Goal: Task Accomplishment & Management: Manage account settings

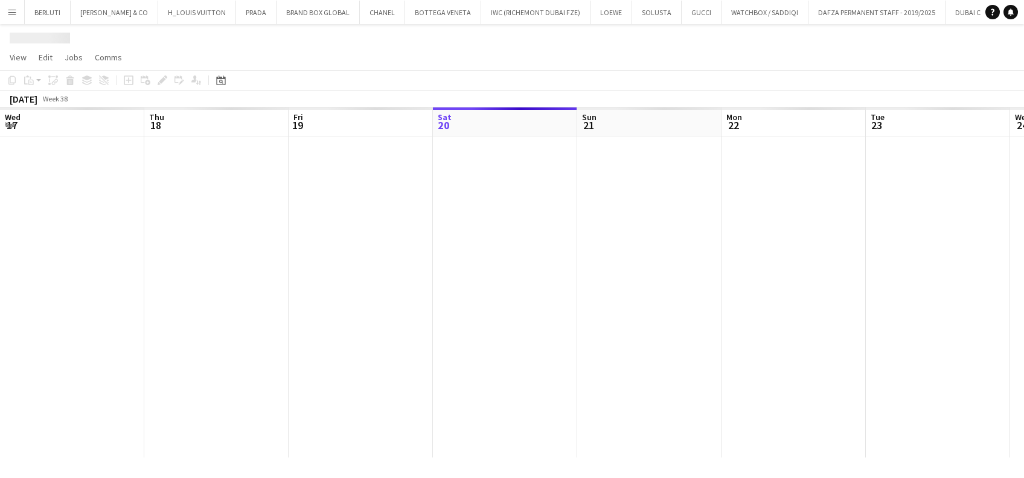
scroll to position [0, 289]
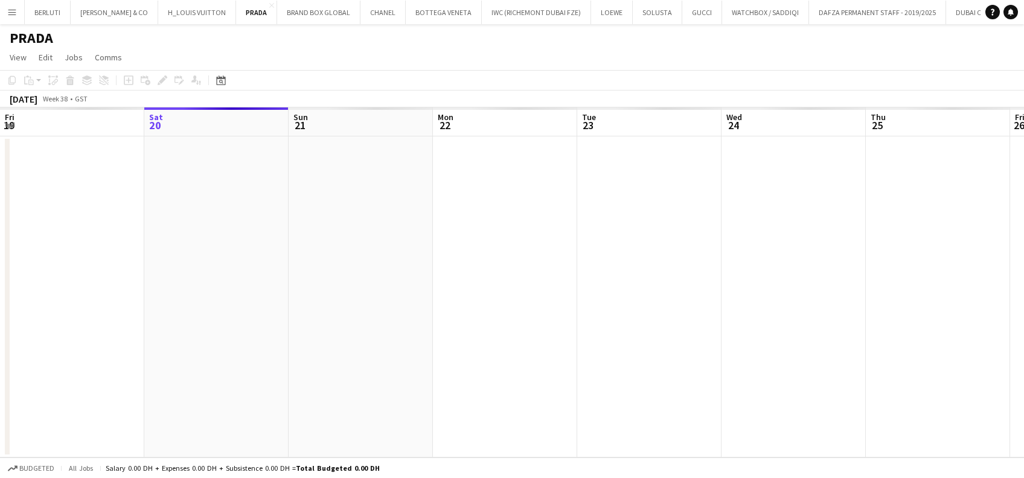
click at [21, 7] on button "Menu" at bounding box center [12, 12] width 24 height 24
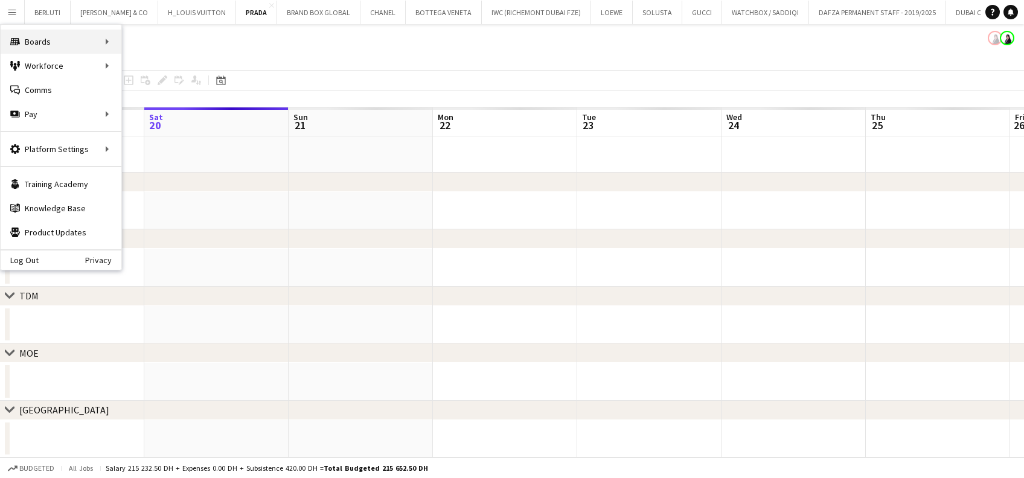
click at [95, 49] on div "Boards Boards" at bounding box center [61, 42] width 121 height 24
click at [201, 47] on link "Boards" at bounding box center [182, 42] width 121 height 24
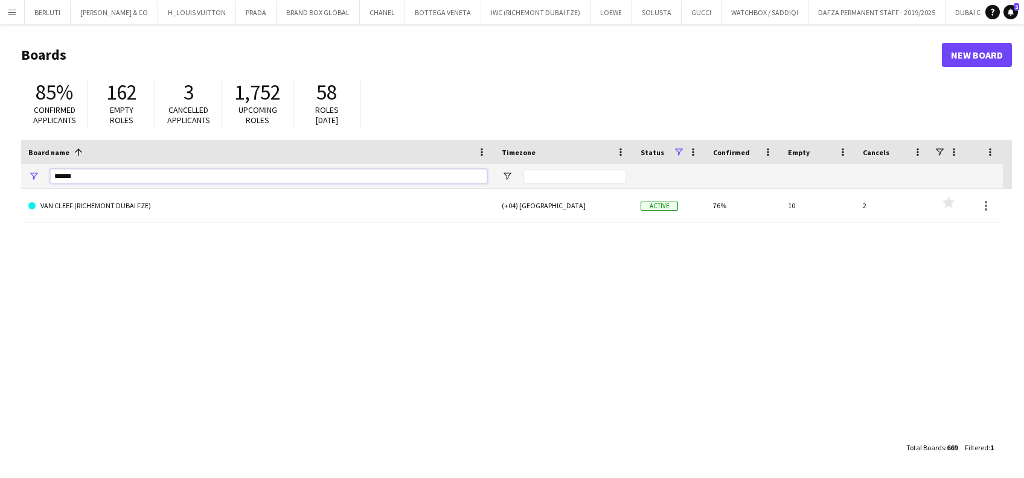
click at [182, 177] on input "******" at bounding box center [268, 176] width 437 height 14
type input "*"
type input "*******"
click at [130, 217] on link "[PERSON_NAME]" at bounding box center [257, 206] width 459 height 34
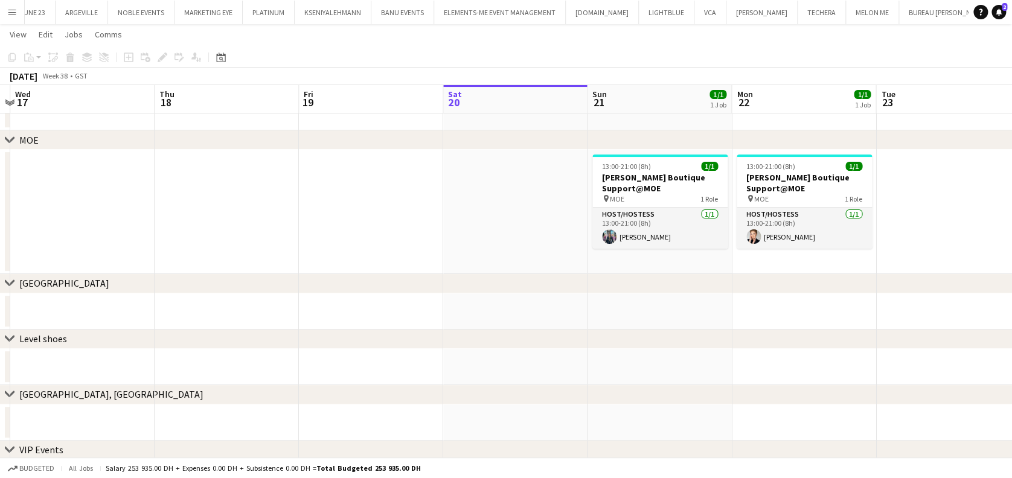
scroll to position [0, 423]
click at [660, 182] on h3 "[PERSON_NAME] Boutique Support@MOE" at bounding box center [659, 183] width 135 height 22
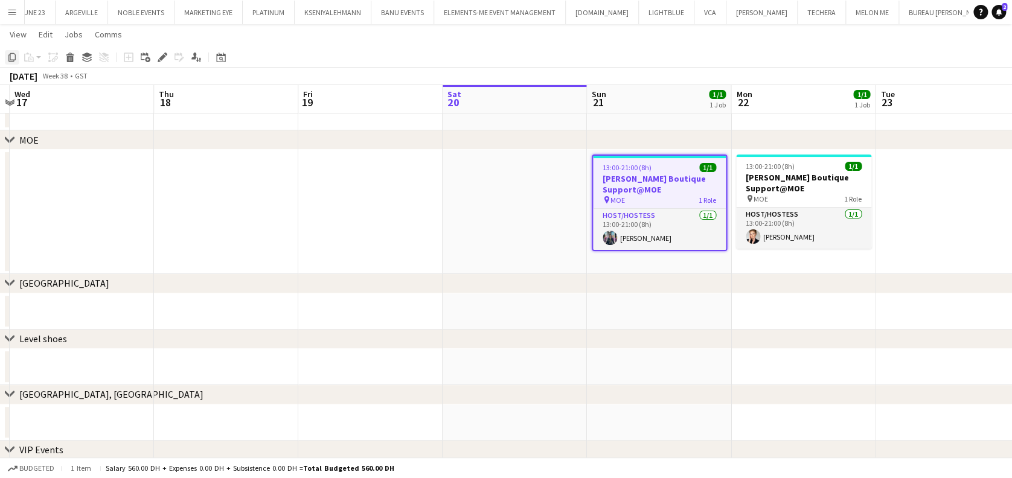
click at [11, 57] on icon "Copy" at bounding box center [12, 58] width 10 height 10
click at [498, 186] on app-date-cell at bounding box center [515, 212] width 144 height 124
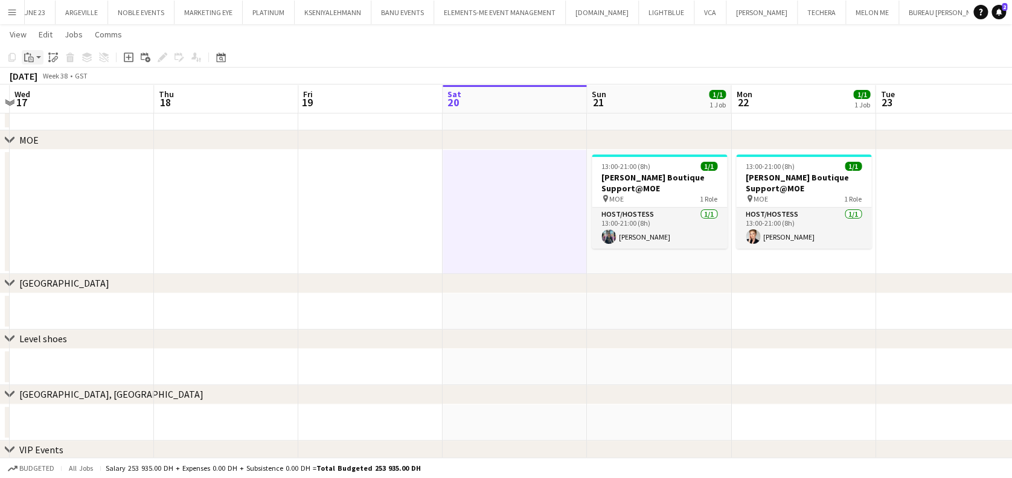
click at [25, 57] on icon "Paste" at bounding box center [29, 58] width 10 height 10
click at [45, 83] on link "Paste Ctrl+V" at bounding box center [89, 80] width 114 height 11
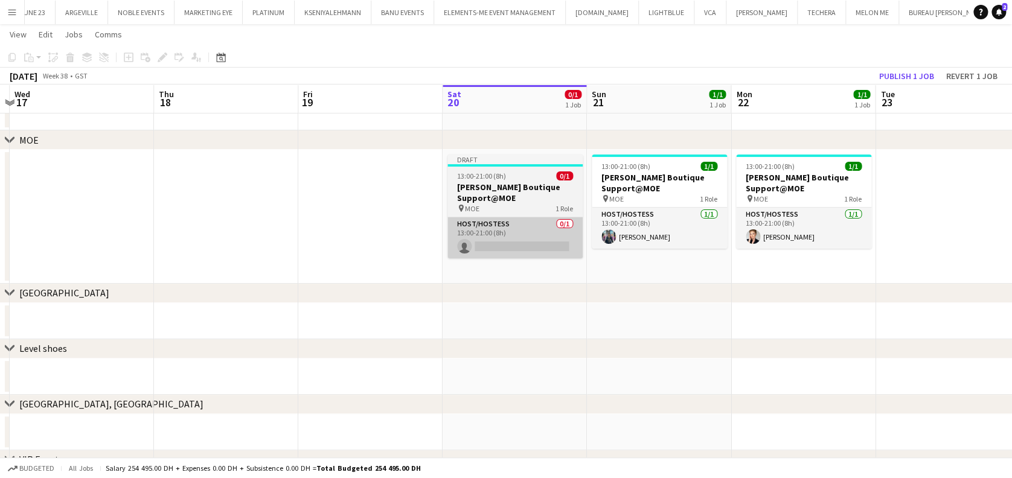
click at [512, 217] on app-card-role "Host/Hostess 0/1 13:00-21:00 (8h) single-neutral-actions" at bounding box center [515, 237] width 135 height 41
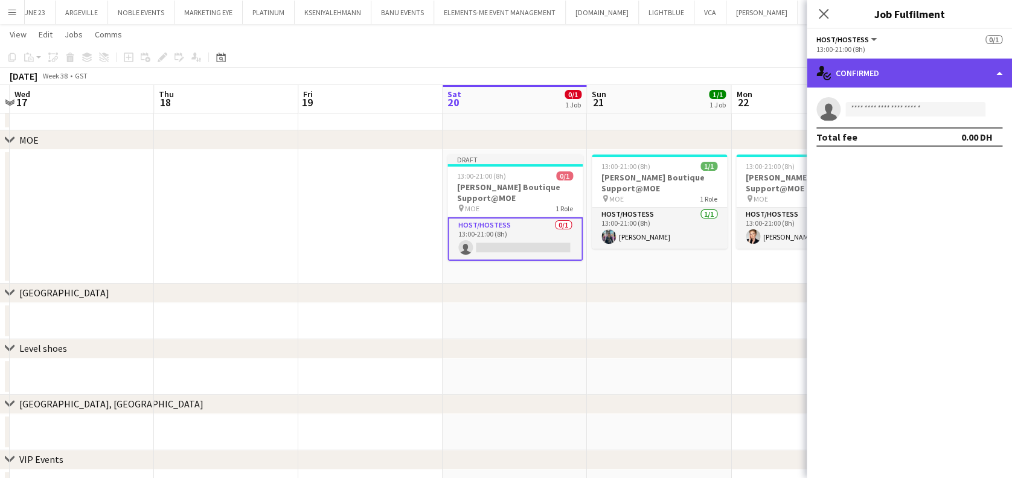
click at [911, 80] on div "single-neutral-actions-check-2 Confirmed" at bounding box center [909, 73] width 205 height 29
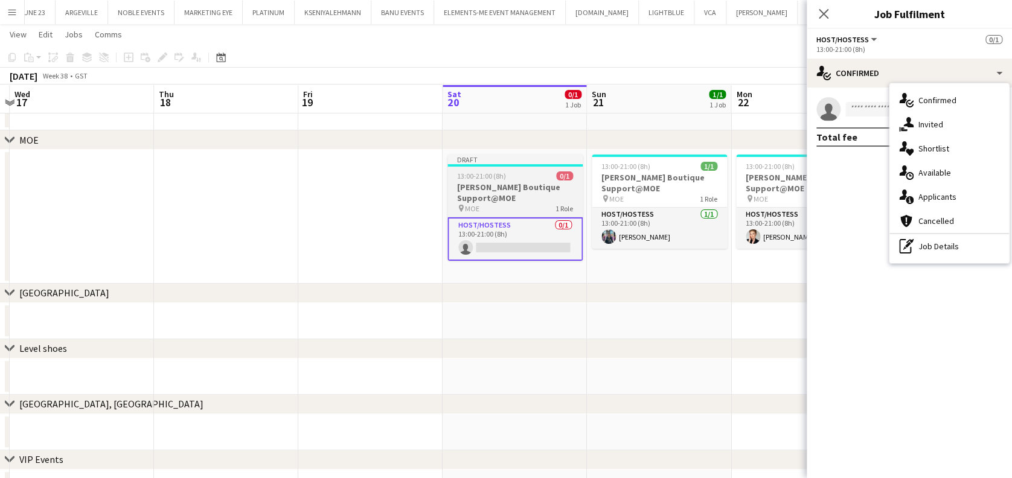
click at [521, 193] on h3 "[PERSON_NAME] Boutique Support@MOE" at bounding box center [515, 193] width 135 height 22
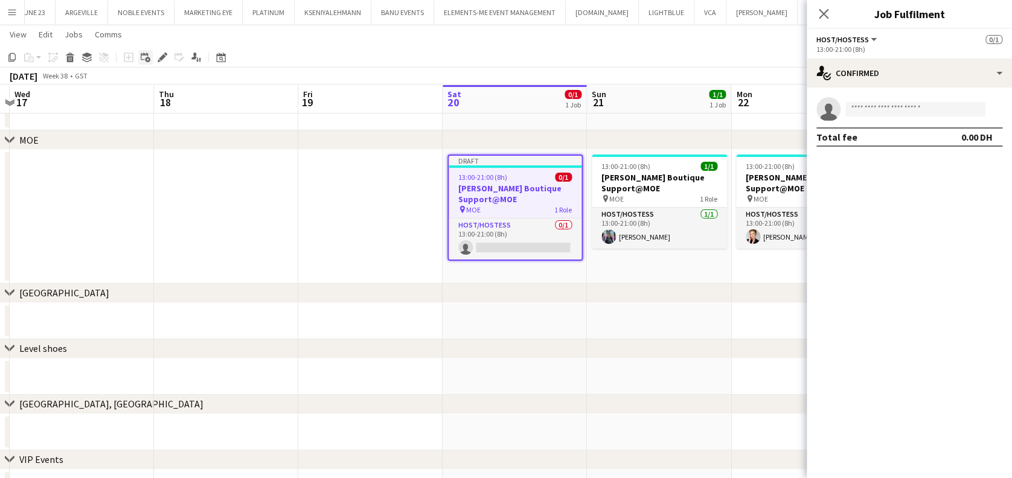
click at [147, 59] on icon "Add linked Job" at bounding box center [146, 58] width 10 height 10
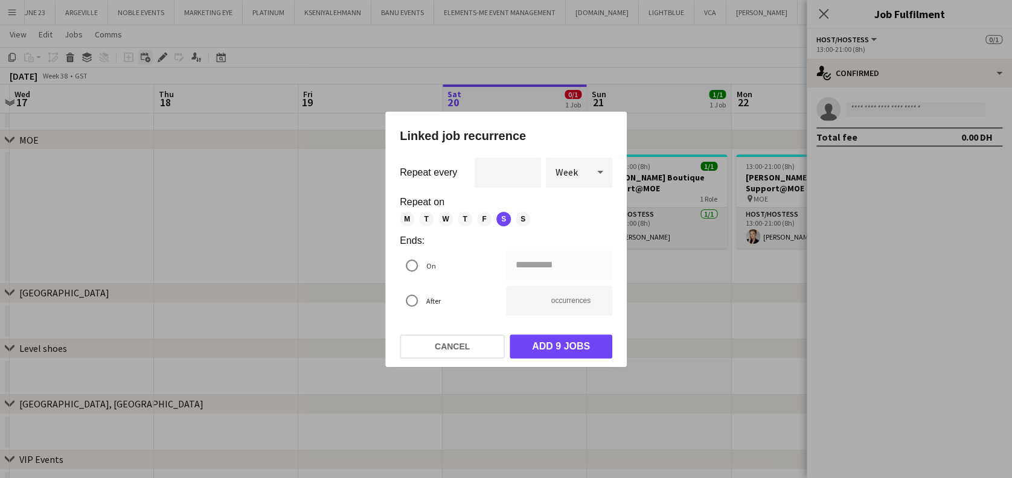
scroll to position [0, 0]
click at [312, 256] on div at bounding box center [506, 239] width 1012 height 478
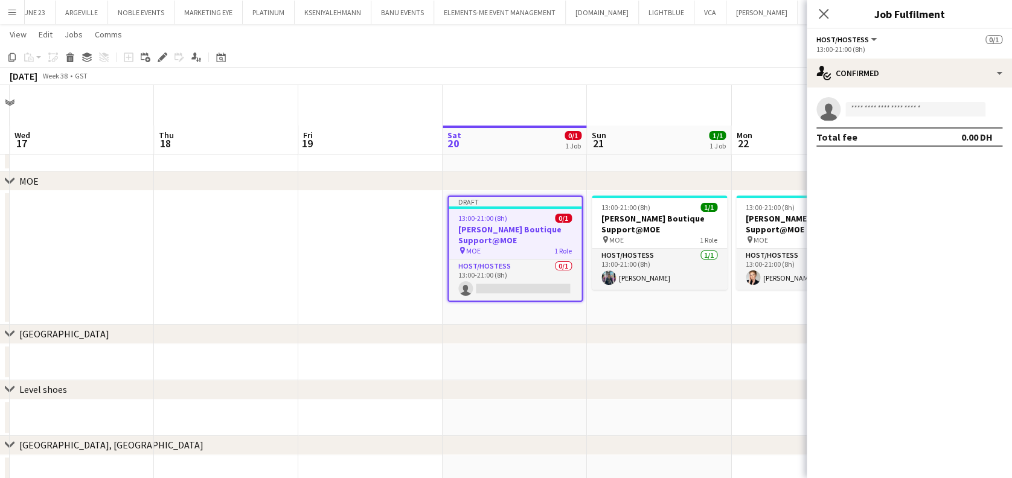
scroll to position [41, 0]
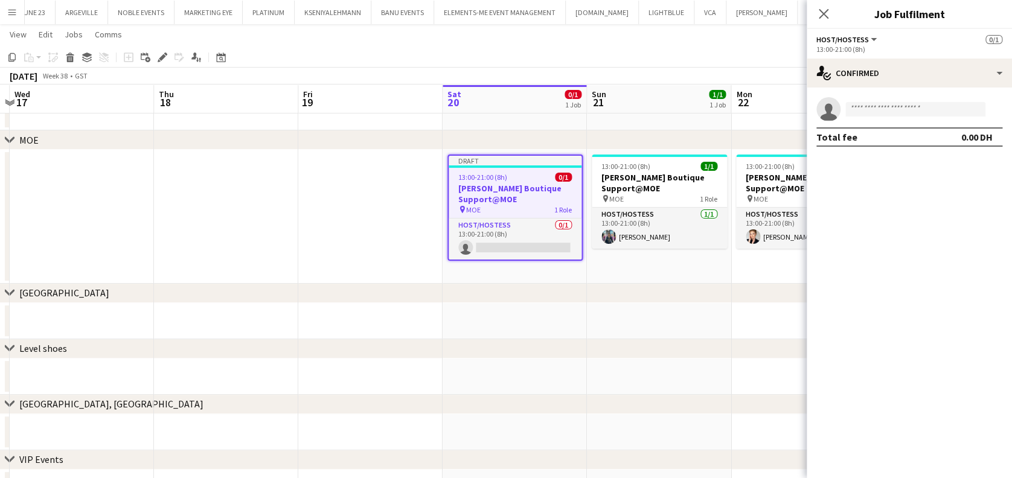
click at [536, 193] on h3 "[PERSON_NAME] Boutique Support@MOE" at bounding box center [515, 194] width 133 height 22
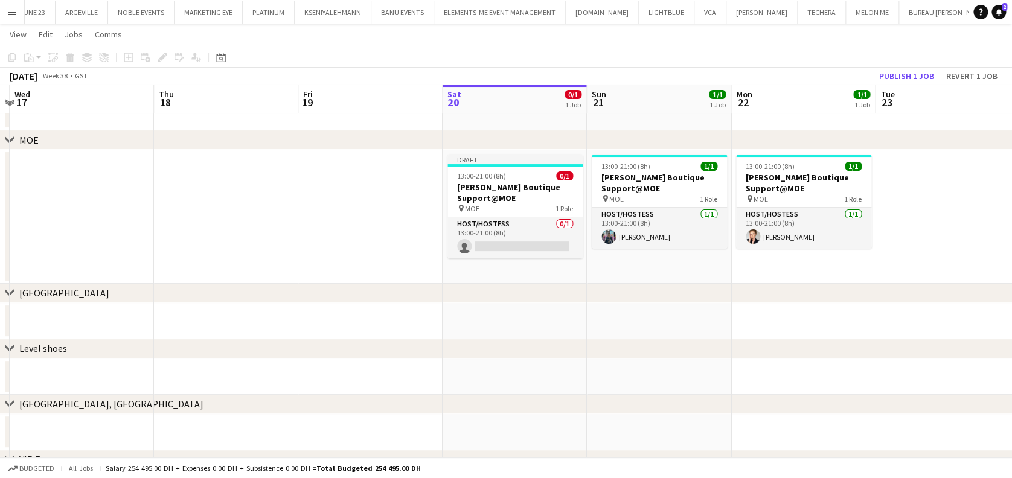
click at [344, 211] on app-date-cell at bounding box center [370, 217] width 144 height 134
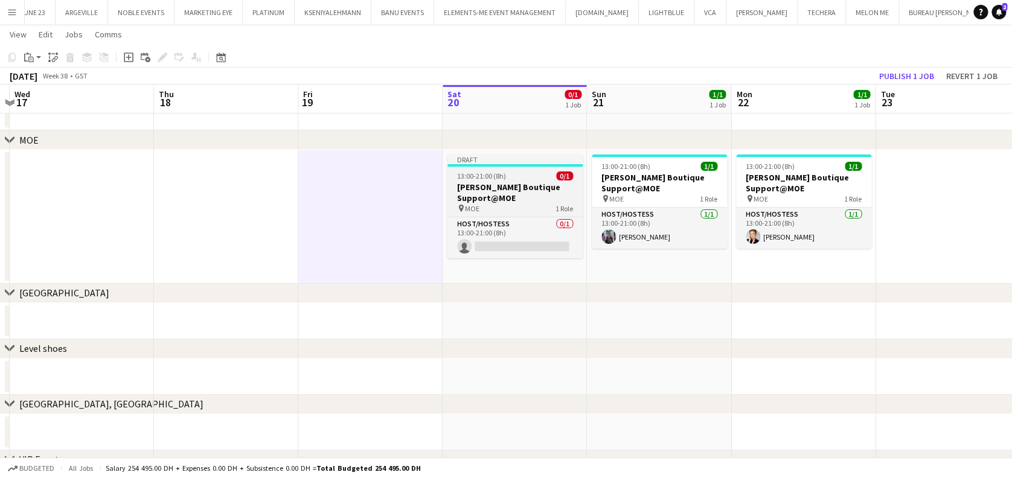
click at [509, 193] on h3 "[PERSON_NAME] Boutique Support@MOE" at bounding box center [515, 193] width 135 height 22
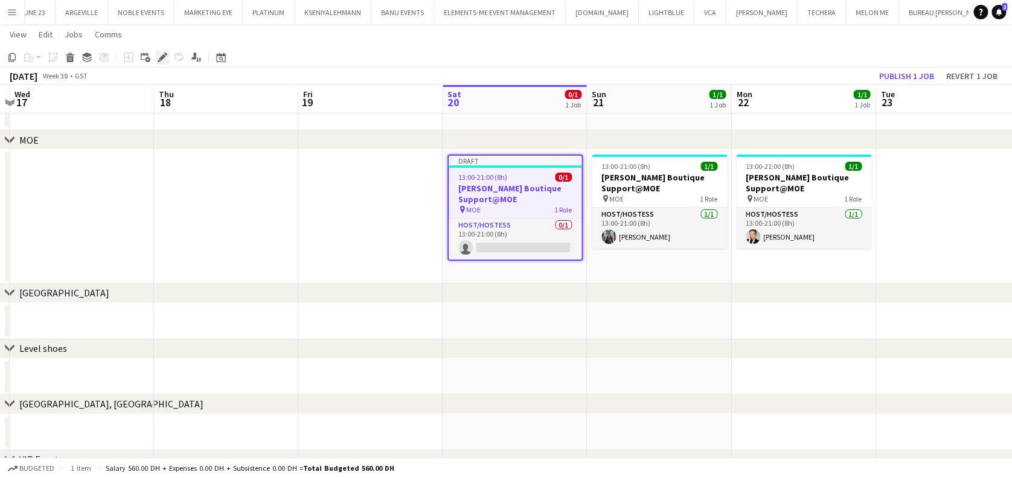
click at [158, 60] on icon at bounding box center [159, 60] width 3 height 3
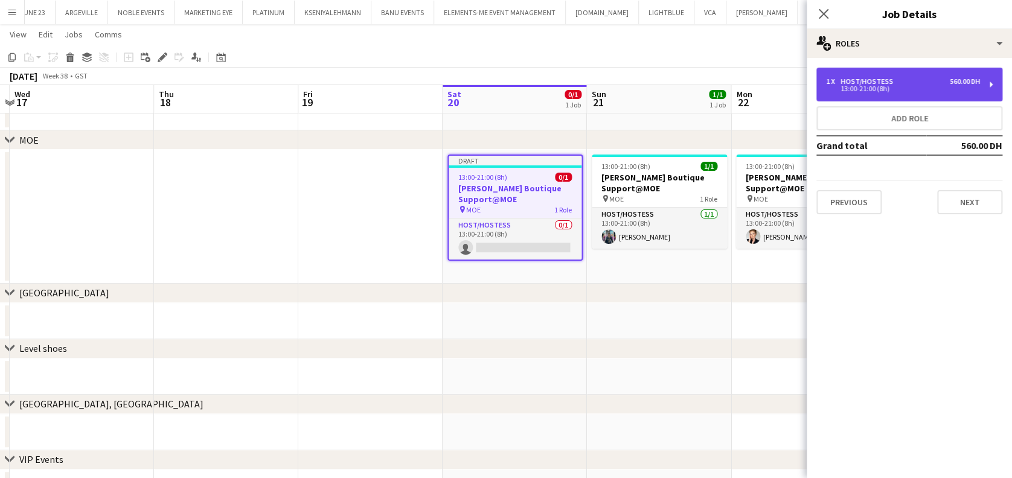
click at [887, 86] on div "13:00-21:00 (8h)" at bounding box center [903, 89] width 154 height 6
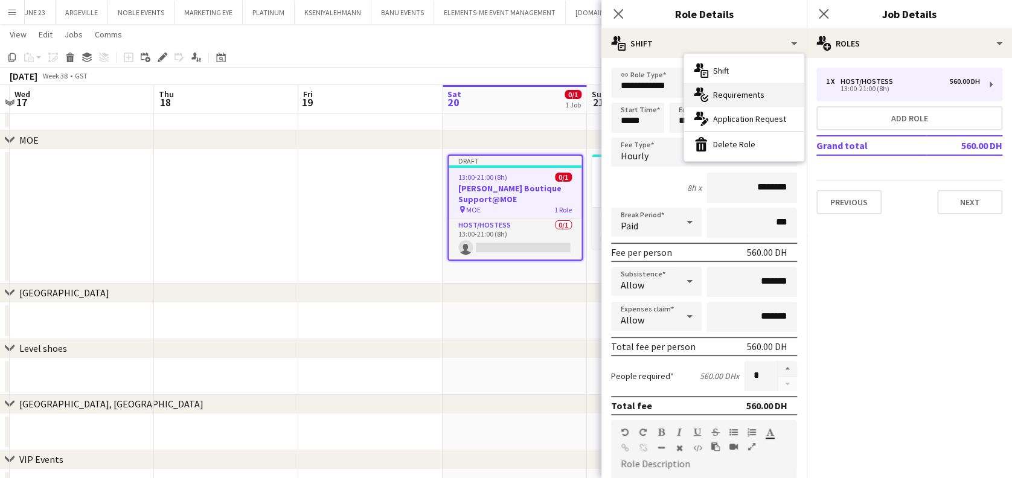
click at [760, 95] on span "Requirements" at bounding box center [738, 94] width 51 height 11
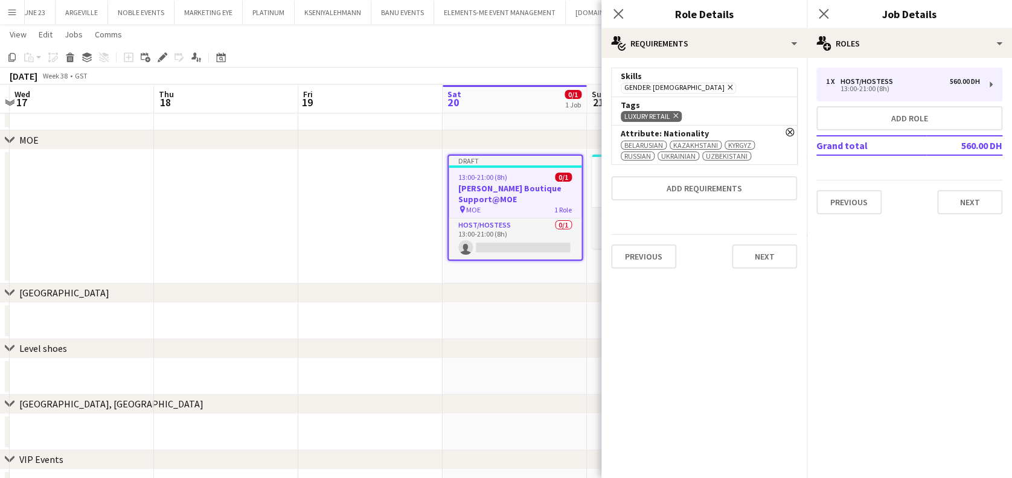
click at [793, 135] on app-icon "Remove" at bounding box center [790, 133] width 8 height 11
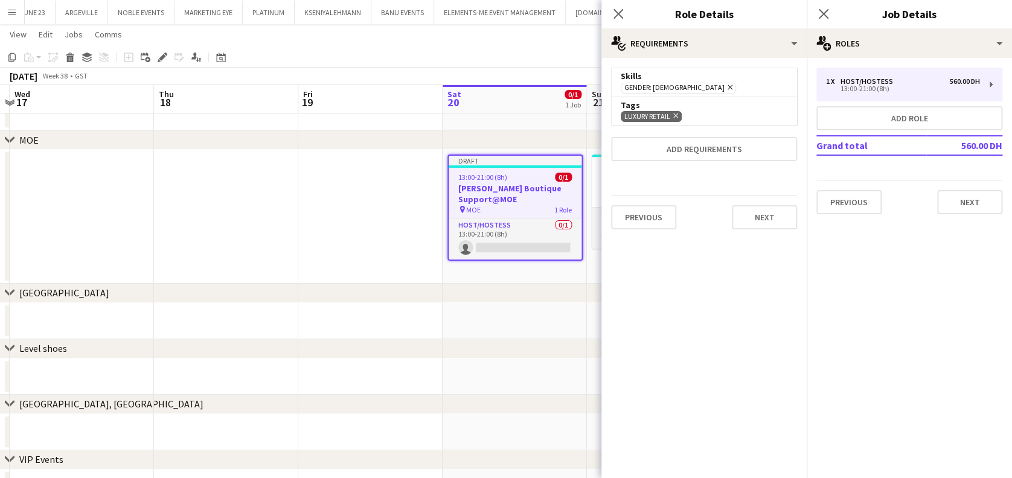
click at [671, 115] on icon "Remove" at bounding box center [674, 116] width 8 height 8
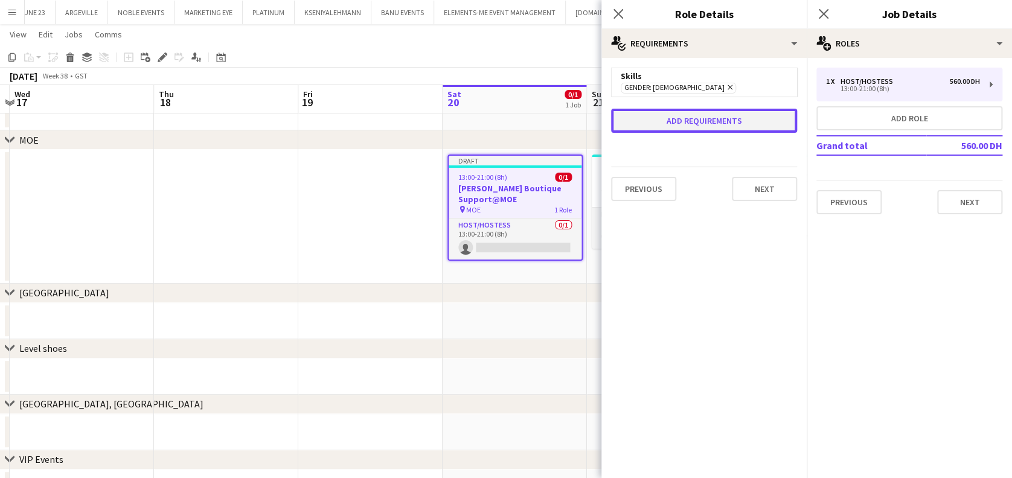
click at [719, 127] on button "Add requirements" at bounding box center [704, 121] width 186 height 24
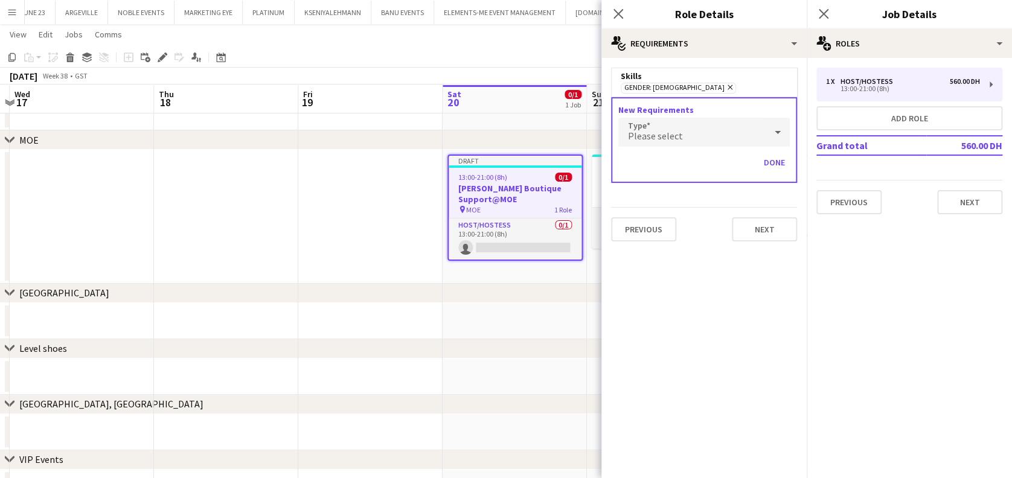
click at [715, 136] on div "Please select" at bounding box center [692, 132] width 147 height 29
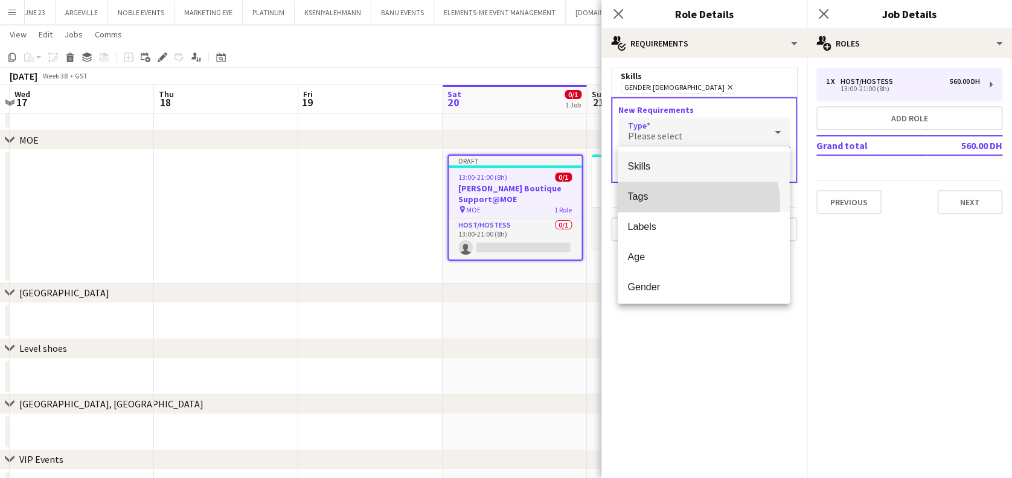
click at [692, 204] on mat-option "Tags" at bounding box center [704, 197] width 172 height 30
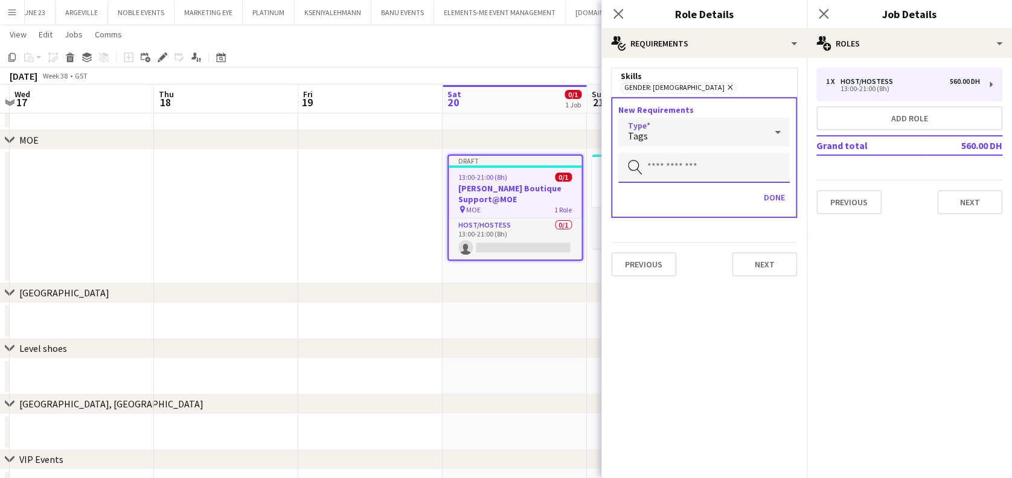
click at [704, 169] on input "text" at bounding box center [705, 168] width 172 height 30
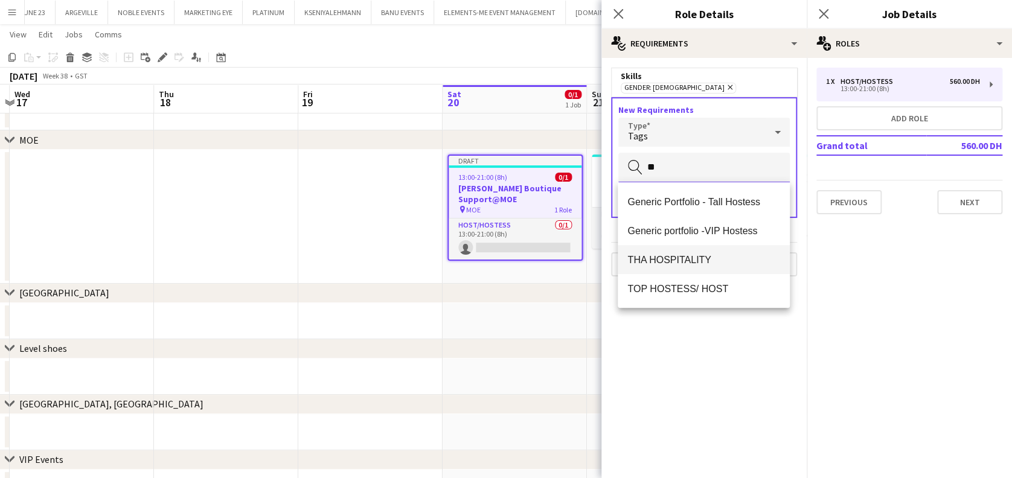
type input "**"
click at [714, 261] on span "THA HOSPITALITY" at bounding box center [704, 259] width 152 height 11
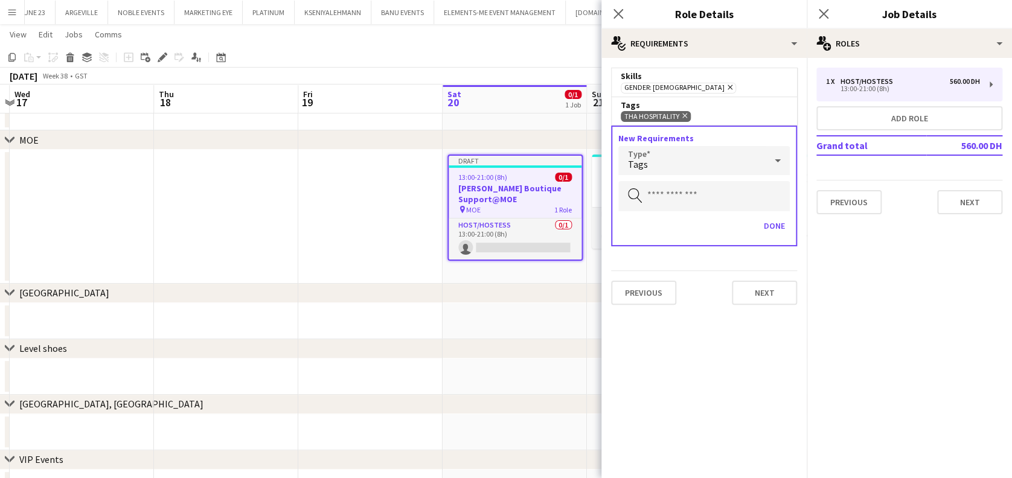
click at [683, 117] on icon at bounding box center [685, 116] width 5 height 5
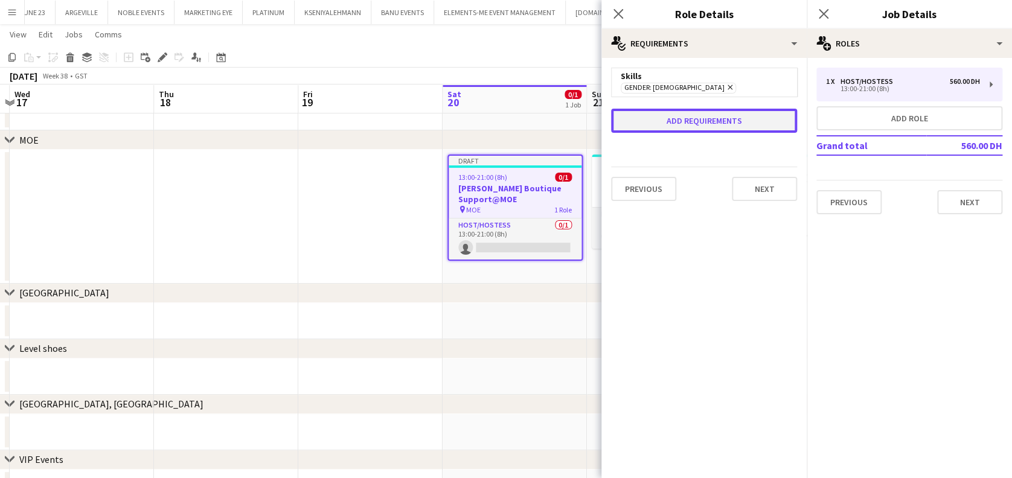
click at [730, 129] on button "Add requirements" at bounding box center [704, 121] width 186 height 24
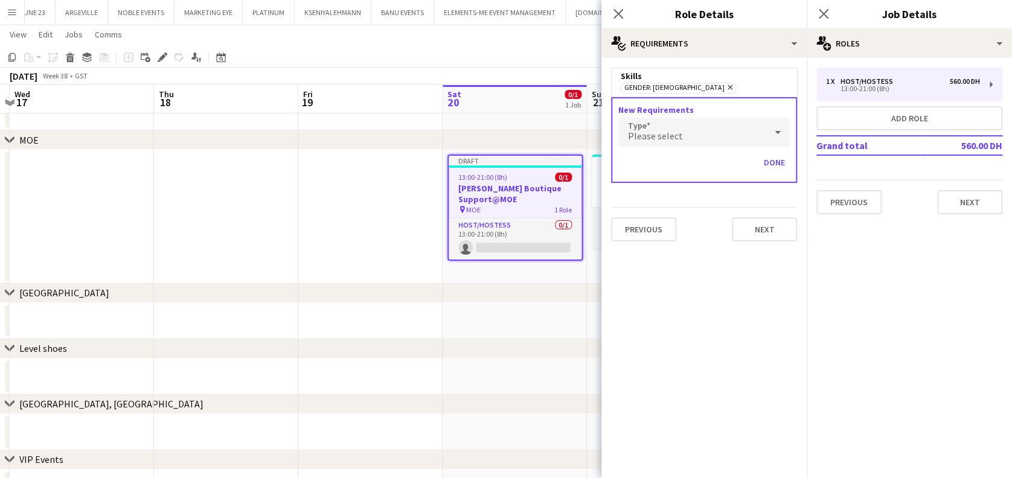
click at [701, 140] on div "Please select" at bounding box center [692, 132] width 147 height 29
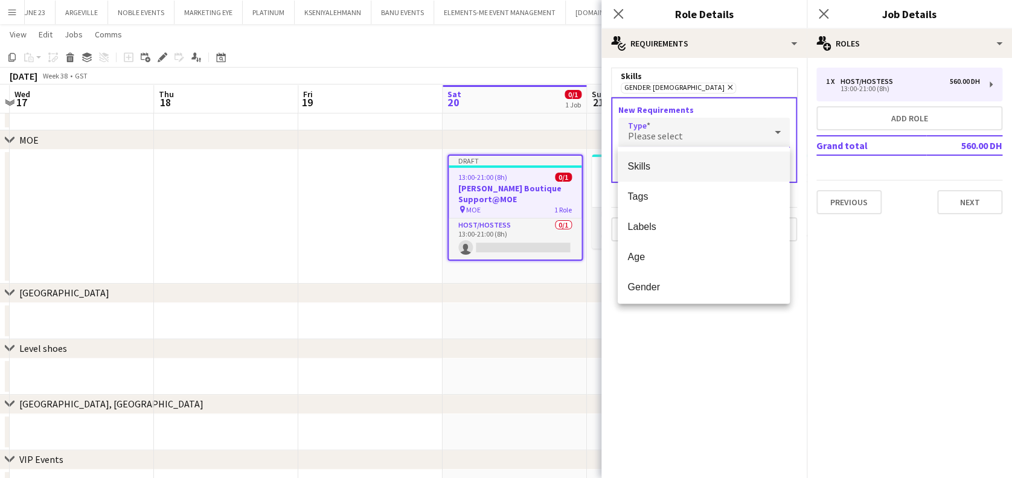
click at [713, 137] on div at bounding box center [506, 239] width 1012 height 478
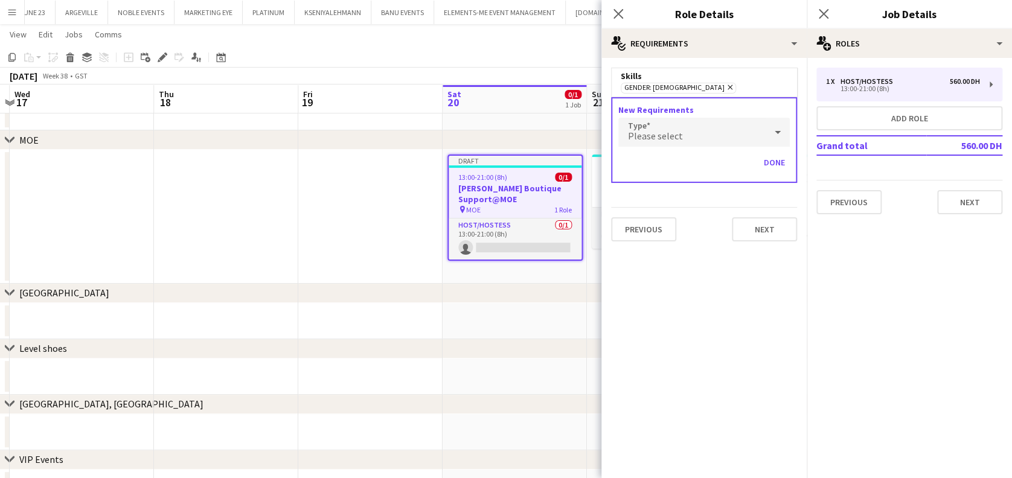
click at [739, 137] on div "Please select" at bounding box center [692, 132] width 147 height 29
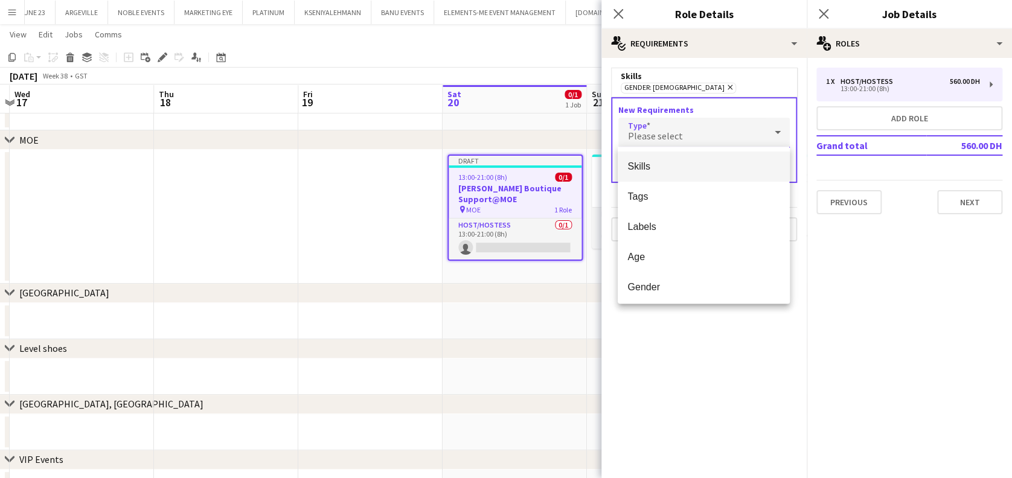
click at [742, 130] on div at bounding box center [506, 239] width 1012 height 478
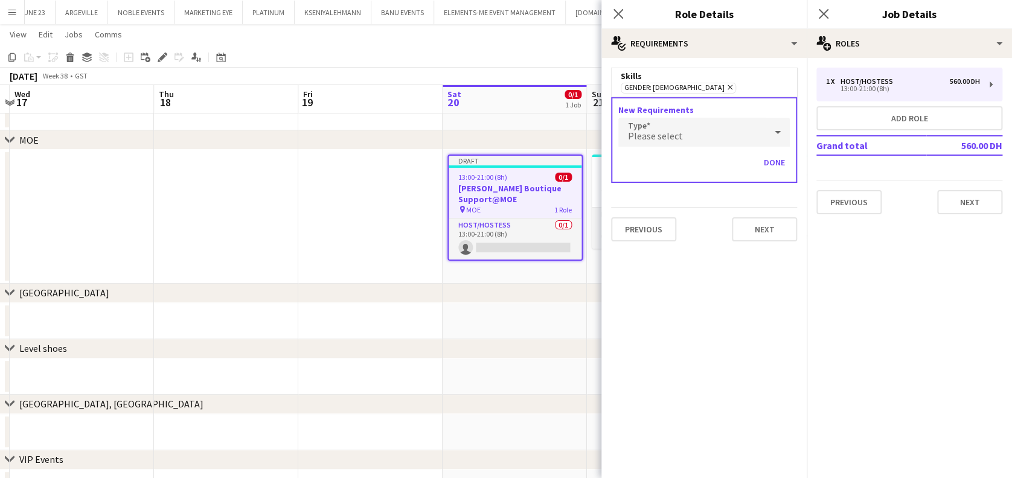
click at [727, 143] on div "Please select" at bounding box center [692, 132] width 147 height 29
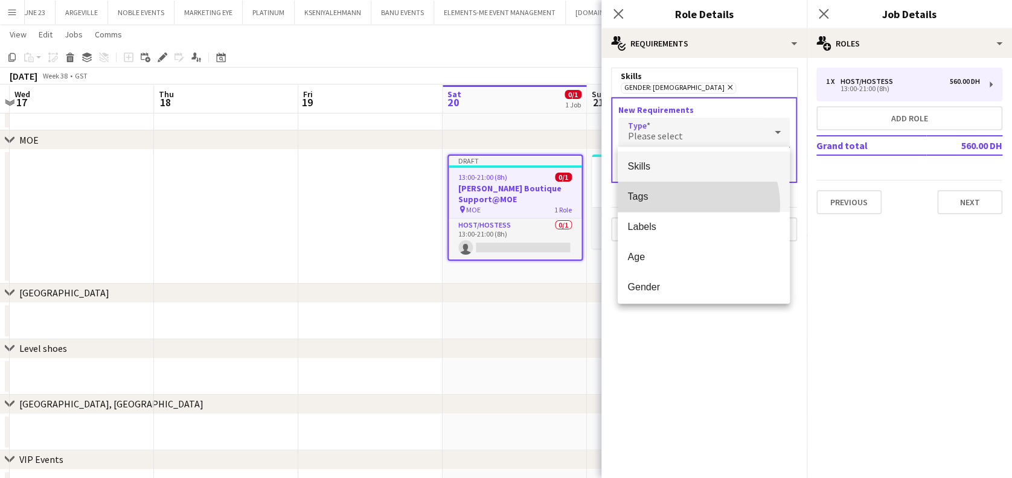
click at [690, 205] on mat-option "Tags" at bounding box center [704, 197] width 172 height 30
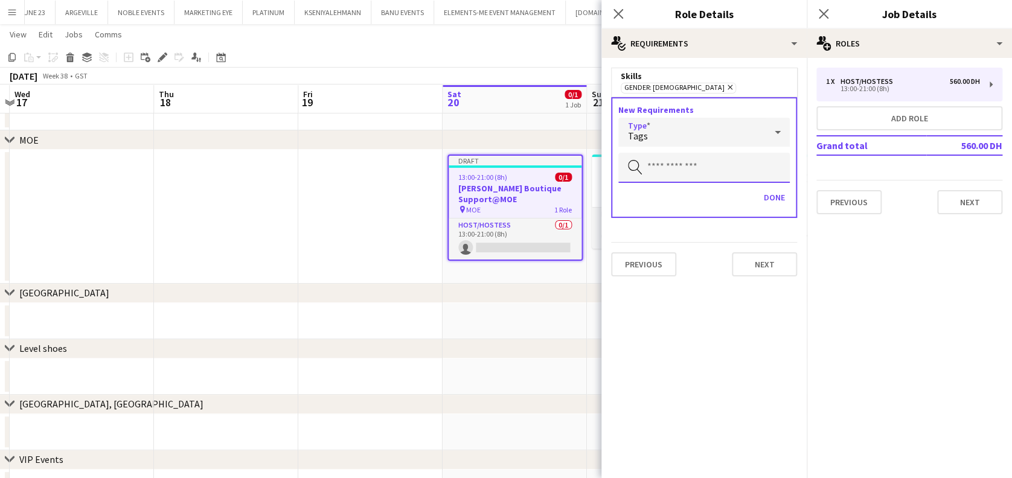
click at [705, 172] on input "text" at bounding box center [705, 168] width 172 height 30
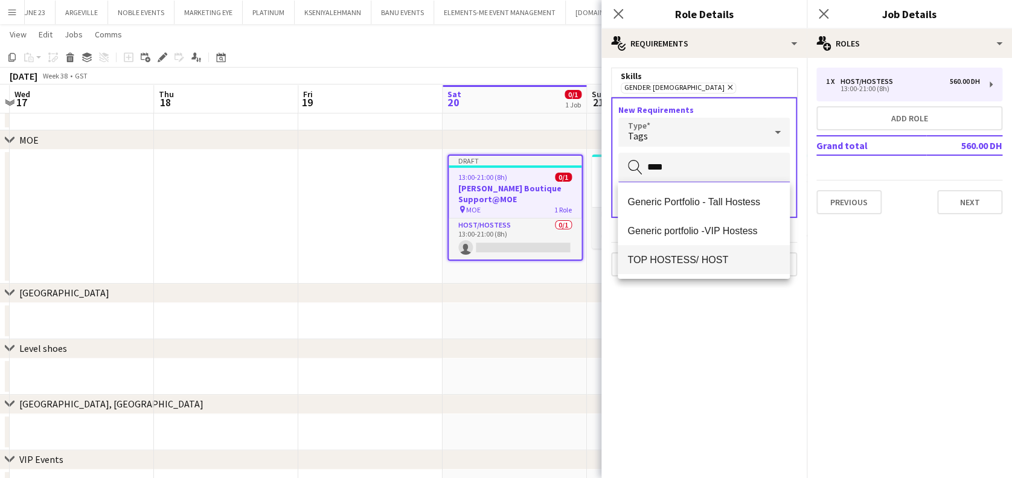
type input "****"
click at [710, 266] on span "TOP HOSTESS/ HOST" at bounding box center [704, 259] width 152 height 11
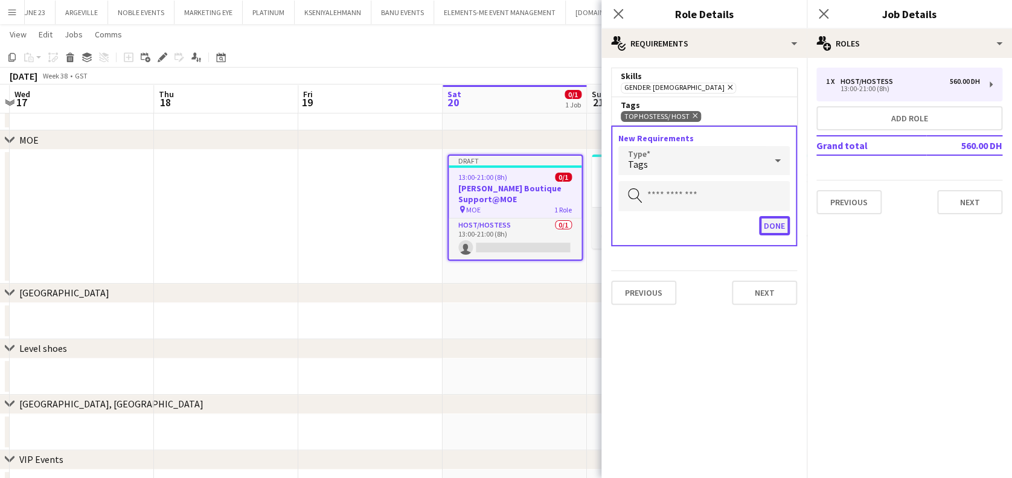
click at [770, 218] on button "Done" at bounding box center [774, 225] width 31 height 19
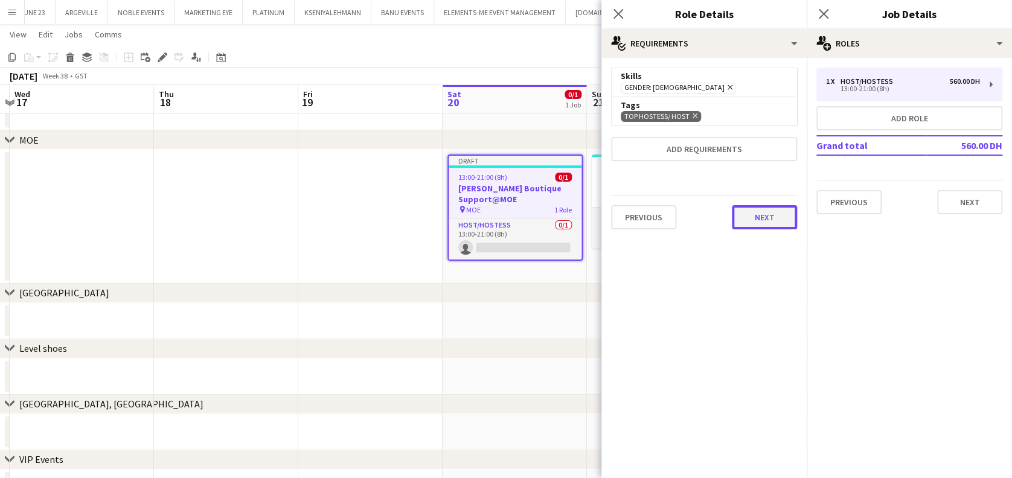
click at [769, 226] on button "Next" at bounding box center [764, 217] width 65 height 24
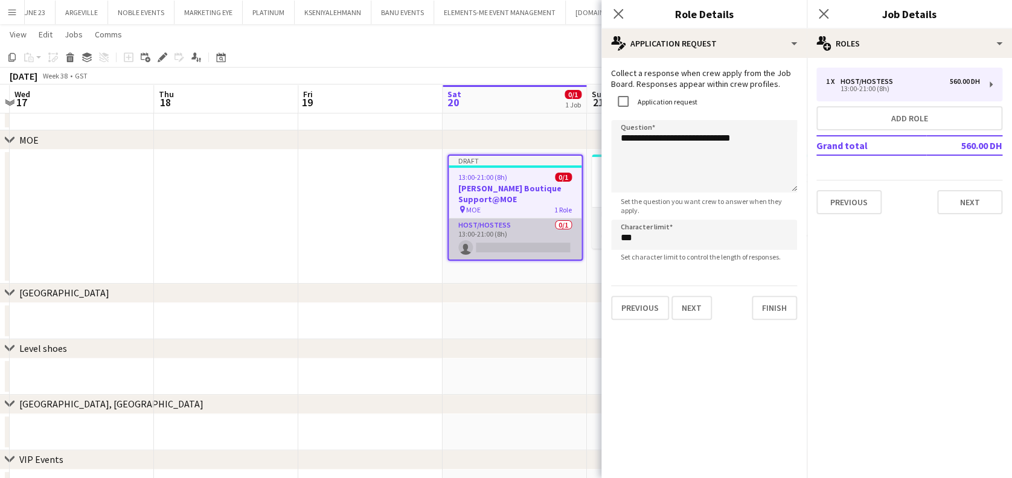
click at [470, 222] on app-card-role "Host/Hostess 0/1 13:00-21:00 (8h) single-neutral-actions" at bounding box center [515, 239] width 133 height 41
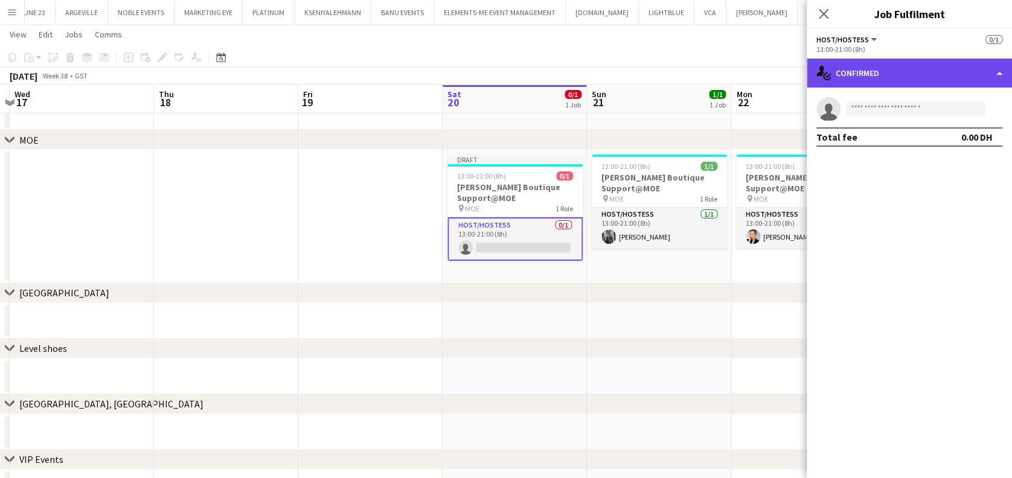
click at [898, 82] on div "single-neutral-actions-check-2 Confirmed" at bounding box center [909, 73] width 205 height 29
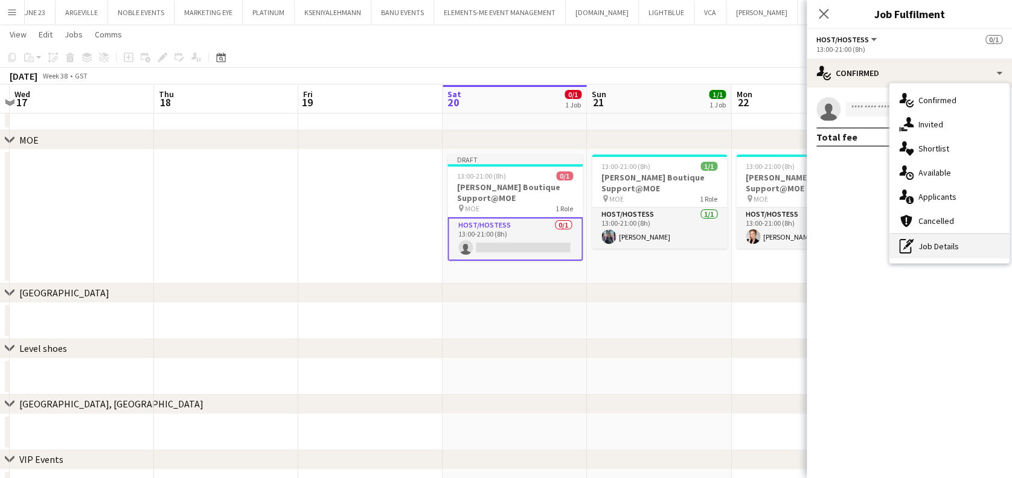
click at [931, 256] on div "pen-write Job Details" at bounding box center [950, 246] width 120 height 24
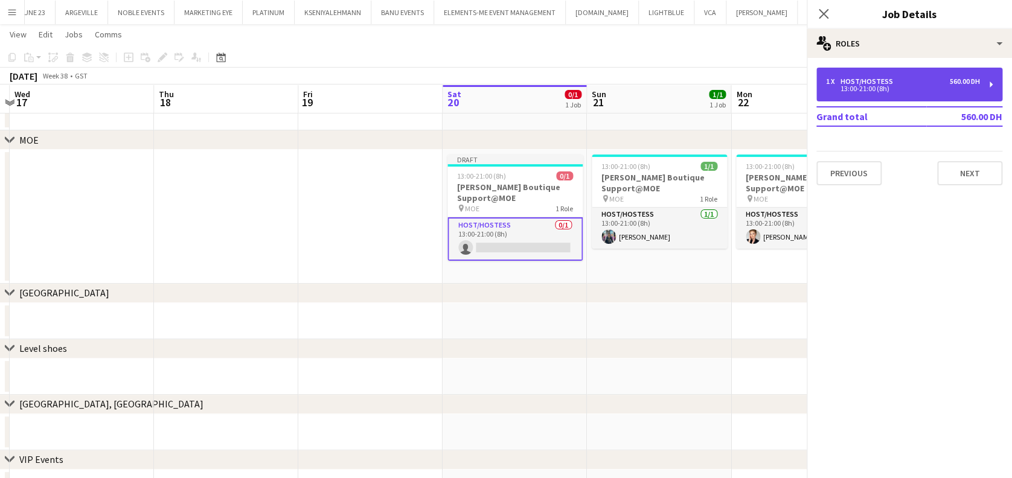
type input "*****"
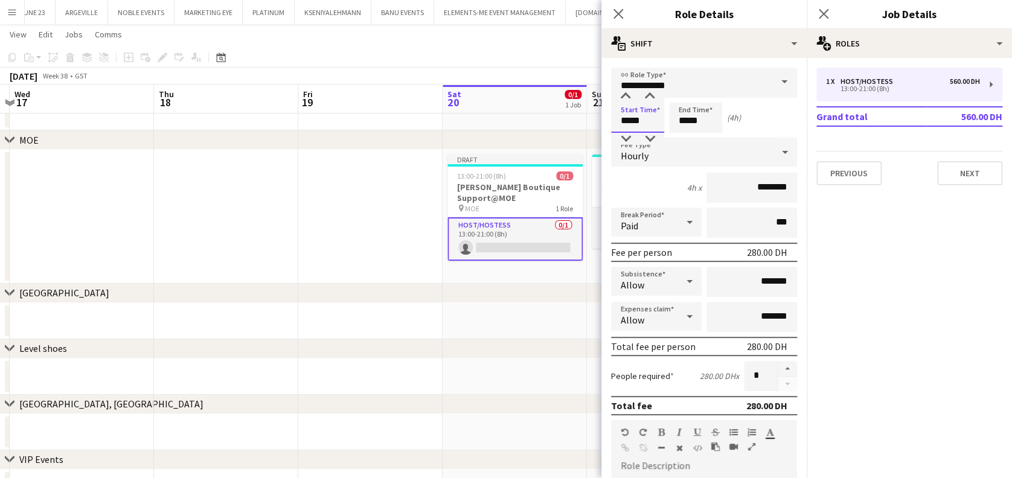
type input "*****"
click at [705, 123] on input "*****" at bounding box center [695, 118] width 53 height 30
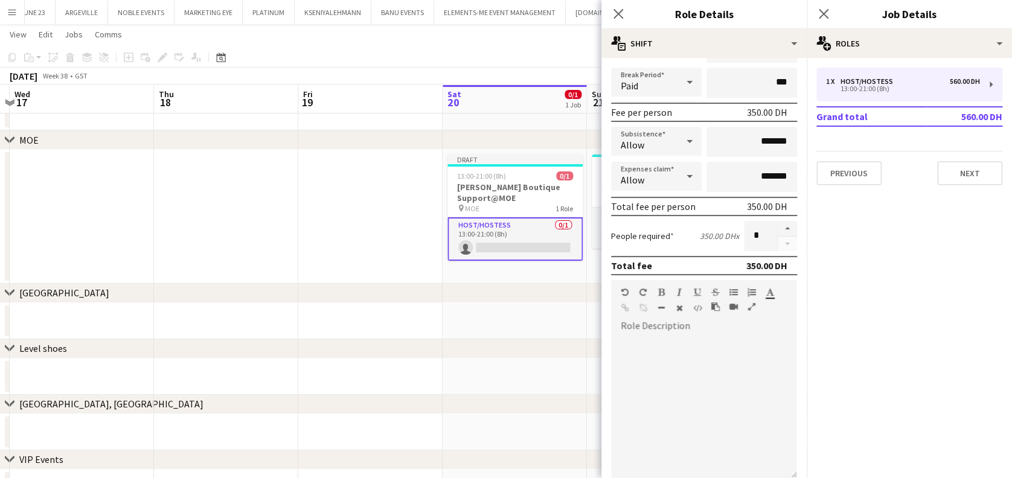
scroll to position [277, 0]
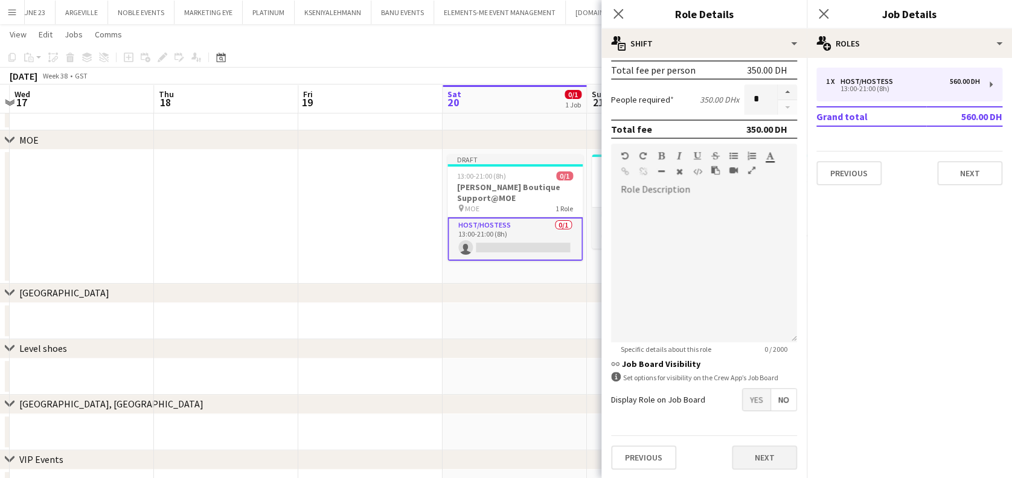
type input "*****"
click at [761, 454] on button "Next" at bounding box center [764, 458] width 65 height 24
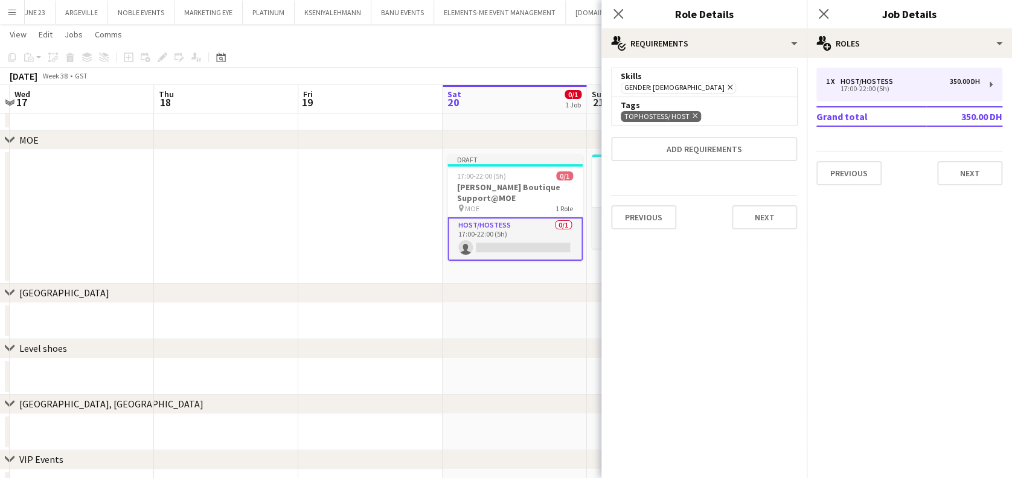
scroll to position [0, 0]
click at [662, 219] on button "Previous" at bounding box center [643, 217] width 65 height 24
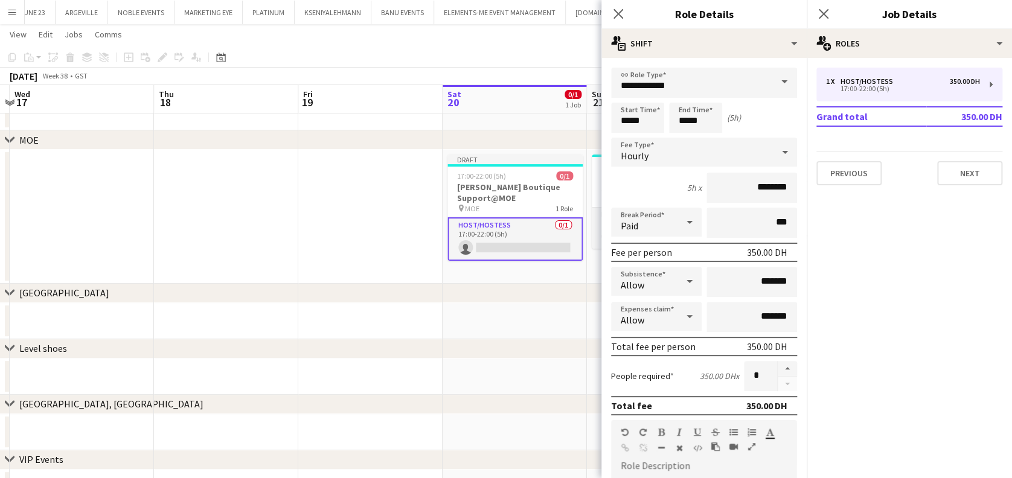
click at [512, 391] on app-date-cell at bounding box center [515, 377] width 144 height 36
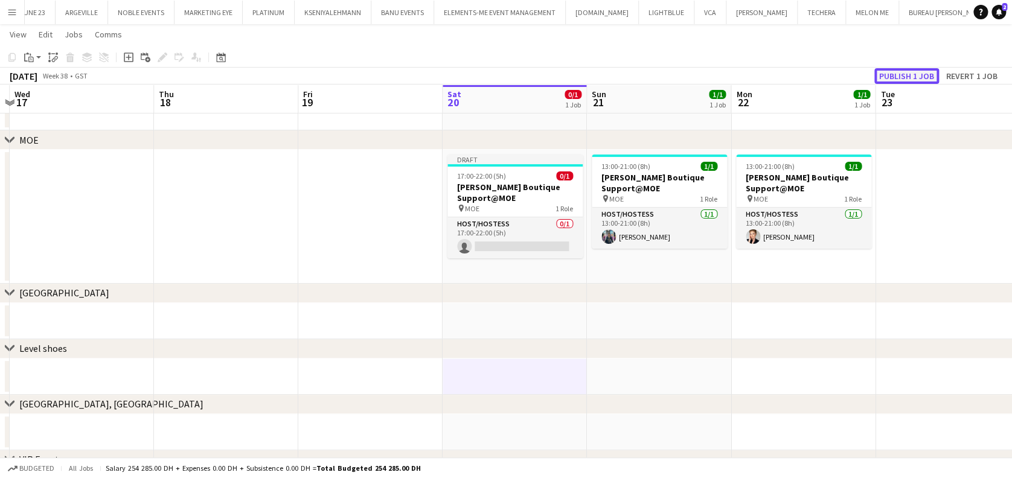
click at [898, 82] on button "Publish 1 job" at bounding box center [907, 76] width 65 height 16
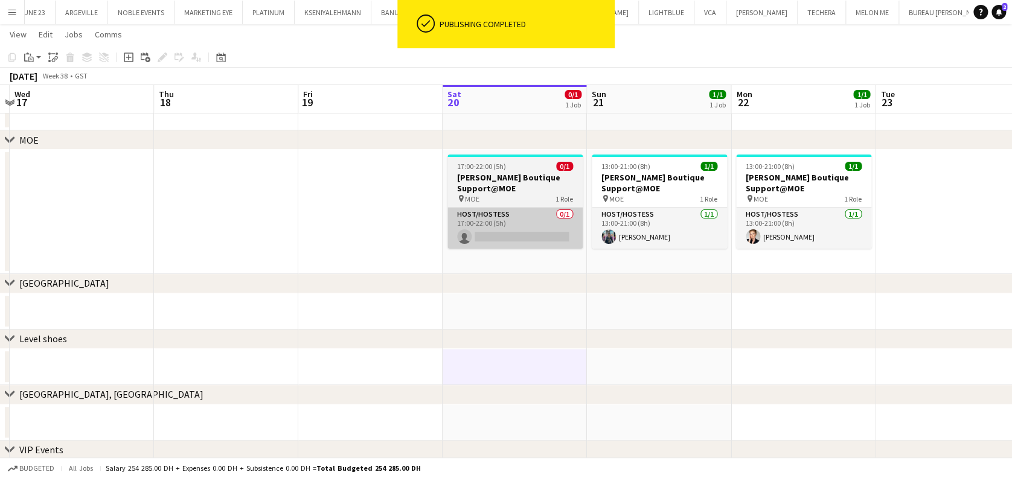
click at [526, 233] on app-card-role "Host/Hostess 0/1 17:00-22:00 (5h) single-neutral-actions" at bounding box center [515, 228] width 135 height 41
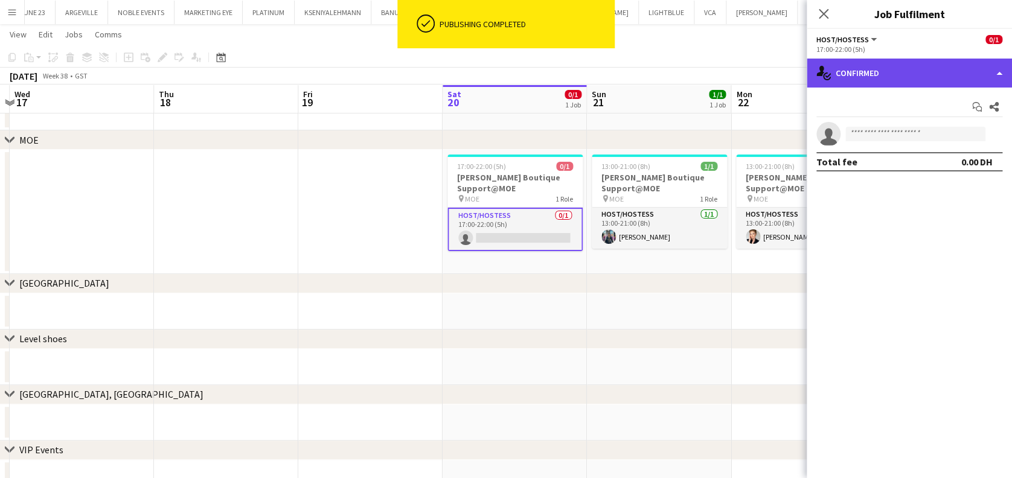
click at [930, 75] on div "single-neutral-actions-check-2 Confirmed" at bounding box center [909, 73] width 205 height 29
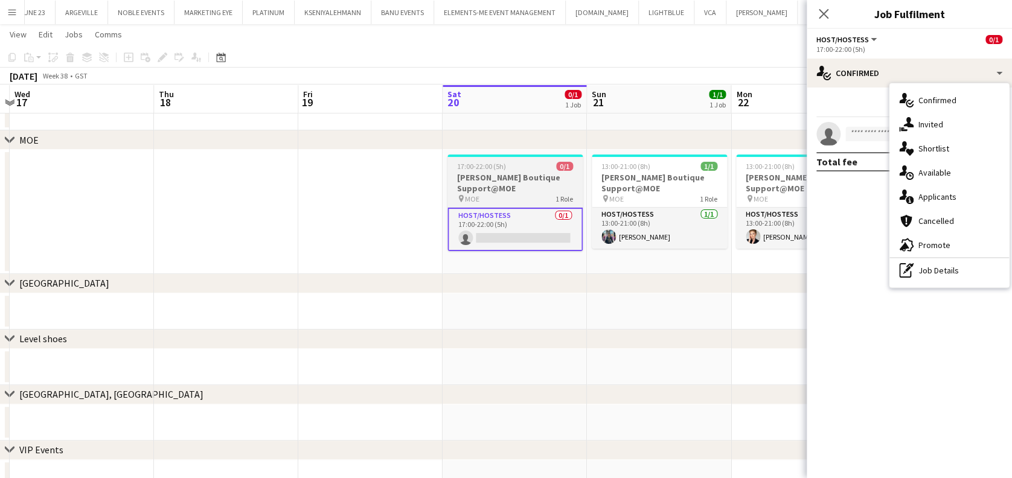
click at [525, 207] on div "Host/Hostess 0/1 17:00-22:00 (5h) single-neutral-actions" at bounding box center [515, 229] width 135 height 44
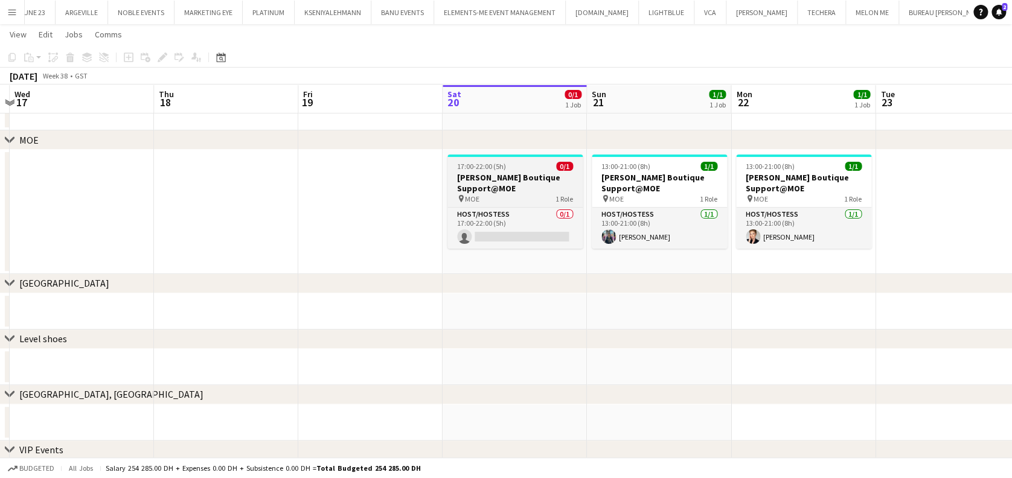
click at [531, 177] on h3 "[PERSON_NAME] Boutique Support@MOE" at bounding box center [515, 183] width 135 height 22
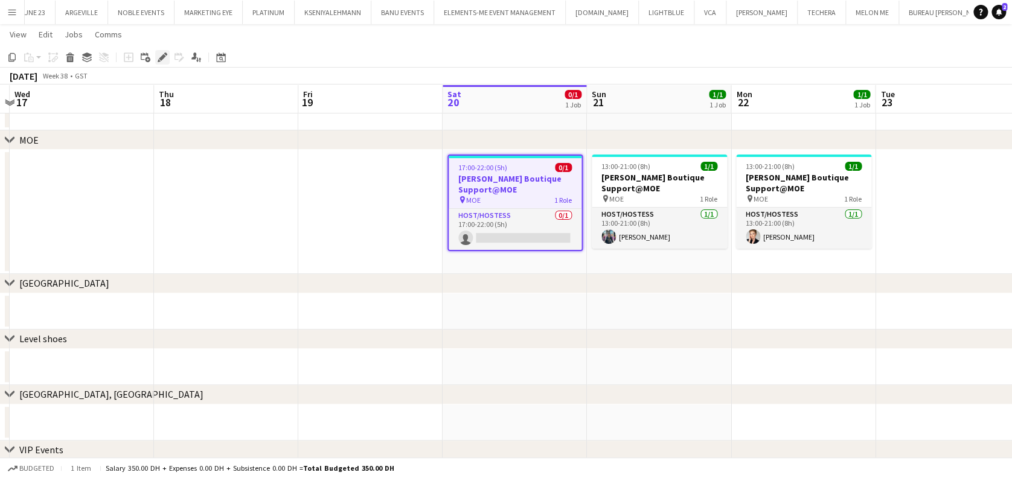
click at [156, 54] on div "Edit" at bounding box center [162, 57] width 14 height 14
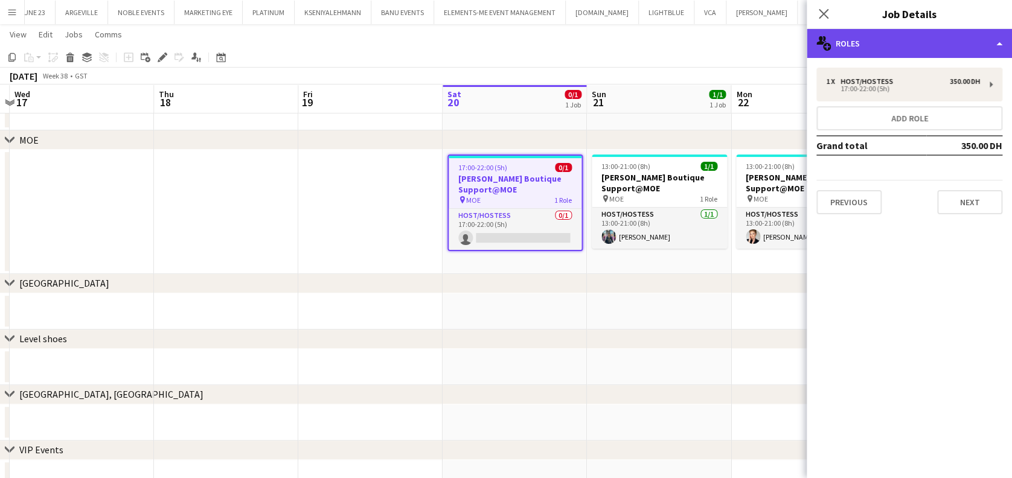
click at [943, 48] on div "multiple-users-add Roles" at bounding box center [909, 43] width 205 height 29
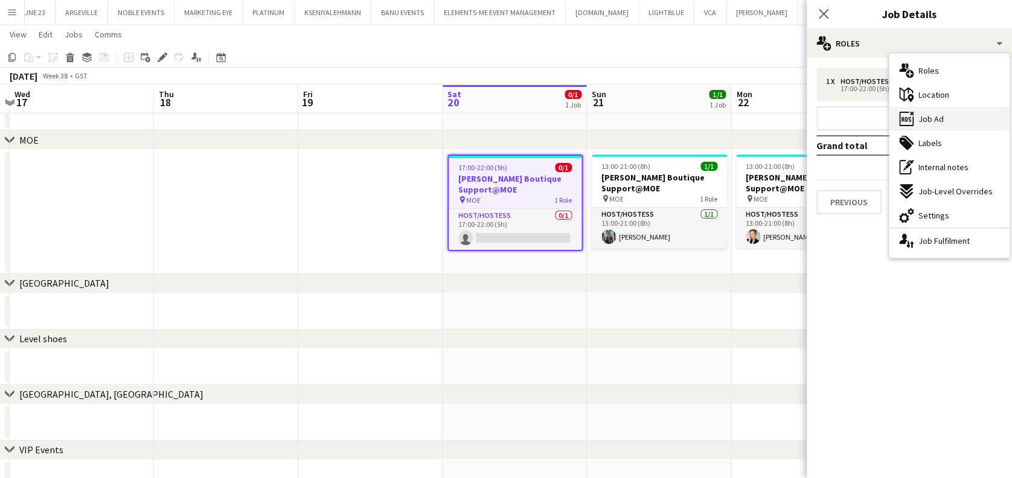
click at [961, 124] on div "ads-window Job Ad" at bounding box center [950, 119] width 120 height 24
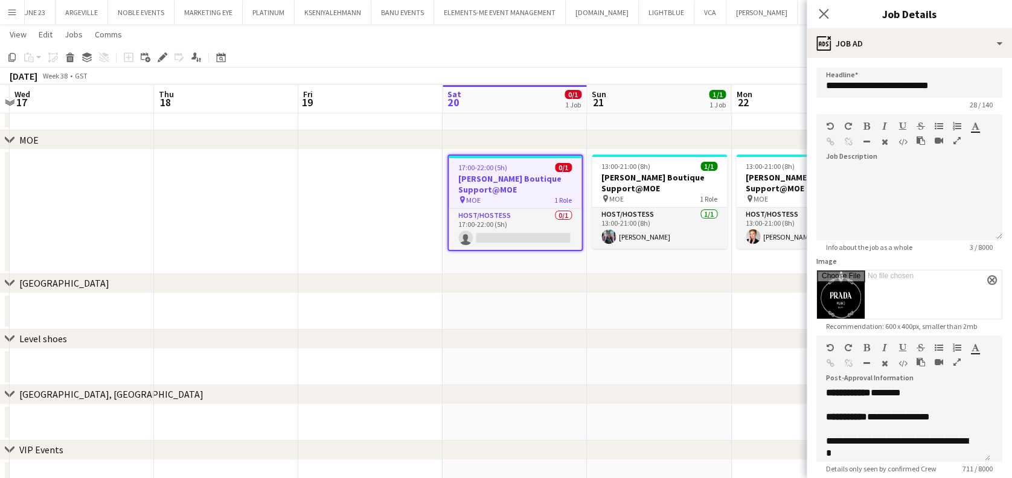
scroll to position [1, 0]
click at [918, 185] on div at bounding box center [909, 186] width 167 height 12
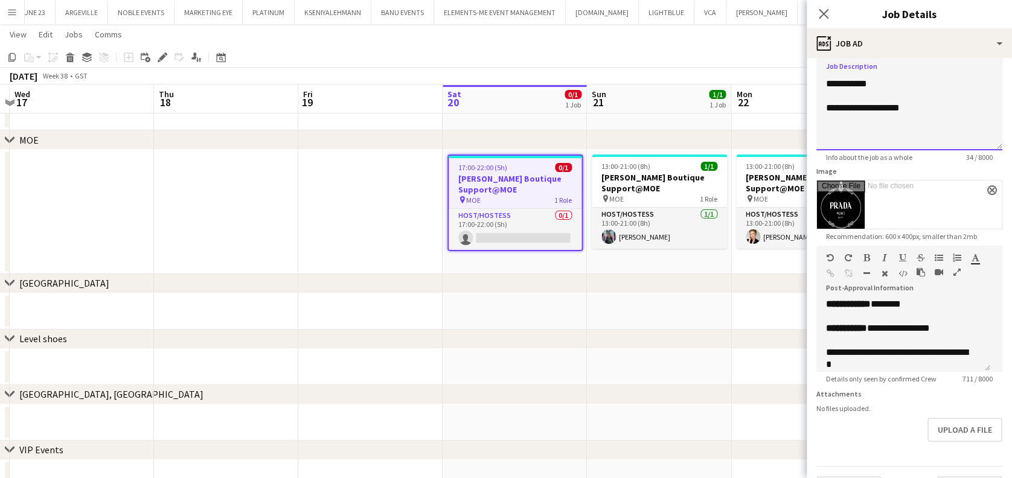
scroll to position [130, 0]
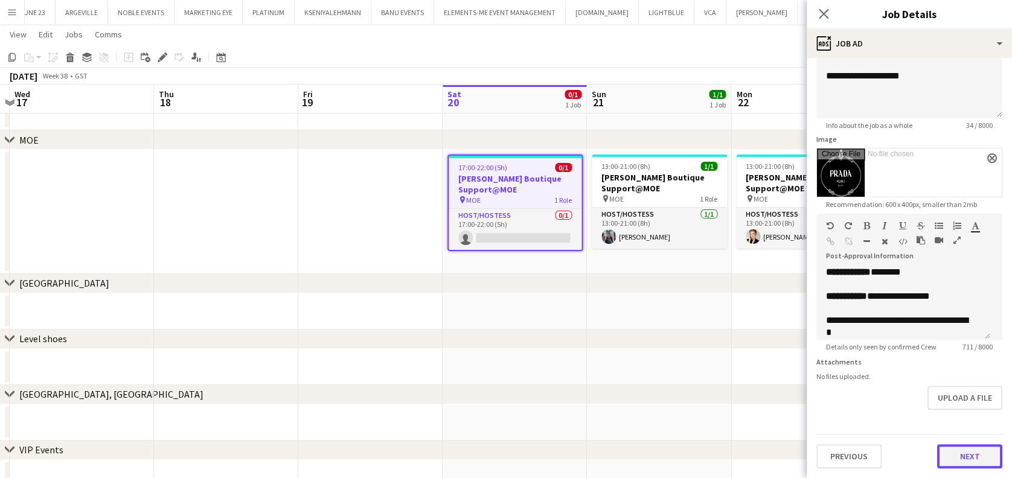
click at [966, 451] on button "Next" at bounding box center [969, 457] width 65 height 24
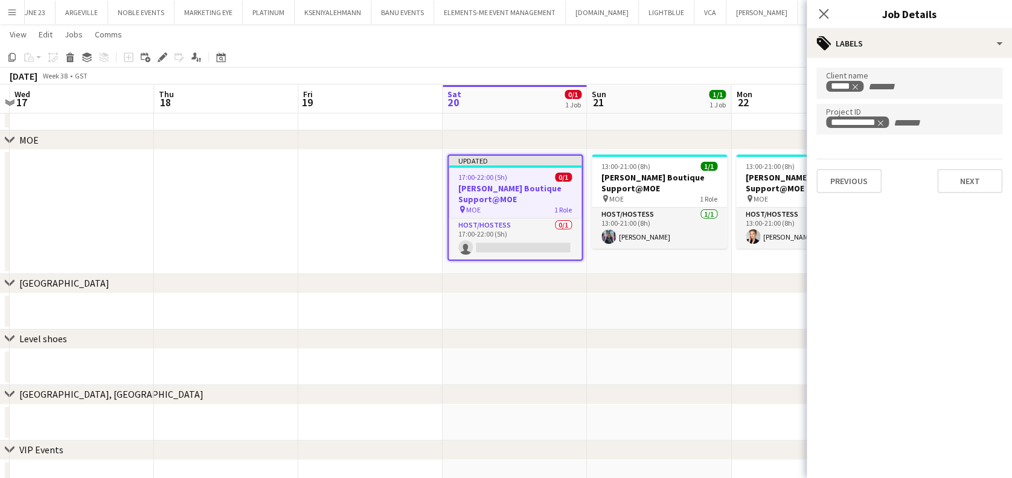
scroll to position [0, 0]
click at [646, 329] on app-date-cell at bounding box center [659, 312] width 144 height 36
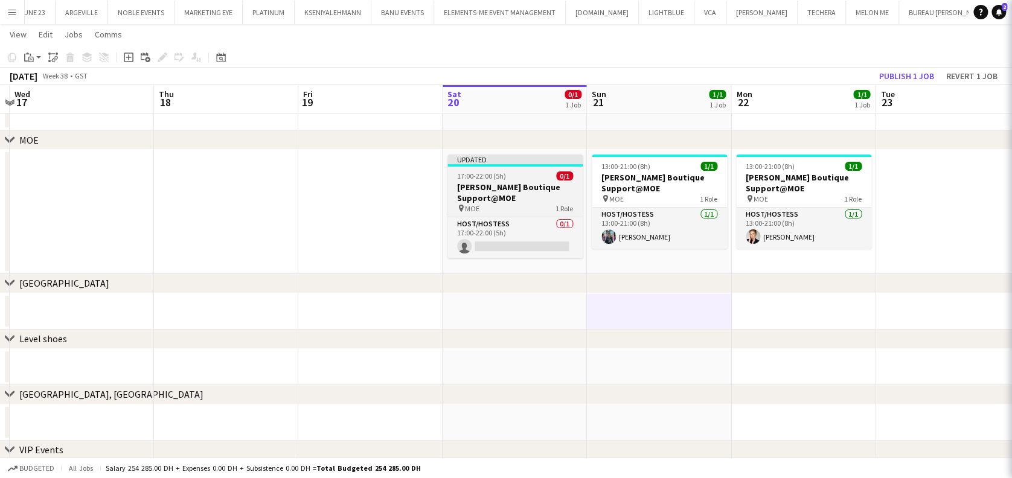
click at [513, 198] on h3 "[PERSON_NAME] Boutique Support@MOE" at bounding box center [515, 193] width 135 height 22
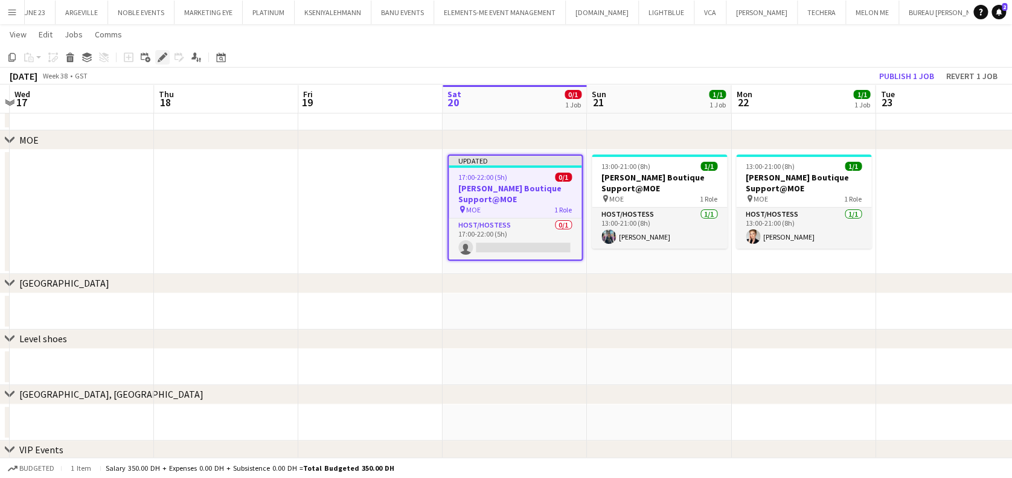
click at [159, 57] on icon "Edit" at bounding box center [163, 58] width 10 height 10
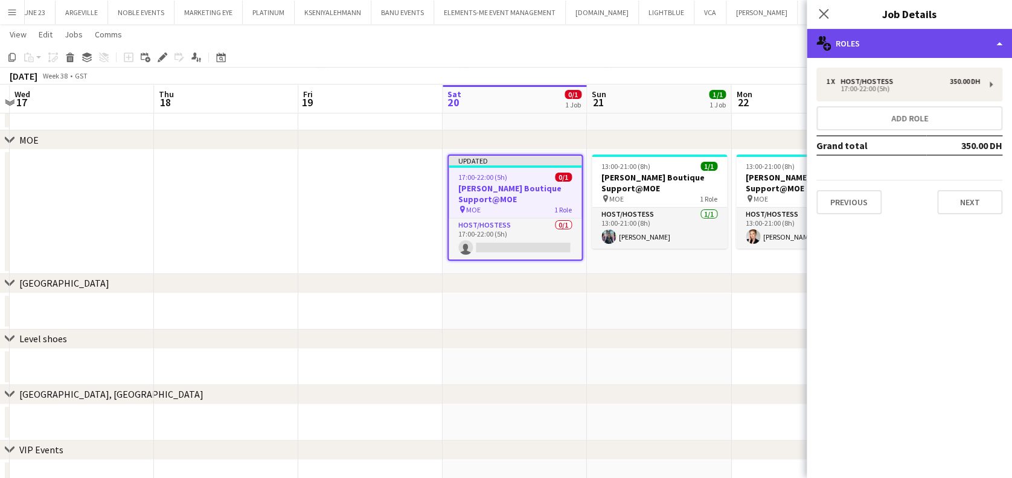
click at [947, 56] on div "multiple-users-add Roles" at bounding box center [909, 43] width 205 height 29
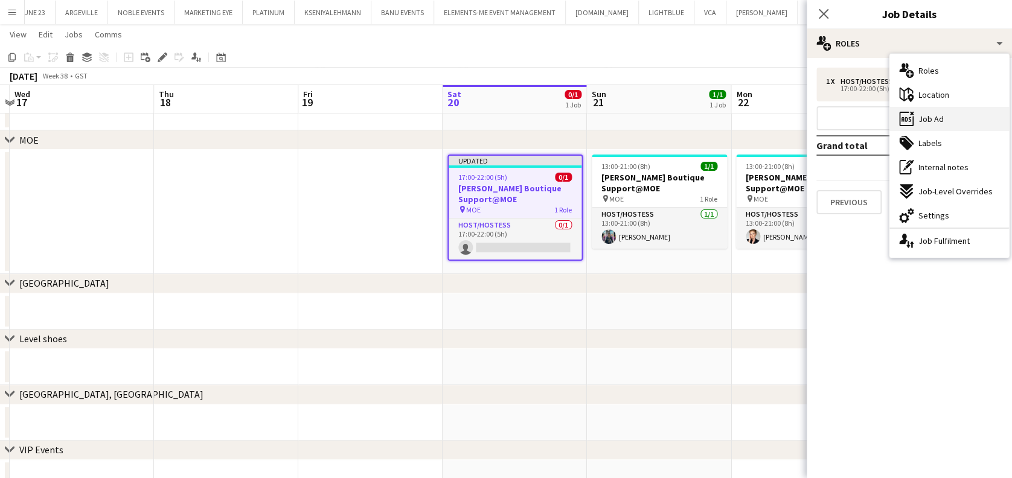
click at [954, 125] on div "ads-window Job Ad" at bounding box center [950, 119] width 120 height 24
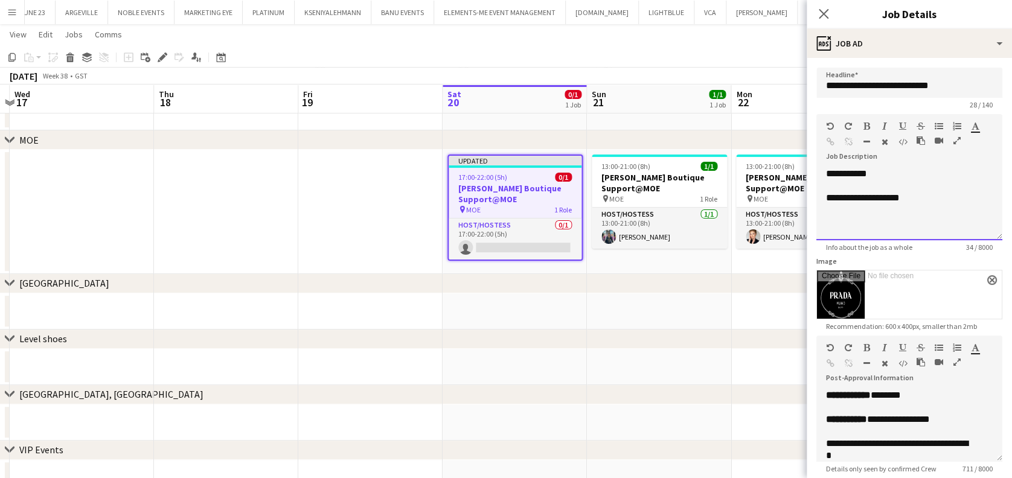
click at [887, 226] on div "**********" at bounding box center [910, 204] width 186 height 72
click at [940, 199] on div "**********" at bounding box center [903, 198] width 155 height 12
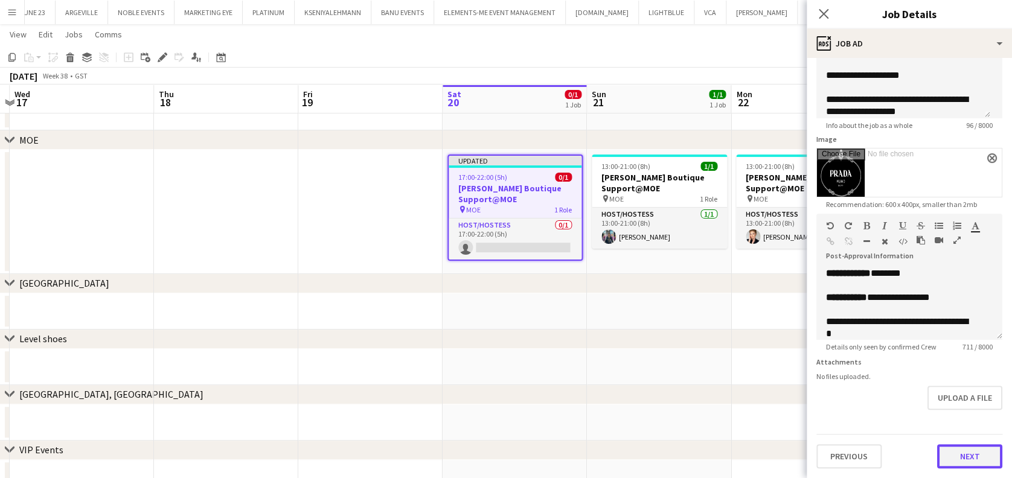
click at [975, 454] on button "Next" at bounding box center [969, 457] width 65 height 24
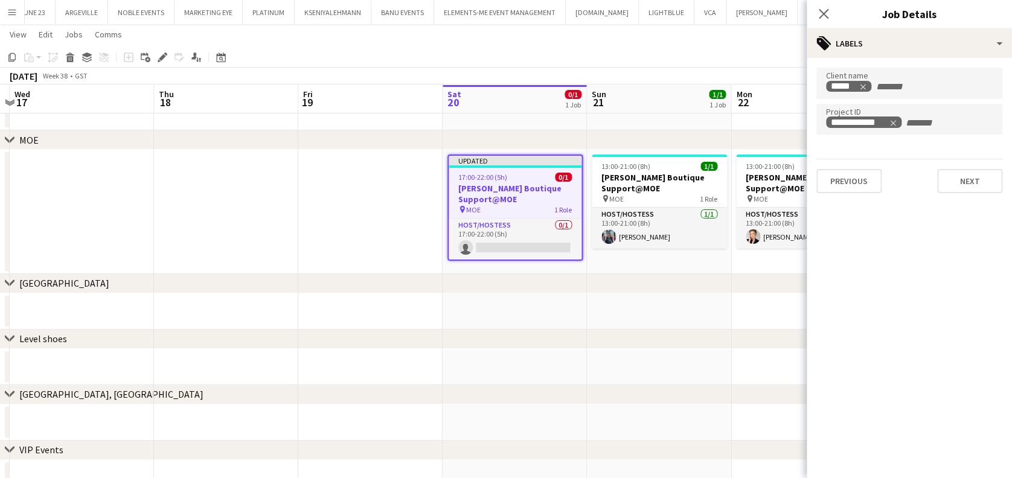
click at [704, 322] on app-date-cell at bounding box center [659, 312] width 144 height 36
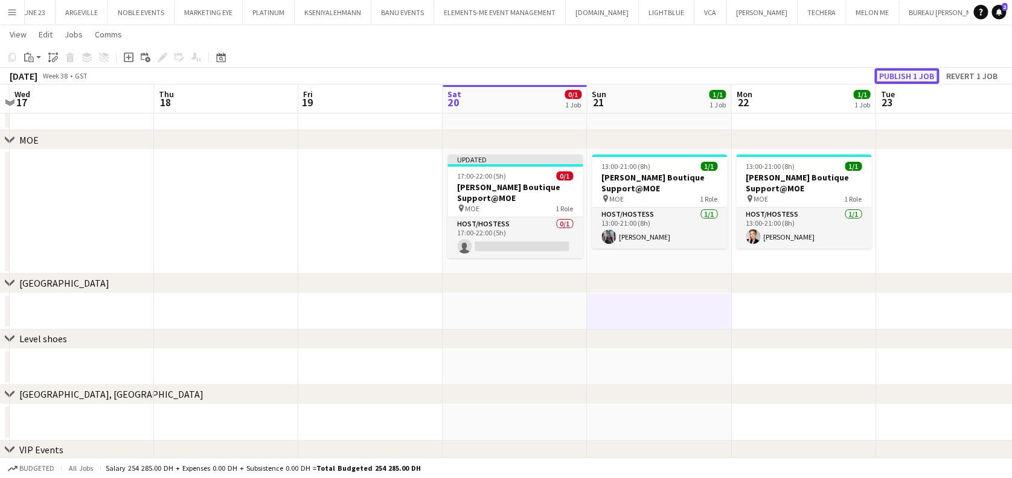
click at [902, 78] on button "Publish 1 job" at bounding box center [907, 76] width 65 height 16
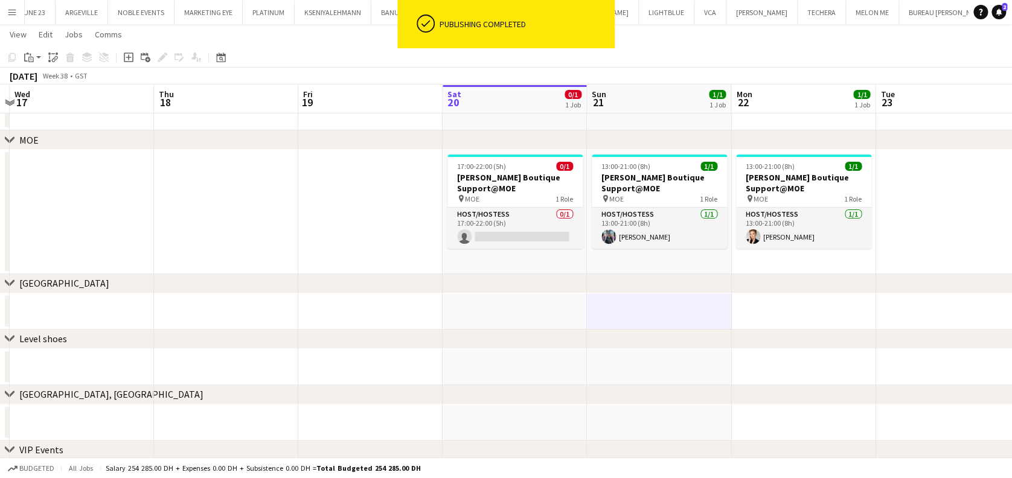
click at [719, 144] on div "chevron-right MOE" at bounding box center [506, 139] width 1012 height 19
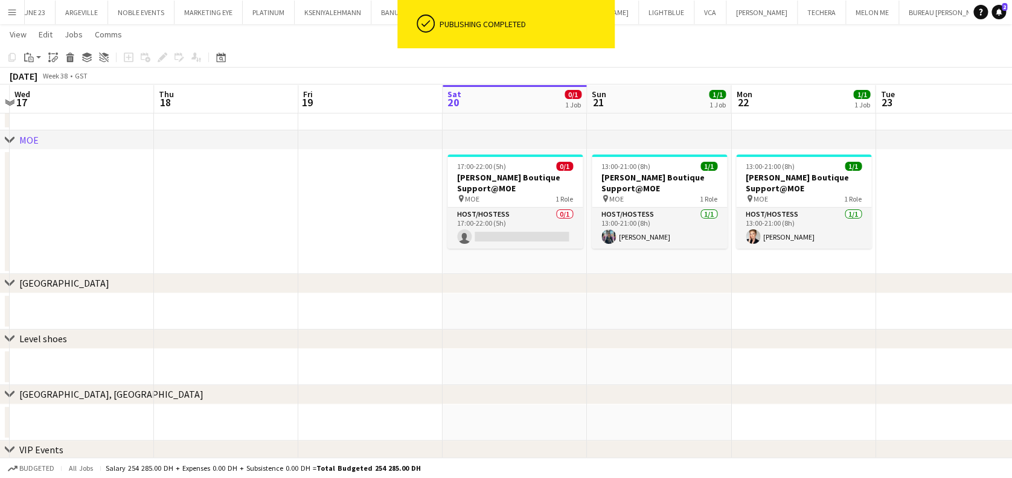
click at [268, 243] on app-date-cell at bounding box center [226, 212] width 144 height 124
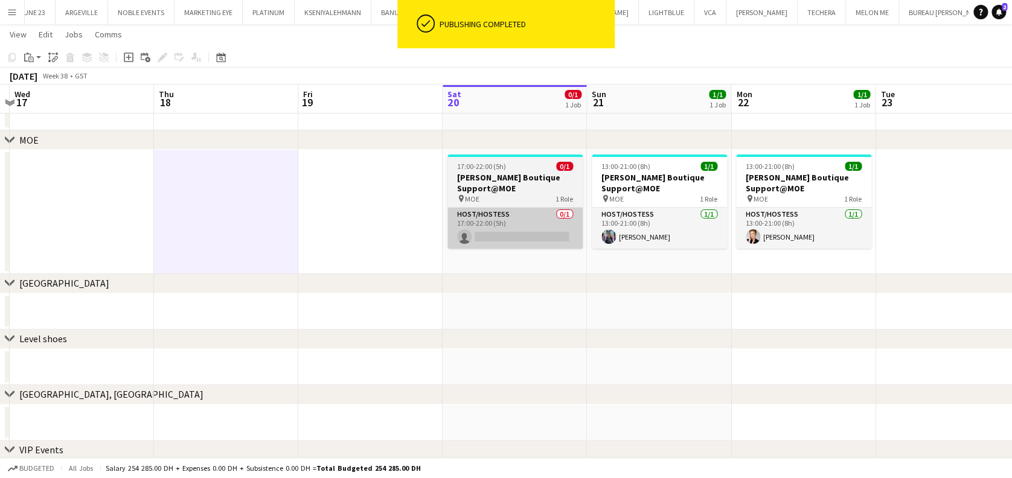
click at [532, 231] on app-card-role "Host/Hostess 0/1 17:00-22:00 (5h) single-neutral-actions" at bounding box center [515, 228] width 135 height 41
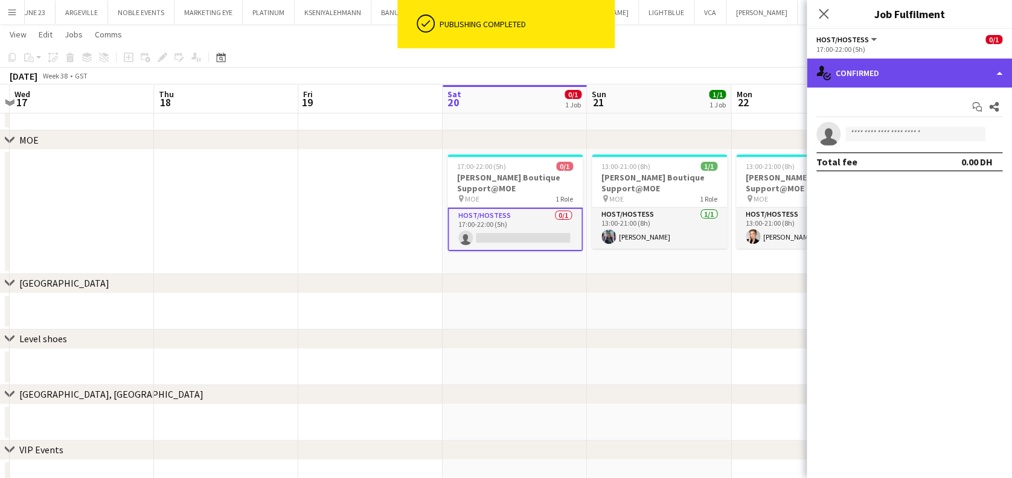
click at [949, 85] on div "single-neutral-actions-check-2 Confirmed" at bounding box center [909, 73] width 205 height 29
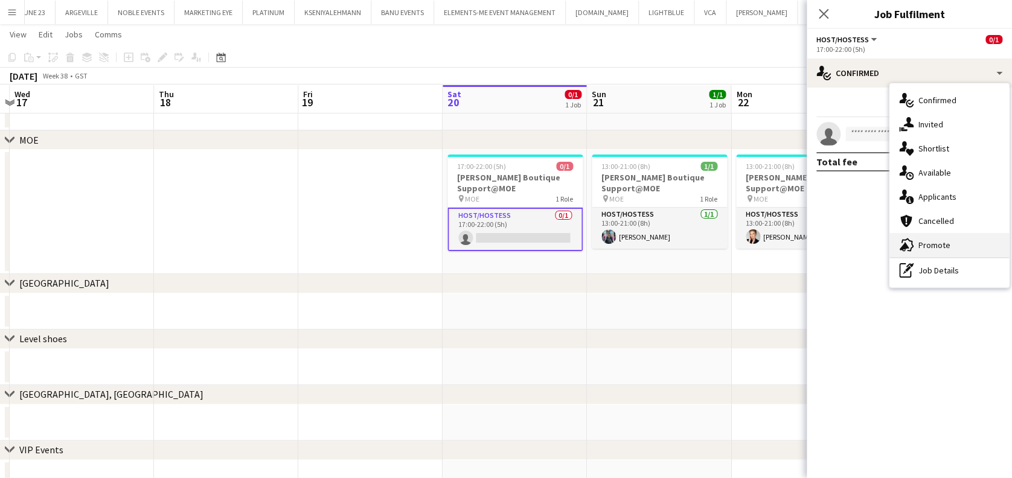
click at [942, 246] on span "Promote" at bounding box center [935, 245] width 32 height 11
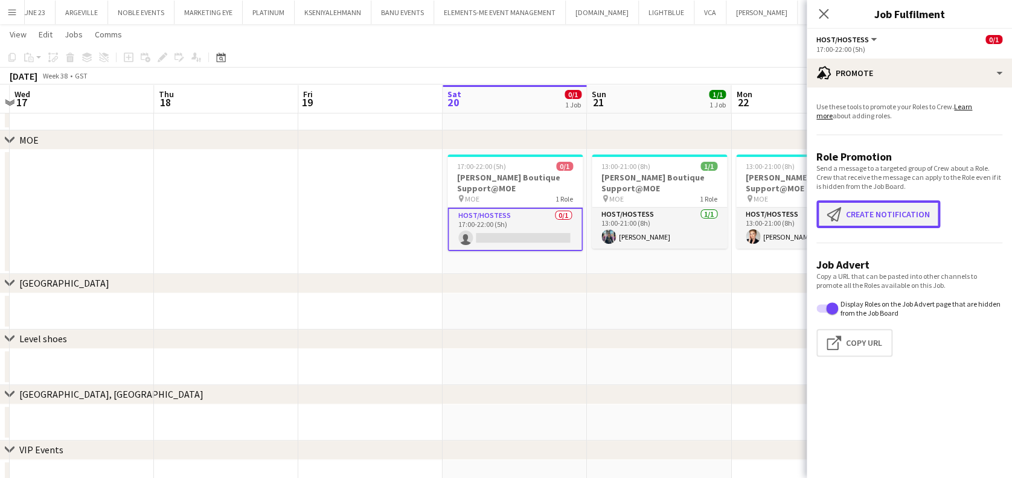
click at [904, 203] on button "Create notification Create notification" at bounding box center [879, 215] width 124 height 28
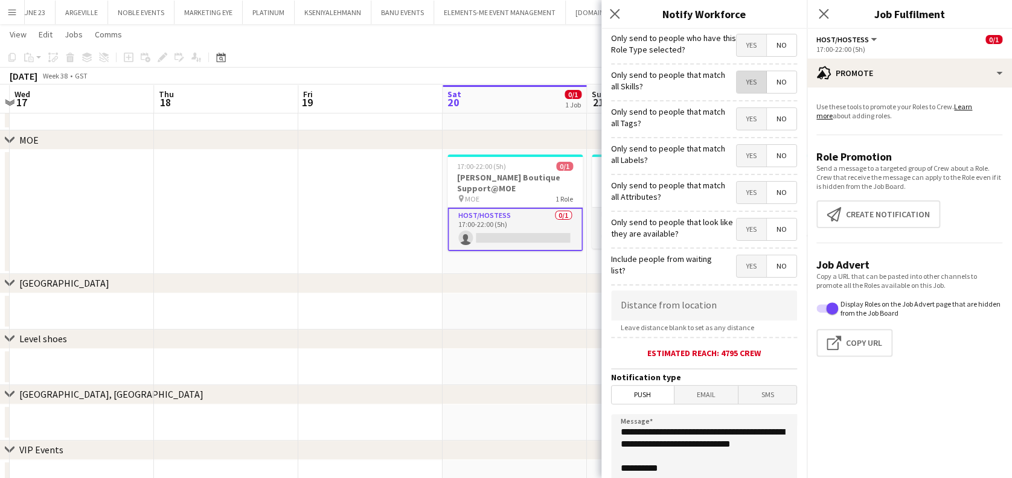
click at [745, 86] on span "Yes" at bounding box center [752, 82] width 30 height 22
click at [738, 123] on span "Yes" at bounding box center [752, 119] width 30 height 22
click at [737, 164] on span "Yes" at bounding box center [752, 156] width 30 height 22
click at [737, 193] on span "Yes" at bounding box center [752, 193] width 30 height 22
click at [739, 229] on span "Yes" at bounding box center [752, 230] width 30 height 22
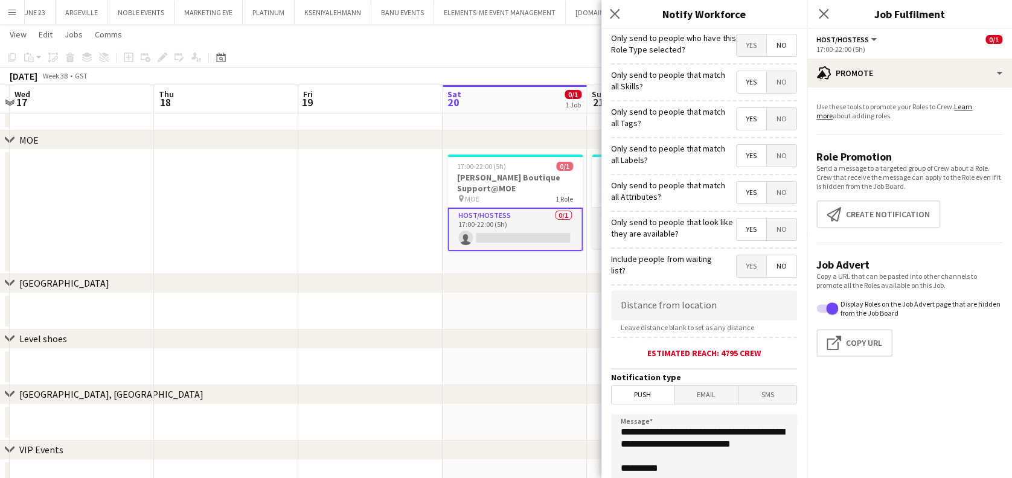
click at [744, 240] on span "Yes" at bounding box center [752, 230] width 30 height 22
click at [739, 231] on span "Yes" at bounding box center [752, 230] width 30 height 22
click at [737, 234] on span "Yes" at bounding box center [752, 230] width 30 height 22
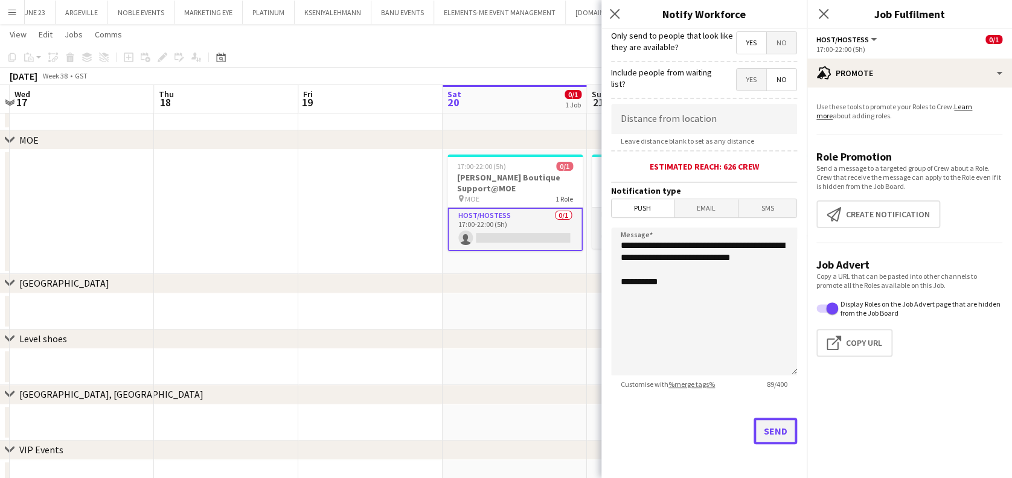
click at [767, 423] on button "Send" at bounding box center [775, 431] width 43 height 27
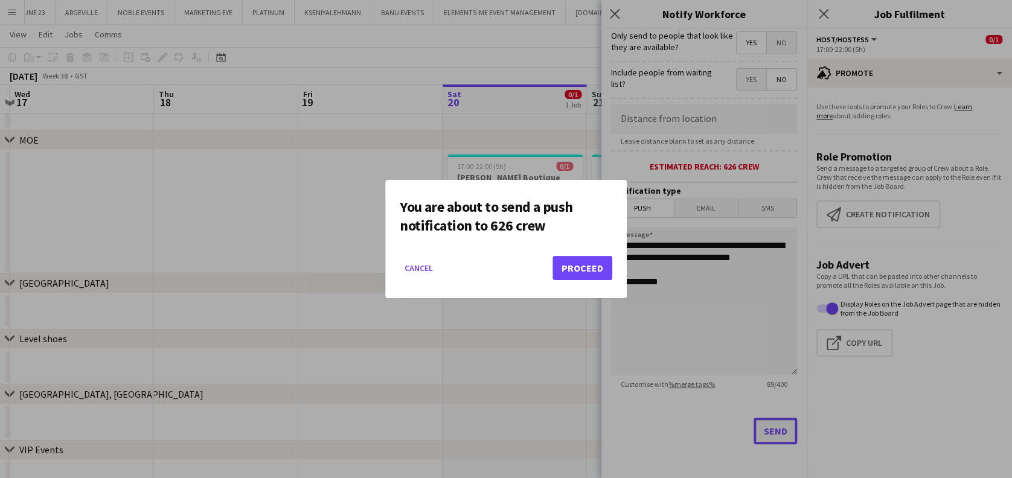
scroll to position [0, 0]
click at [586, 274] on button "Proceed" at bounding box center [583, 268] width 60 height 24
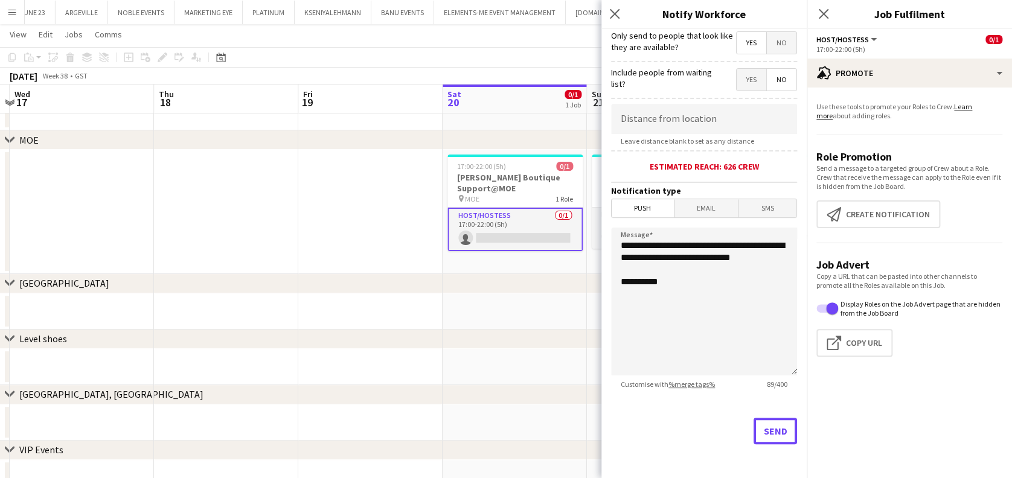
scroll to position [41, 0]
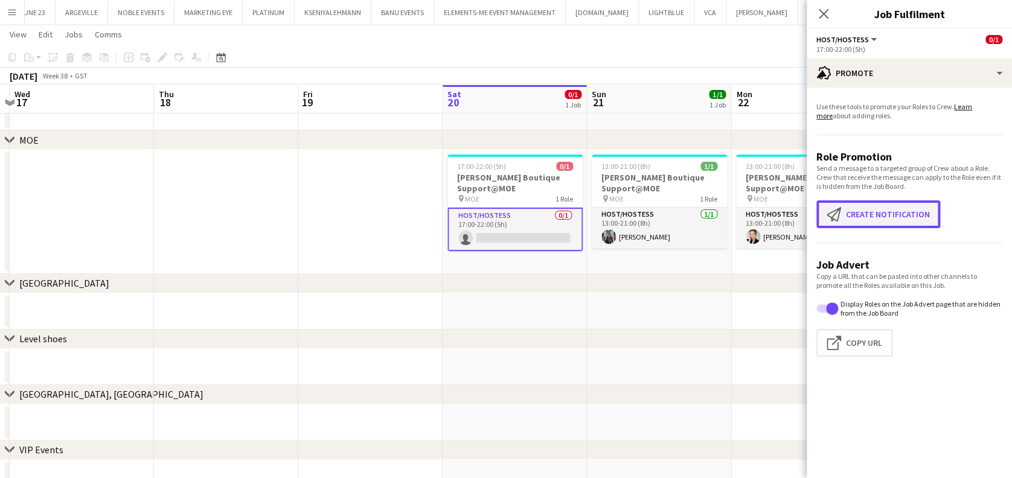
click at [882, 218] on button "Create notification Create notification" at bounding box center [879, 215] width 124 height 28
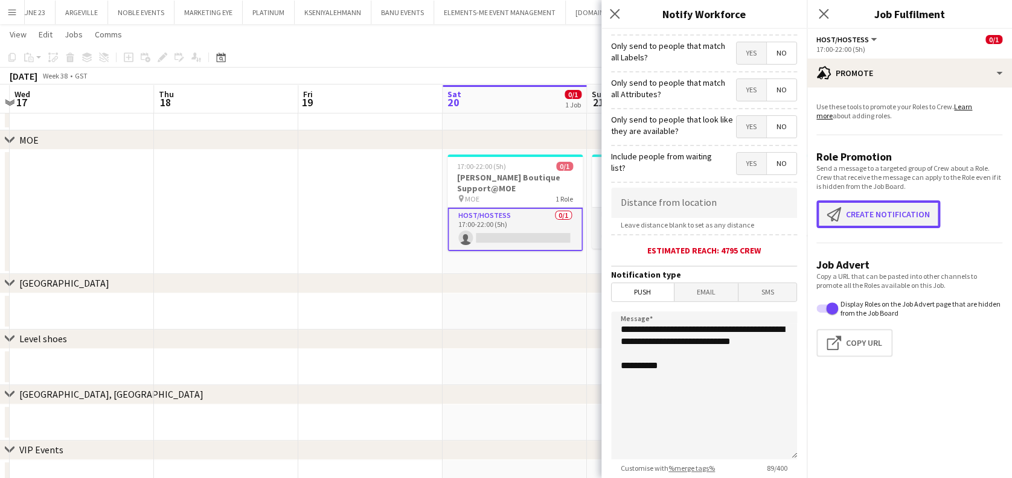
scroll to position [104, 0]
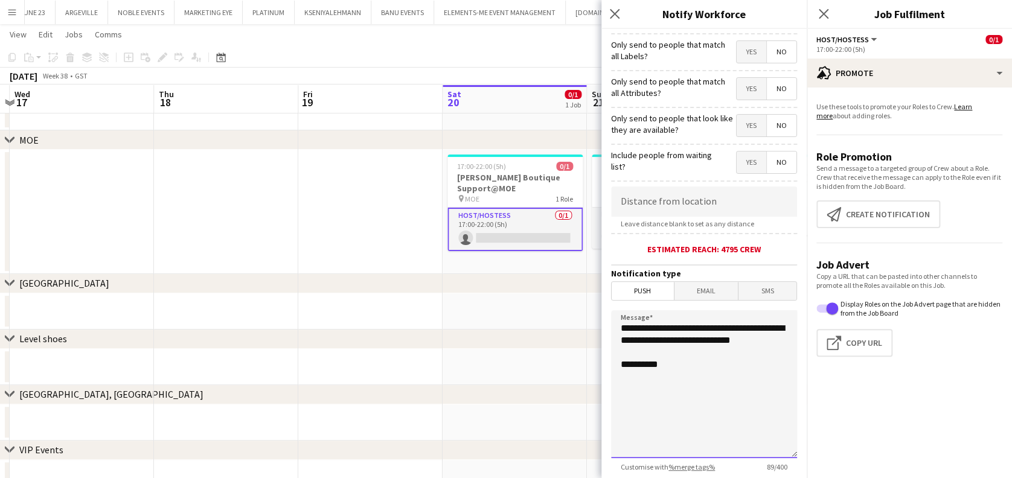
click at [622, 329] on textarea "**********" at bounding box center [704, 384] width 186 height 148
click at [633, 327] on textarea "**********" at bounding box center [704, 384] width 186 height 148
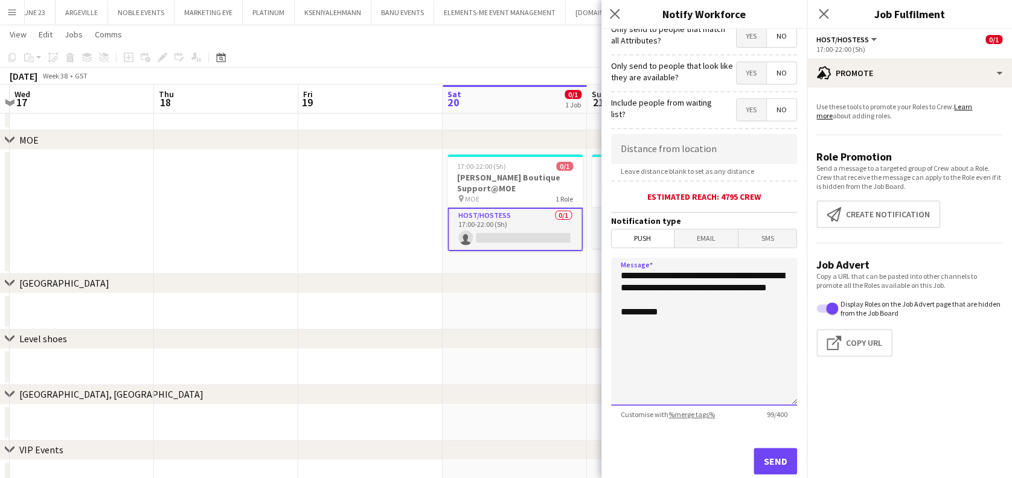
scroll to position [190, 0]
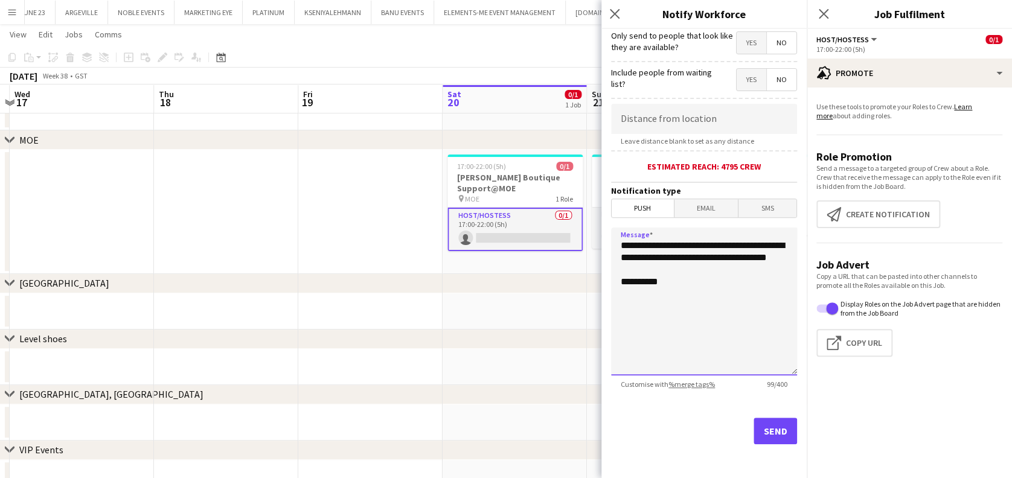
type textarea "**********"
click at [756, 428] on button "Send" at bounding box center [775, 431] width 43 height 27
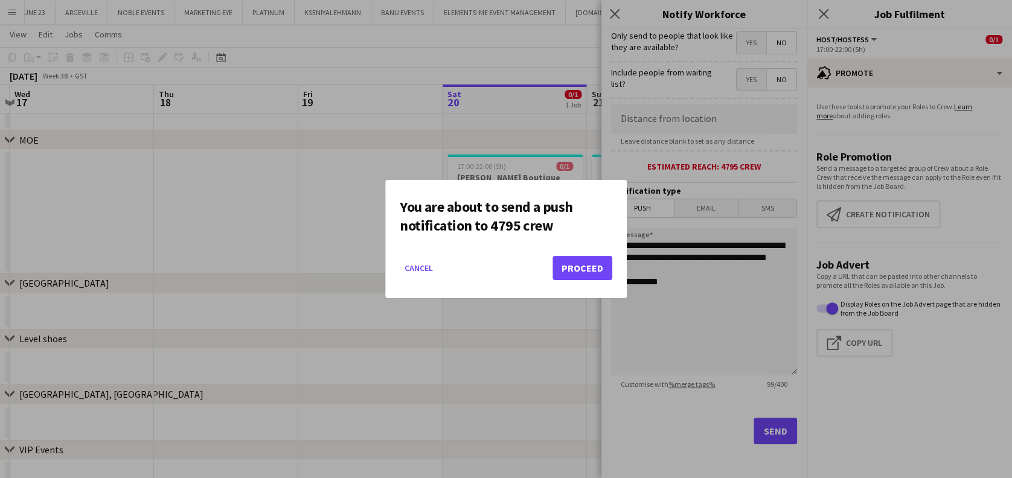
click at [707, 347] on div at bounding box center [506, 239] width 1012 height 478
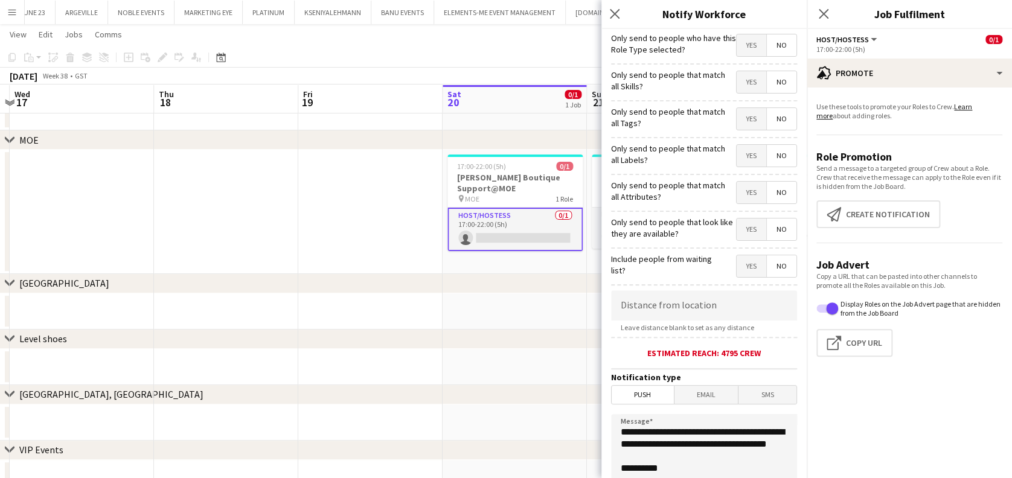
click at [741, 82] on span "Yes" at bounding box center [752, 82] width 30 height 22
click at [737, 126] on span "Yes" at bounding box center [752, 119] width 30 height 22
click at [737, 159] on span "Yes" at bounding box center [752, 156] width 30 height 22
click at [737, 160] on span "Yes" at bounding box center [752, 156] width 30 height 22
click at [741, 198] on span "Yes" at bounding box center [752, 193] width 30 height 22
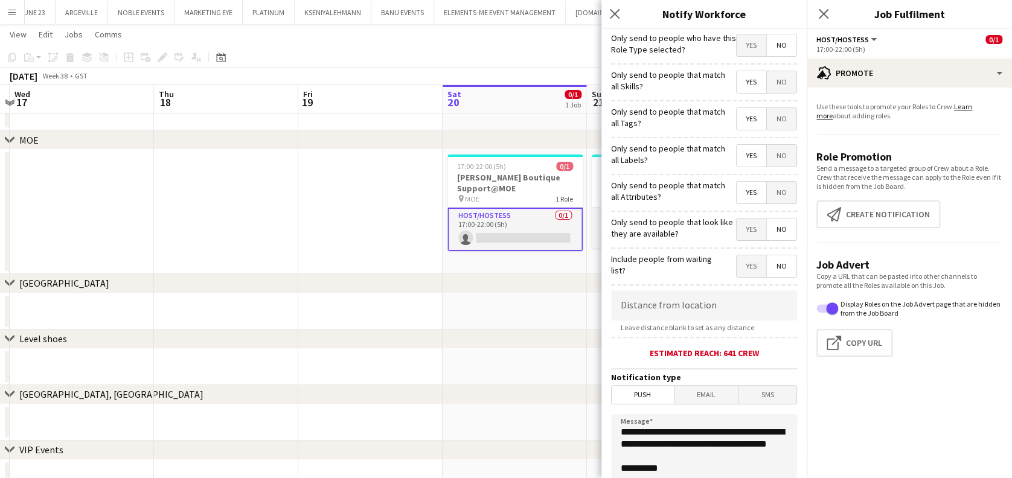
click at [741, 193] on span "Yes" at bounding box center [752, 193] width 30 height 22
click at [737, 231] on span "Yes" at bounding box center [752, 230] width 30 height 22
click at [747, 197] on span "Yes" at bounding box center [752, 193] width 30 height 22
click at [737, 201] on span "Yes" at bounding box center [752, 193] width 30 height 22
click at [744, 196] on span "Yes" at bounding box center [752, 193] width 30 height 22
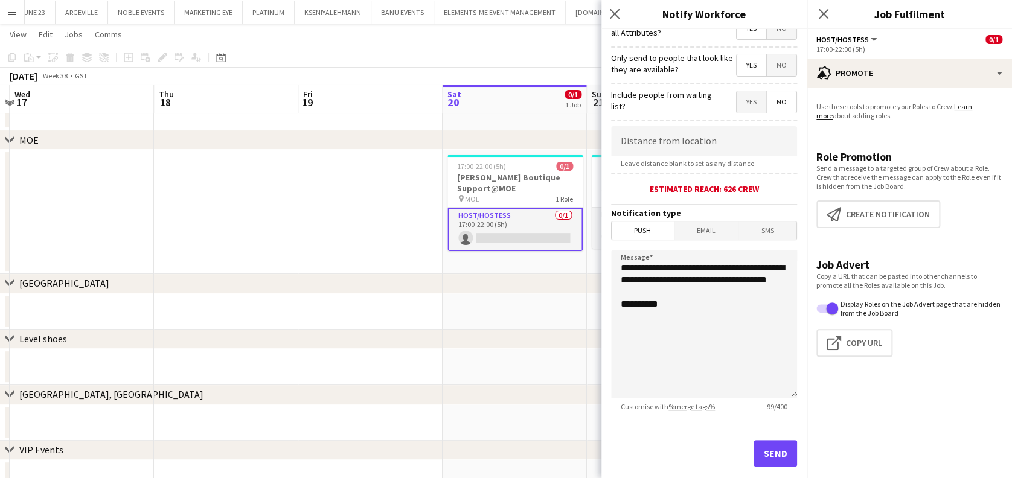
scroll to position [190, 0]
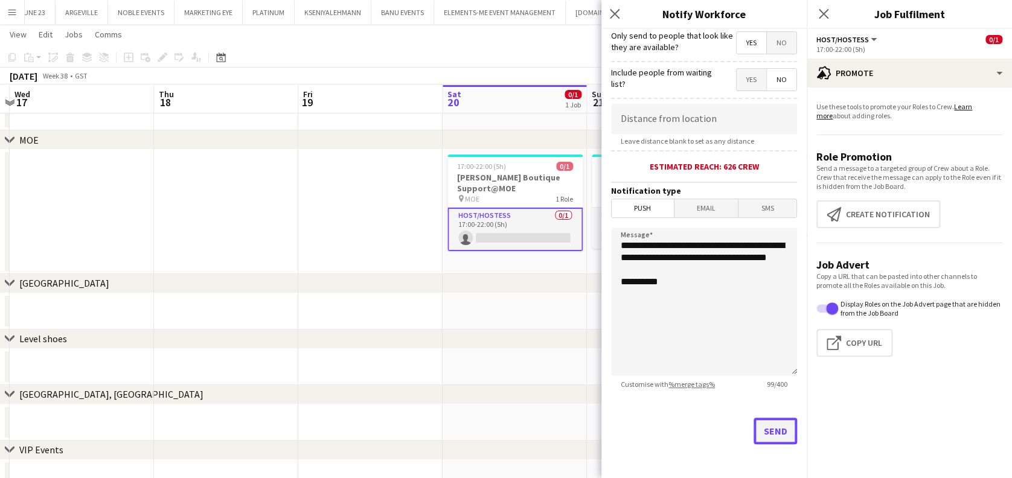
click at [770, 432] on button "Send" at bounding box center [775, 431] width 43 height 27
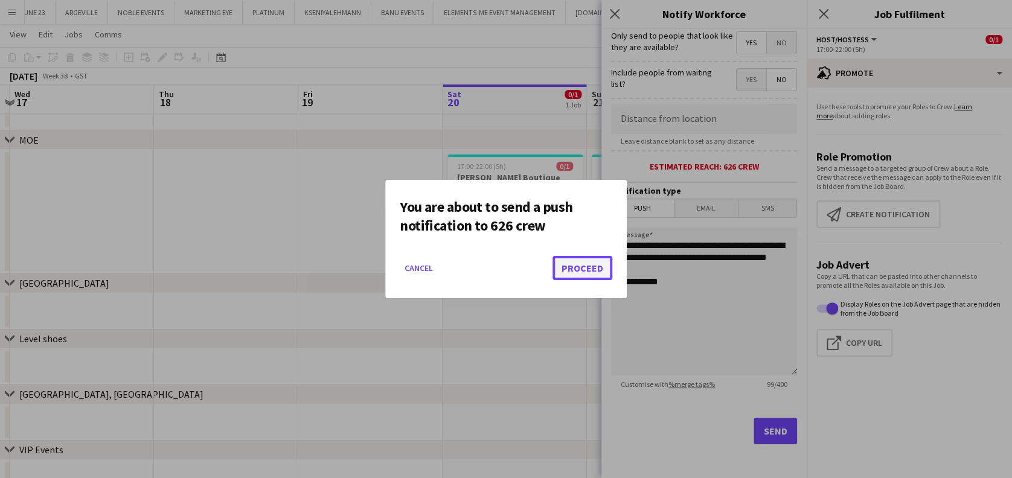
click at [591, 271] on button "Proceed" at bounding box center [583, 268] width 60 height 24
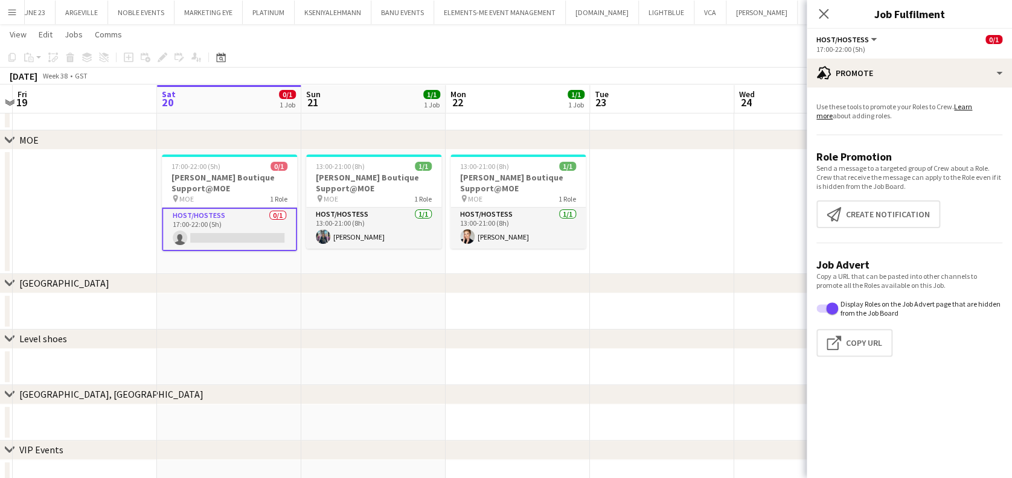
scroll to position [0, 362]
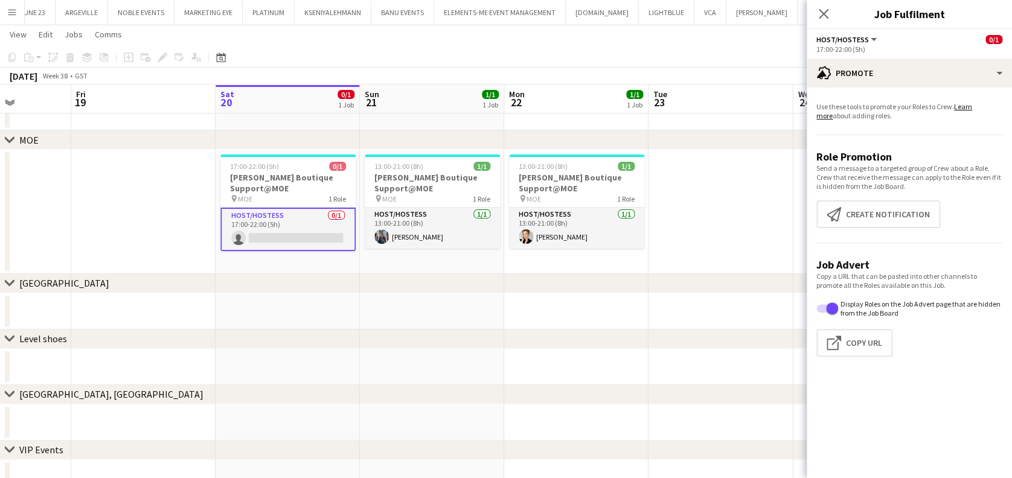
click at [182, 247] on app-date-cell at bounding box center [143, 212] width 144 height 124
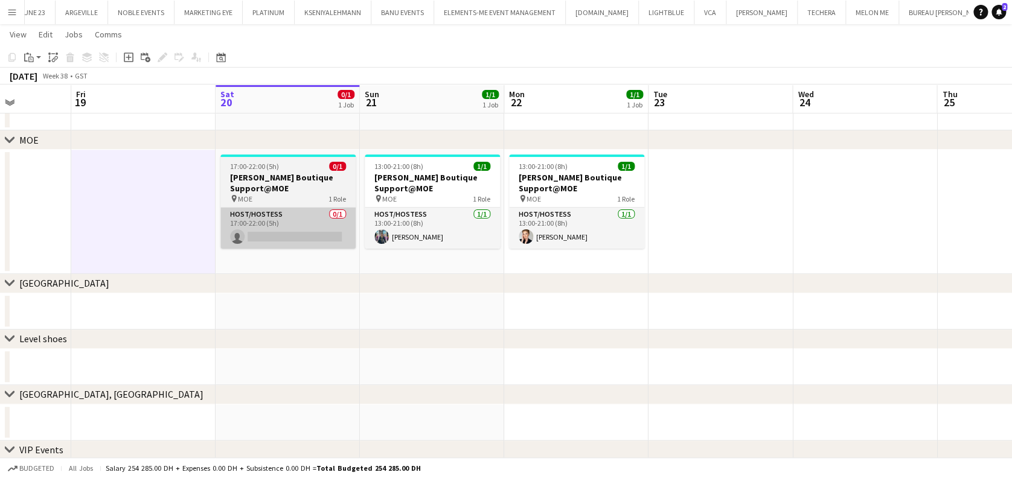
click at [289, 242] on app-card-role "Host/Hostess 0/1 17:00-22:00 (5h) single-neutral-actions" at bounding box center [287, 228] width 135 height 41
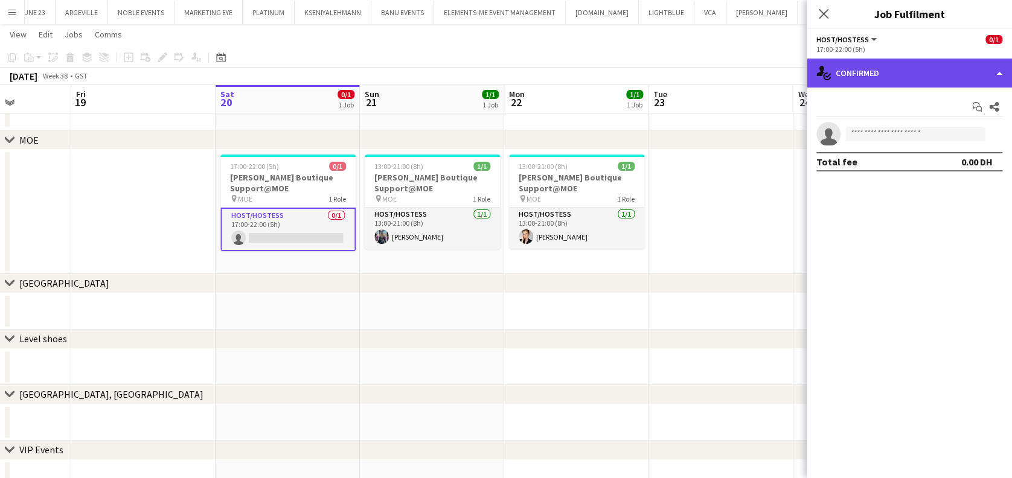
click at [878, 60] on div "single-neutral-actions-check-2 Confirmed" at bounding box center [909, 73] width 205 height 29
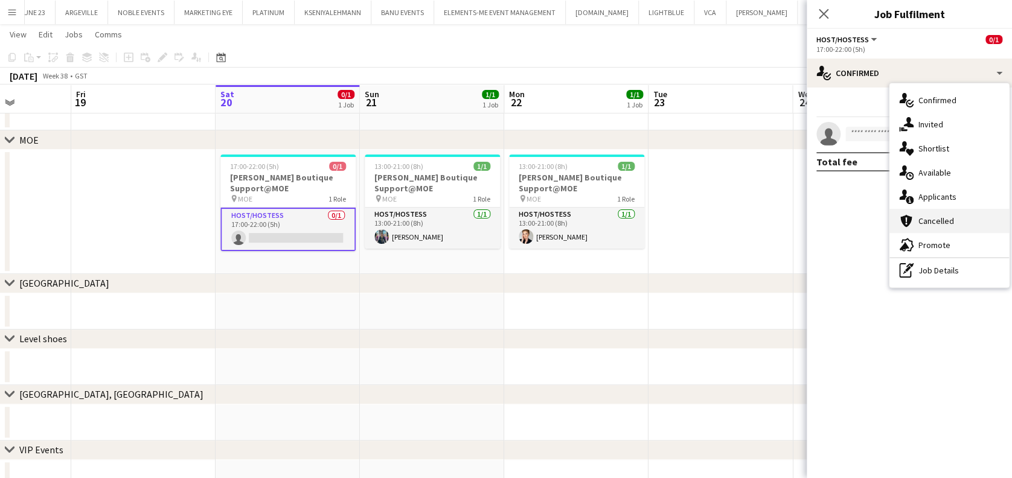
click at [959, 213] on div "cancellation Cancelled" at bounding box center [950, 221] width 120 height 24
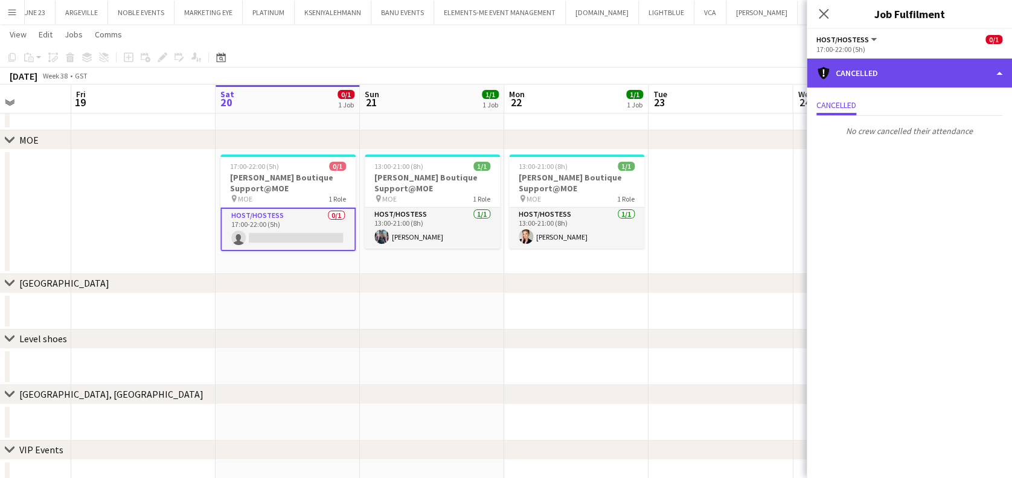
click at [961, 85] on div "cancellation Cancelled" at bounding box center [909, 73] width 205 height 29
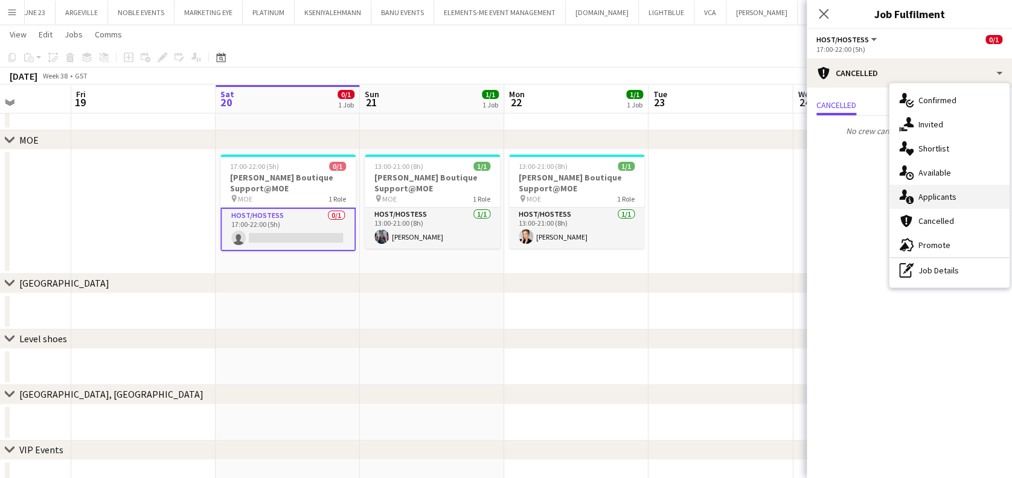
click at [959, 194] on div "single-neutral-actions-information Applicants" at bounding box center [950, 197] width 120 height 24
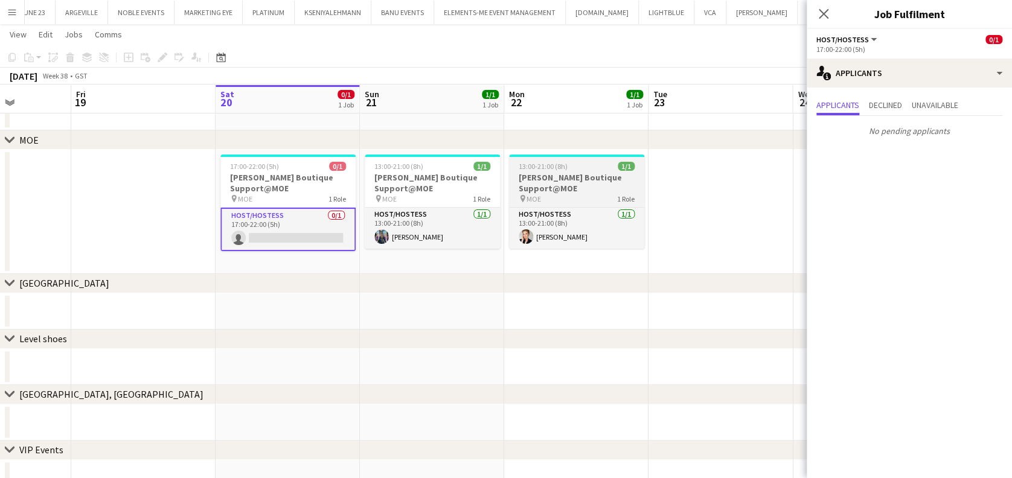
click at [582, 180] on h3 "[PERSON_NAME] Boutique Support@MOE" at bounding box center [576, 183] width 135 height 22
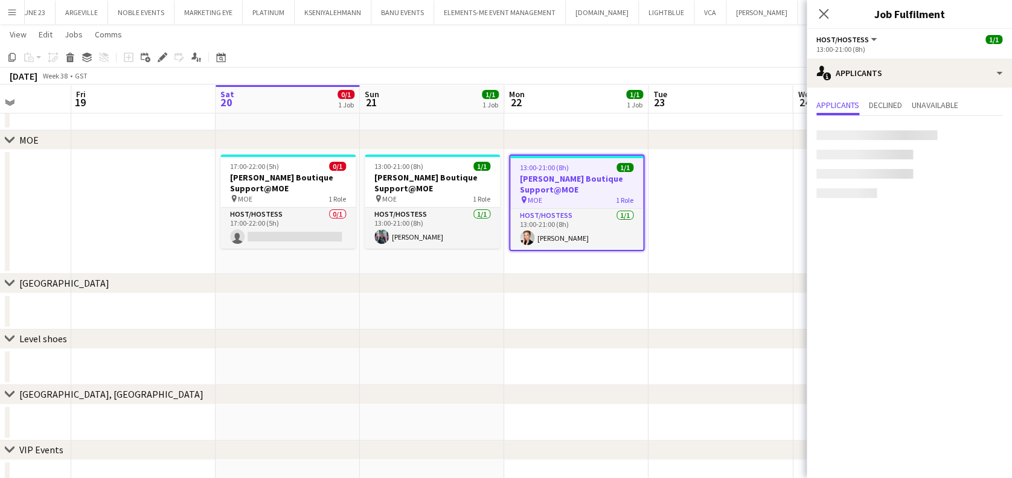
click at [704, 214] on app-date-cell at bounding box center [721, 212] width 144 height 124
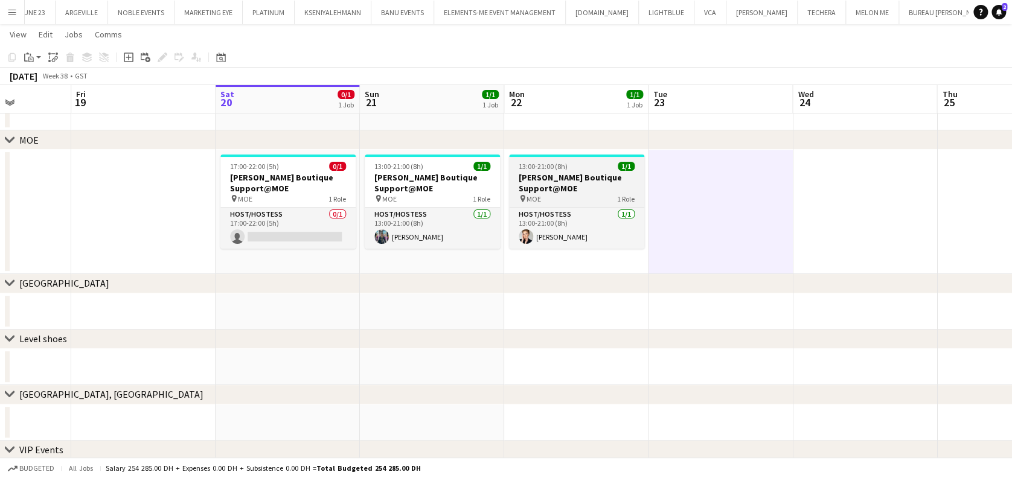
click at [580, 179] on h3 "[PERSON_NAME] Boutique Support@MOE" at bounding box center [576, 183] width 135 height 22
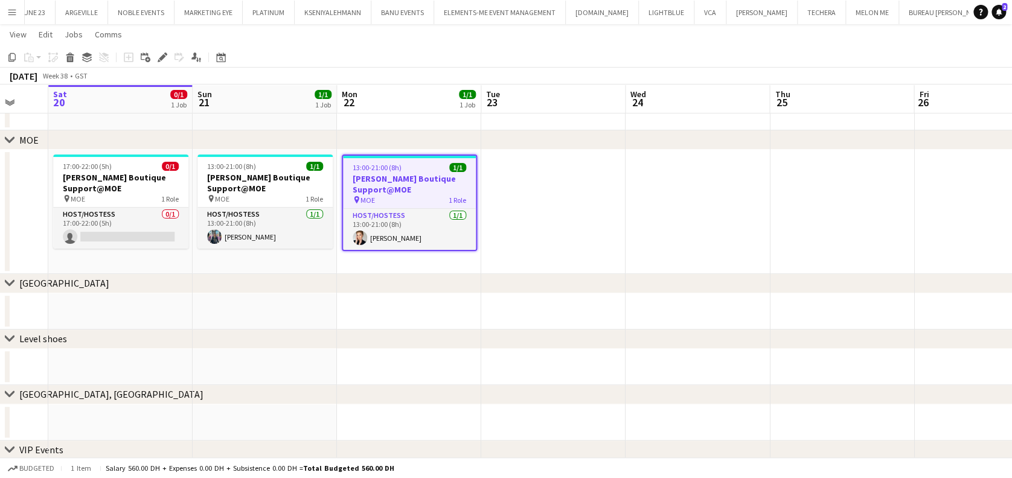
scroll to position [0, 377]
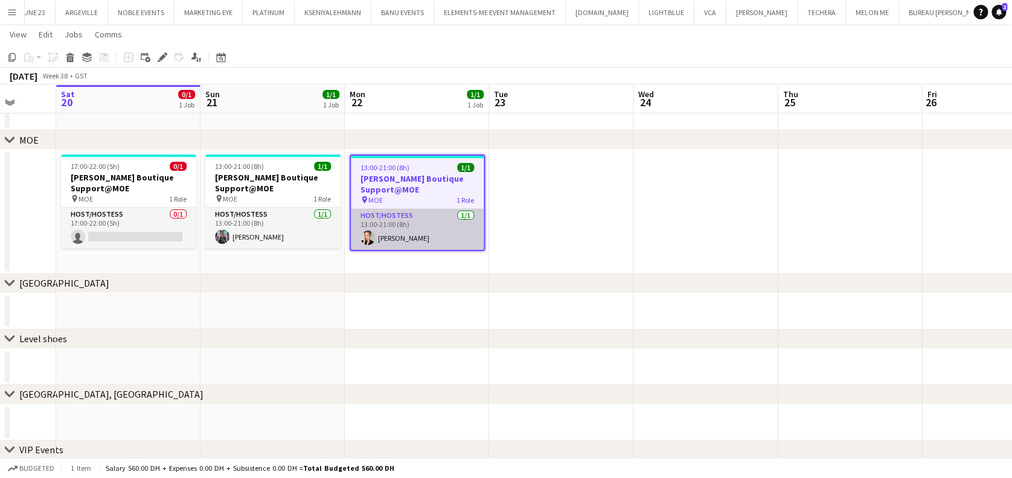
click at [431, 234] on app-card-role "Host/Hostess [DATE] 13:00-21:00 (8h) [PERSON_NAME]" at bounding box center [417, 229] width 133 height 41
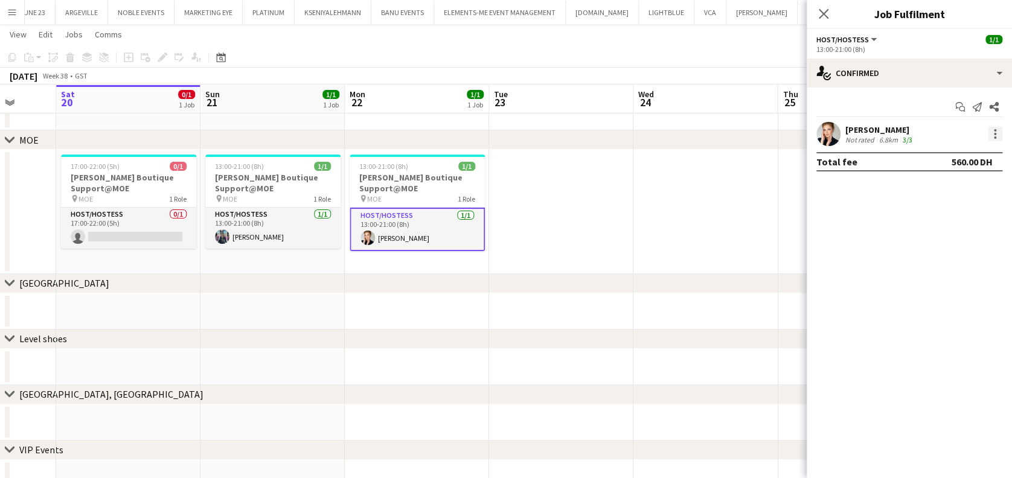
click at [991, 135] on div at bounding box center [995, 134] width 14 height 14
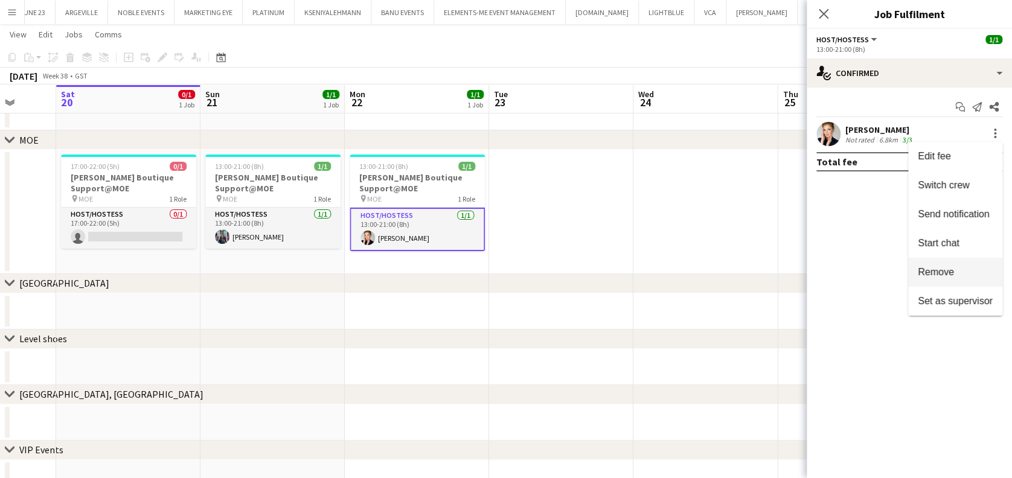
click at [935, 269] on span "Remove" at bounding box center [936, 272] width 36 height 10
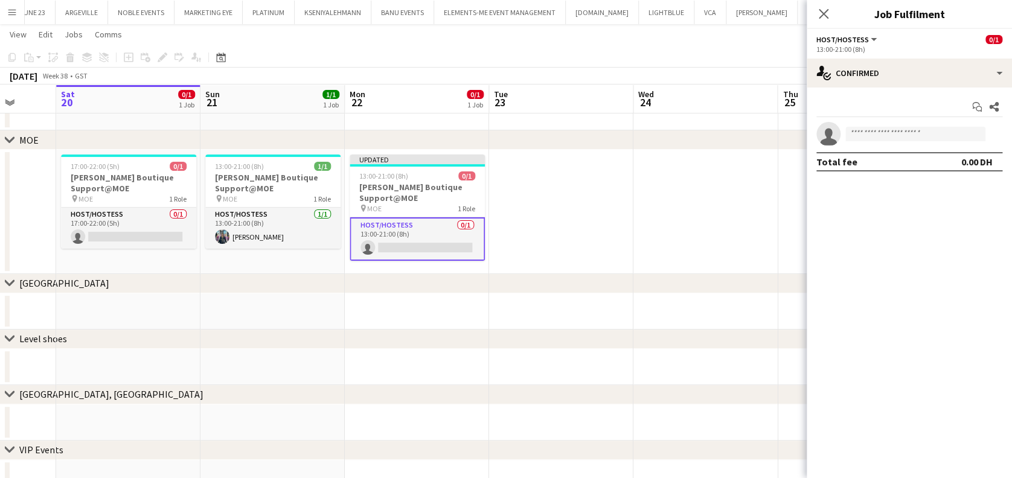
click at [619, 208] on app-date-cell at bounding box center [561, 212] width 144 height 124
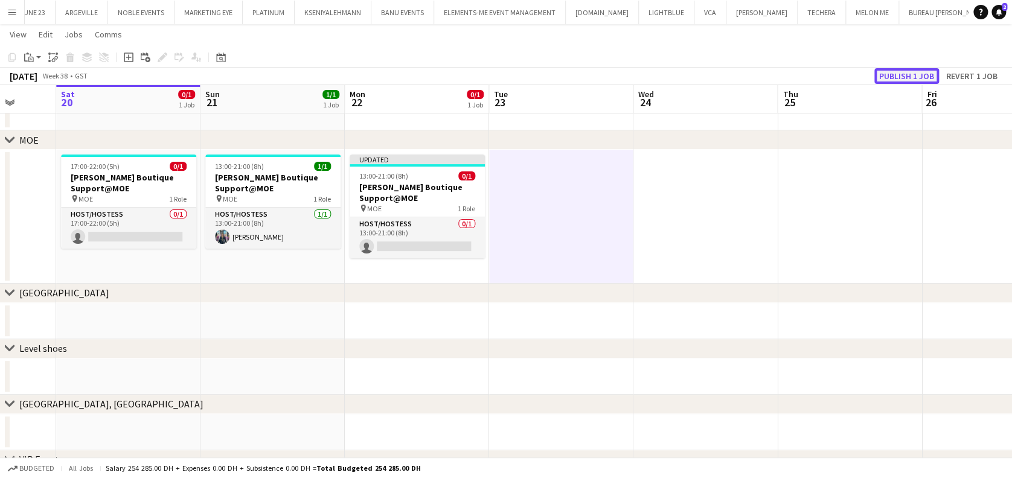
click at [907, 74] on button "Publish 1 job" at bounding box center [907, 76] width 65 height 16
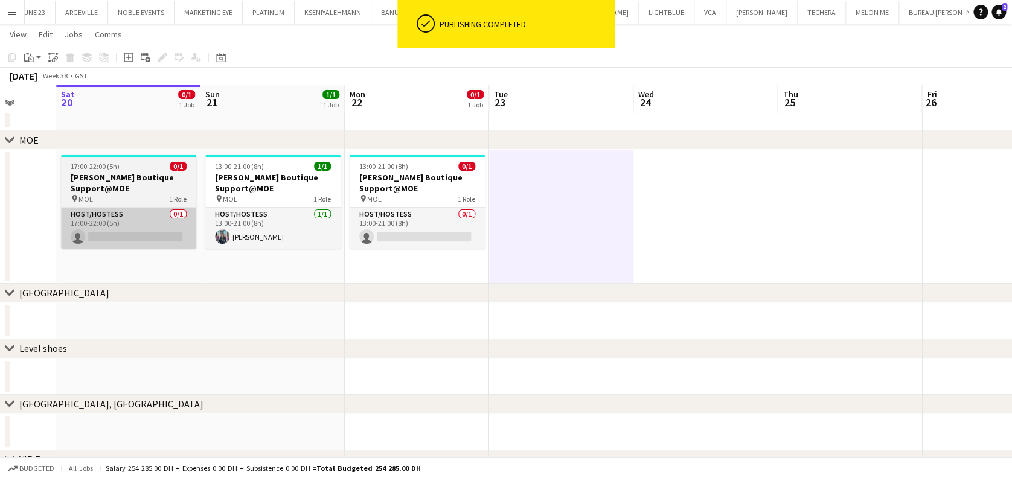
click at [145, 235] on app-card-role "Host/Hostess 0/1 17:00-22:00 (5h) single-neutral-actions" at bounding box center [128, 228] width 135 height 41
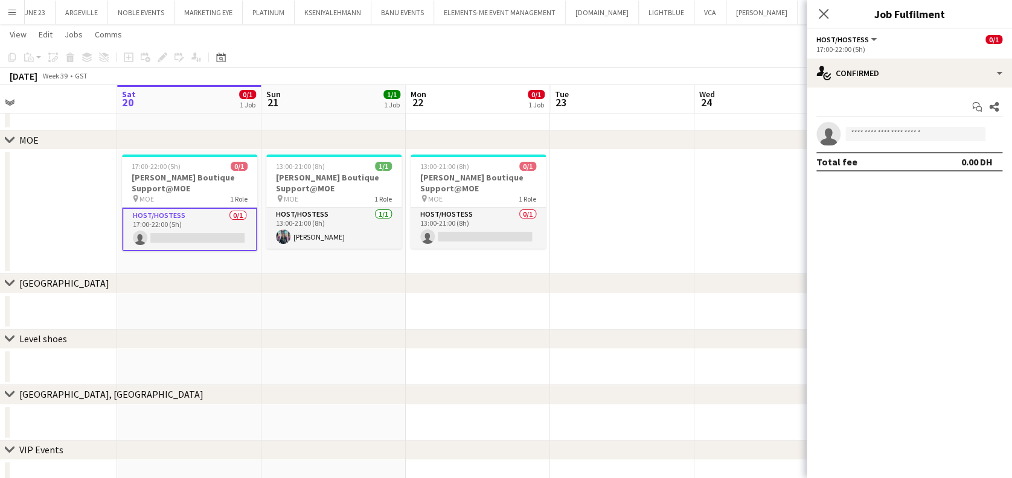
scroll to position [0, 282]
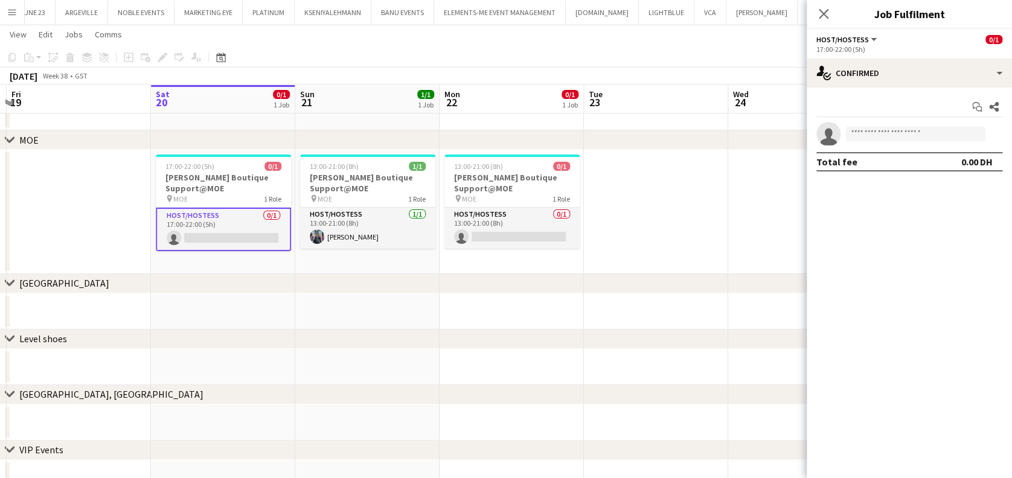
click at [126, 240] on app-date-cell at bounding box center [79, 212] width 144 height 124
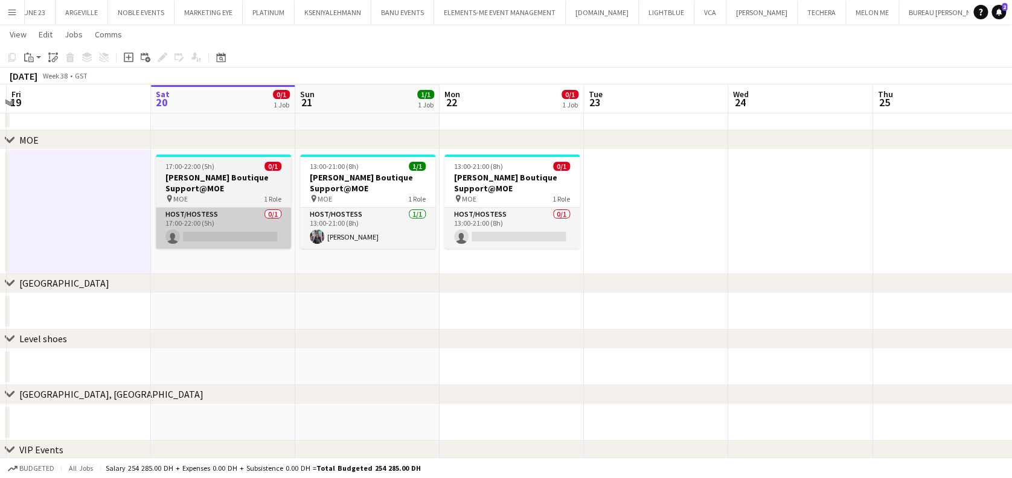
click at [241, 239] on app-card-role "Host/Hostess 0/1 17:00-22:00 (5h) single-neutral-actions" at bounding box center [223, 228] width 135 height 41
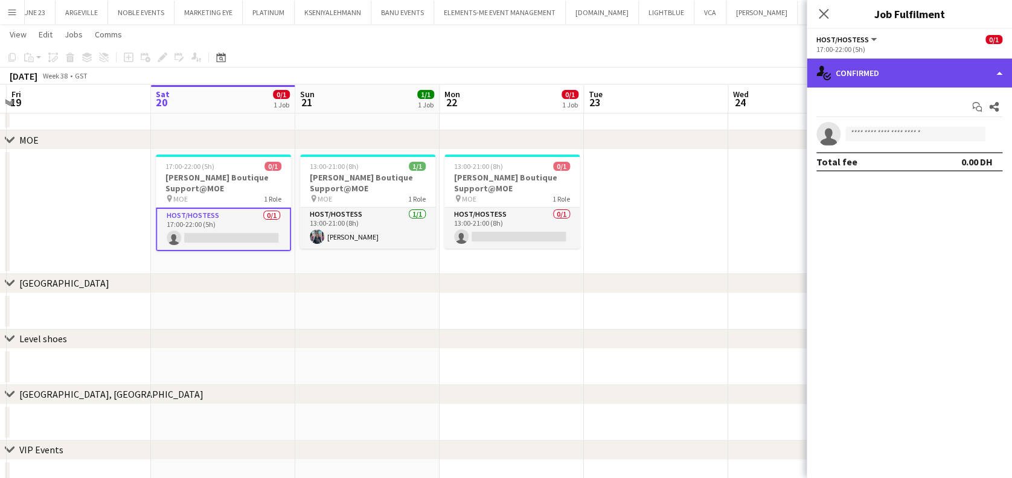
click at [947, 79] on div "single-neutral-actions-check-2 Confirmed" at bounding box center [909, 73] width 205 height 29
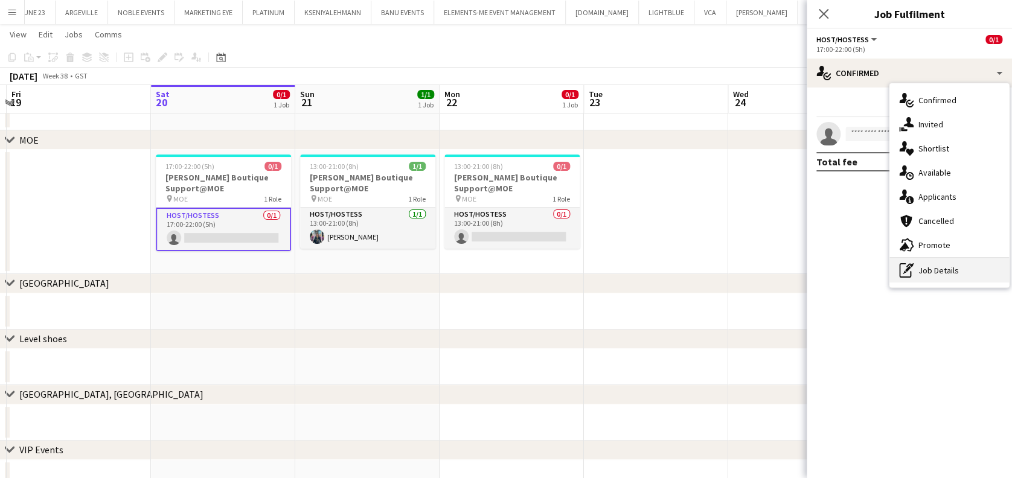
click at [961, 280] on div "pen-write Job Details" at bounding box center [950, 271] width 120 height 24
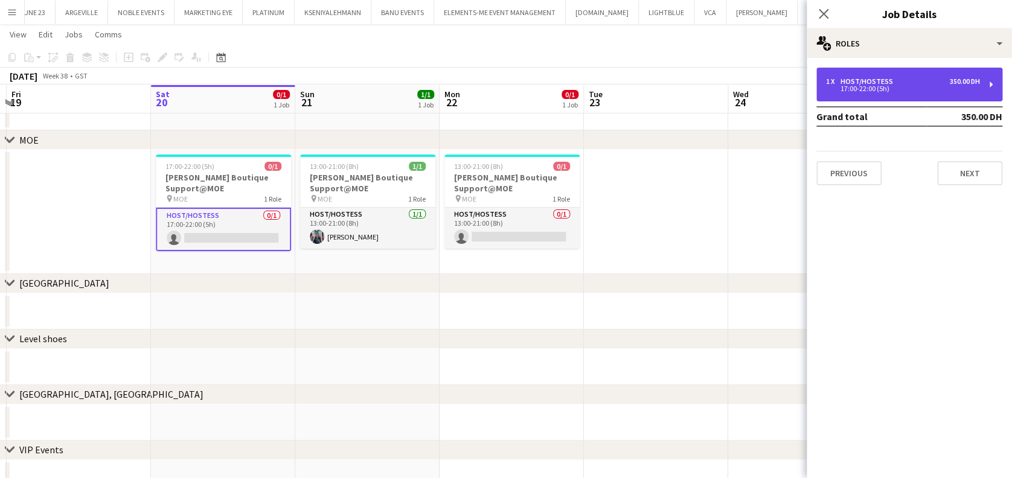
click at [904, 88] on div "17:00-22:00 (5h)" at bounding box center [903, 89] width 154 height 6
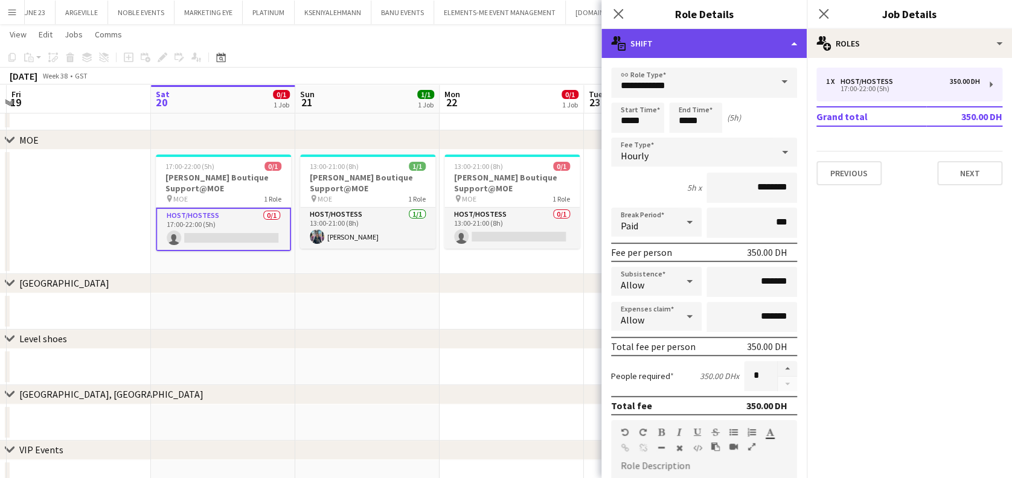
click at [747, 43] on div "multiple-actions-text Shift" at bounding box center [704, 43] width 205 height 29
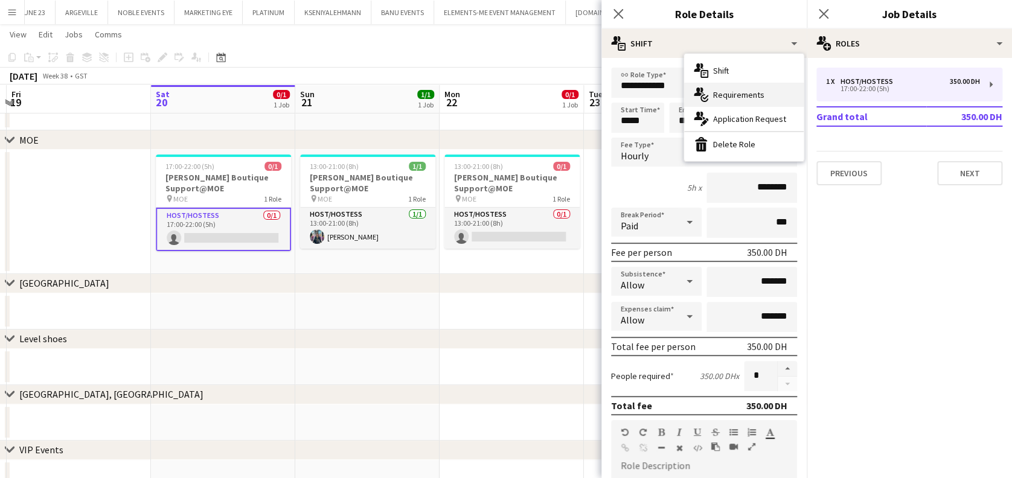
click at [747, 94] on span "Requirements" at bounding box center [738, 94] width 51 height 11
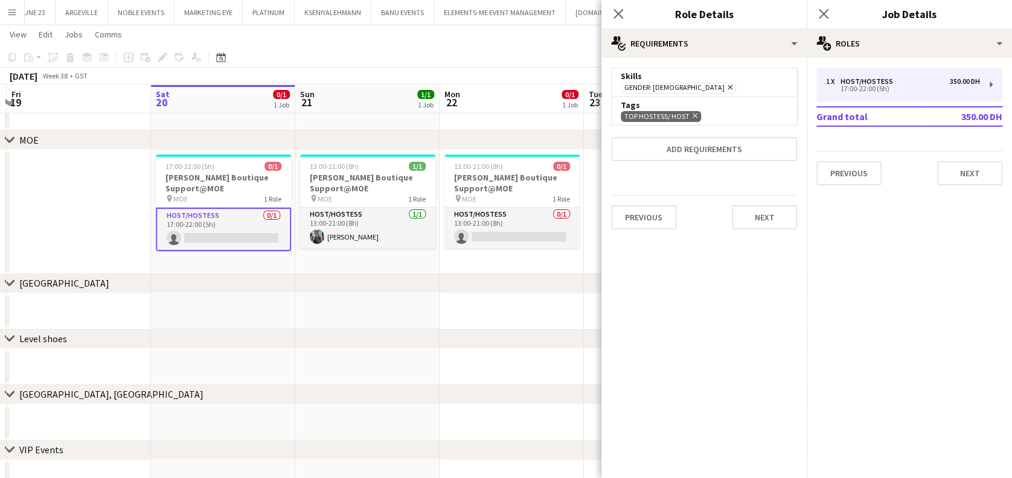
click at [693, 116] on icon at bounding box center [695, 116] width 5 height 5
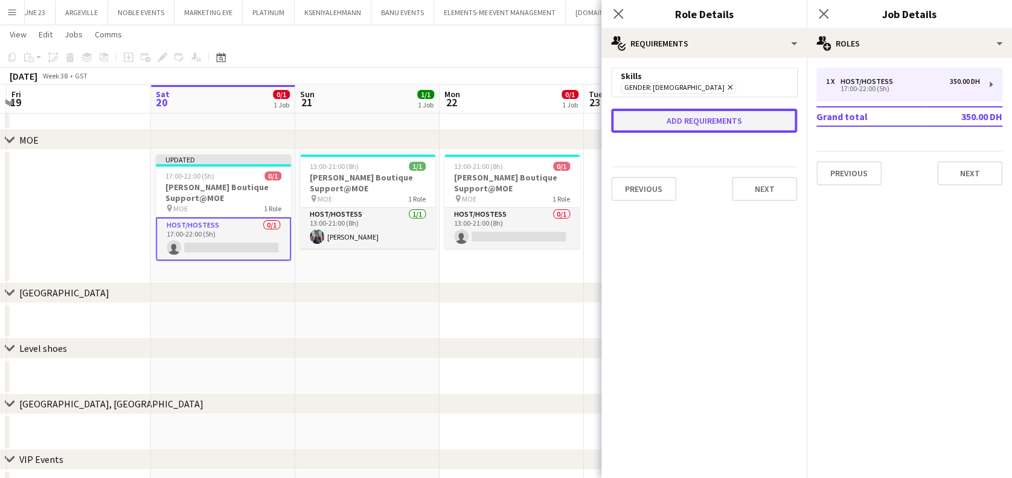
click at [740, 120] on button "Add requirements" at bounding box center [704, 121] width 186 height 24
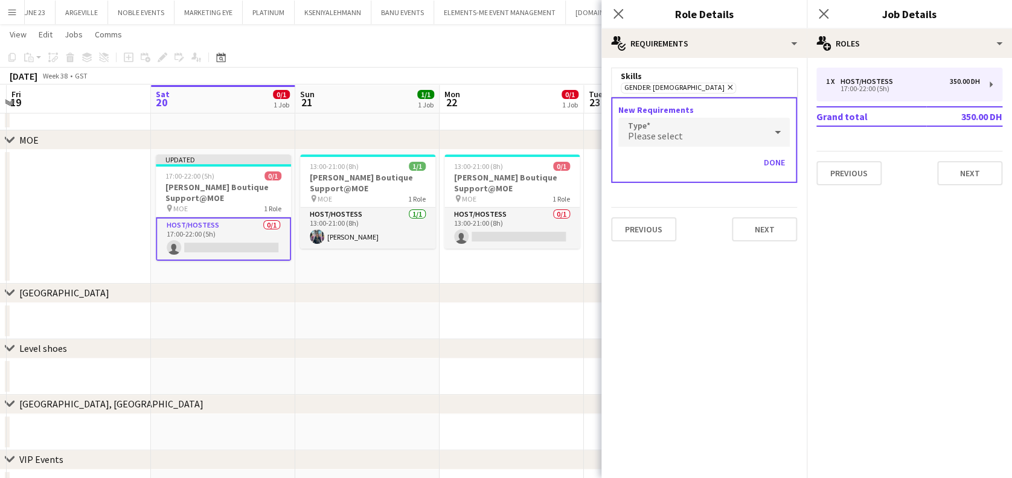
click at [721, 138] on div "Please select" at bounding box center [692, 132] width 147 height 29
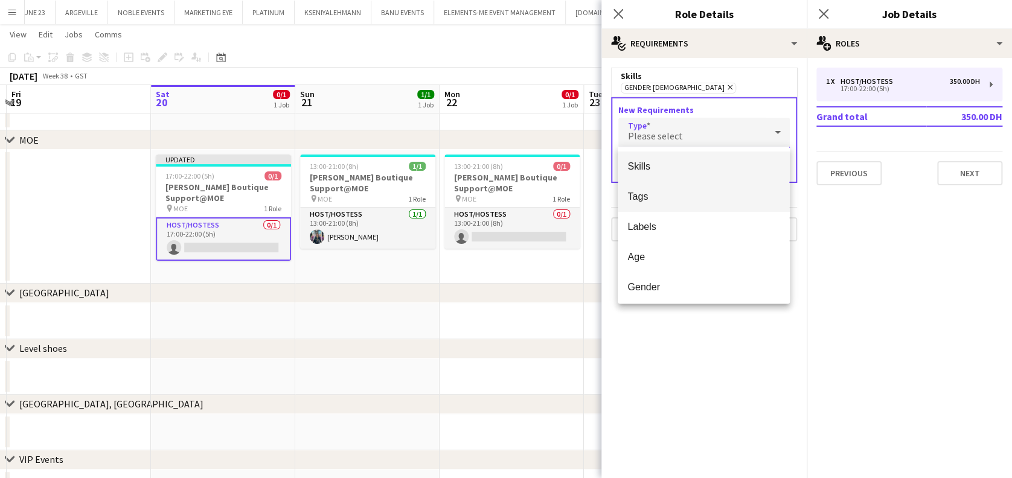
click at [687, 194] on span "Tags" at bounding box center [704, 196] width 152 height 11
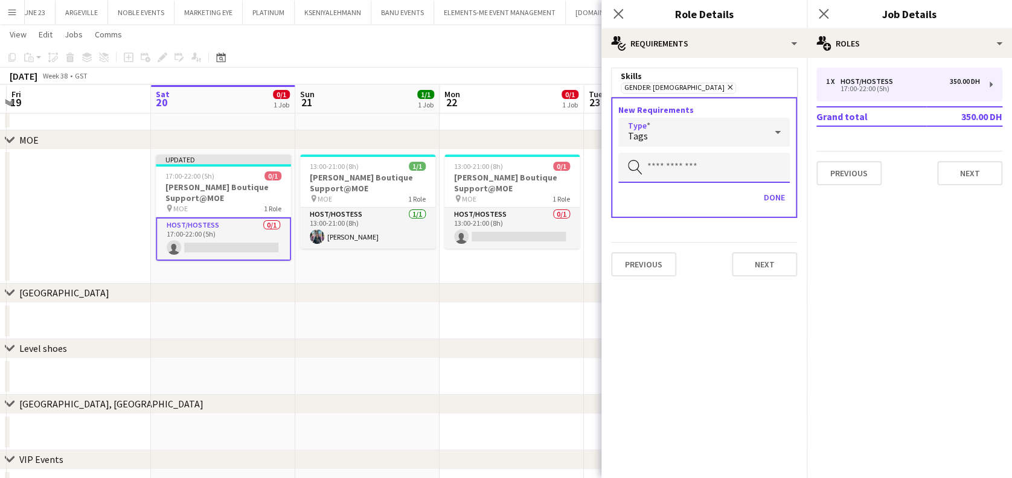
click at [715, 170] on input "text" at bounding box center [705, 168] width 172 height 30
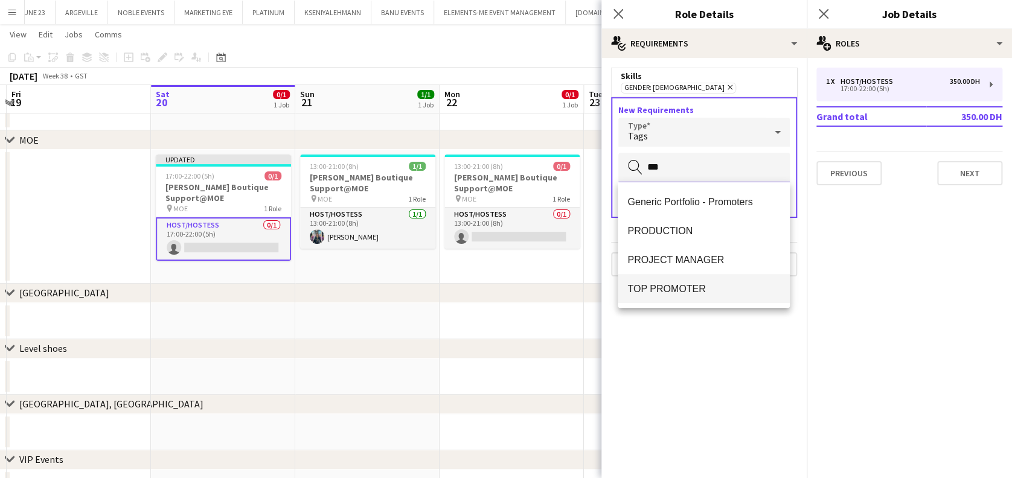
type input "***"
click at [678, 297] on mat-option "TOP PROMOTER" at bounding box center [704, 288] width 172 height 29
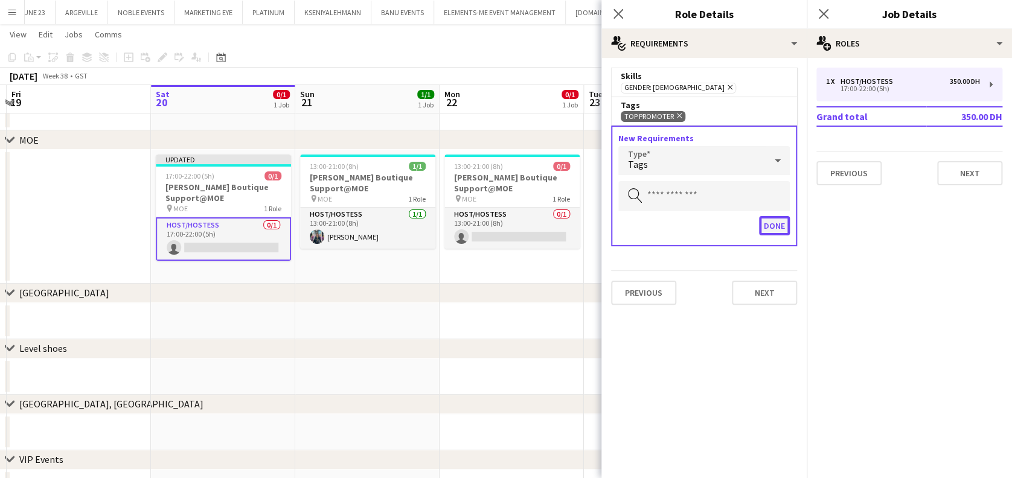
click at [771, 219] on button "Done" at bounding box center [774, 225] width 31 height 19
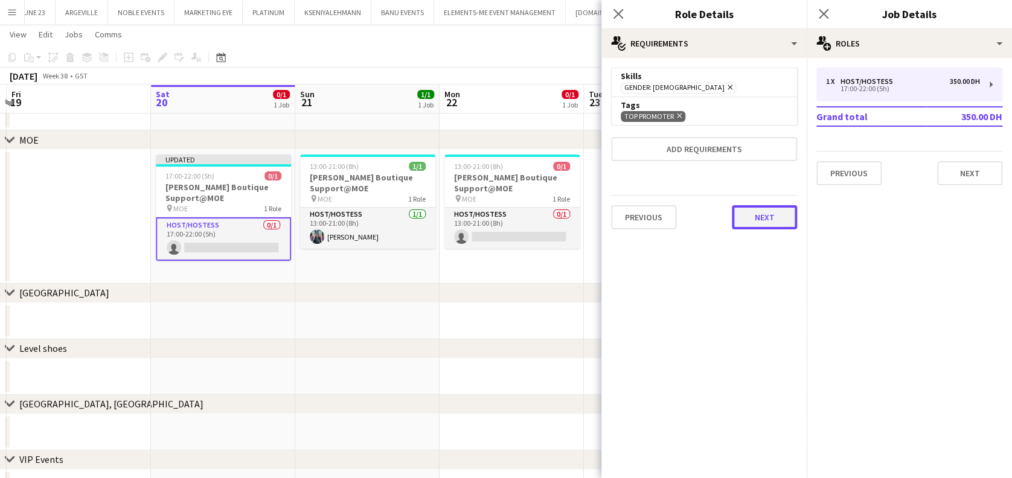
click at [771, 227] on button "Next" at bounding box center [764, 217] width 65 height 24
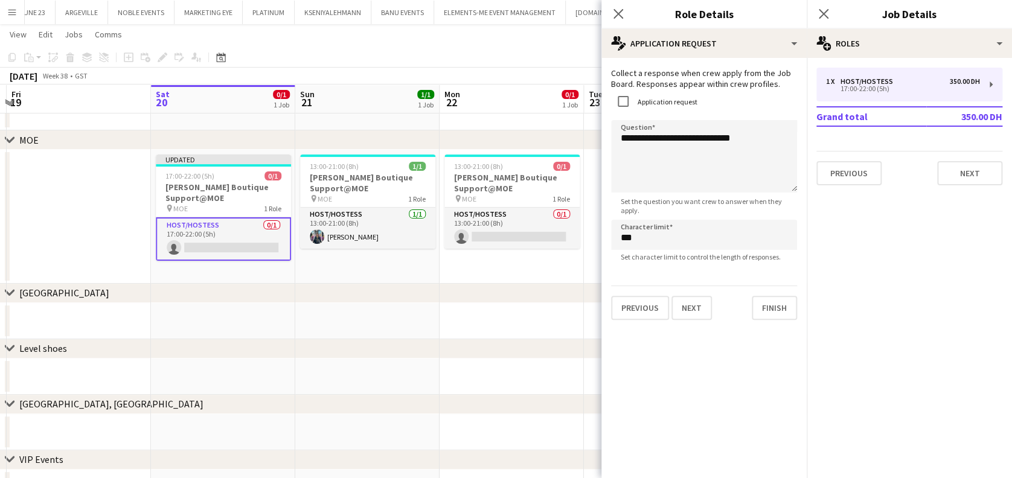
click at [454, 324] on app-date-cell at bounding box center [512, 321] width 144 height 36
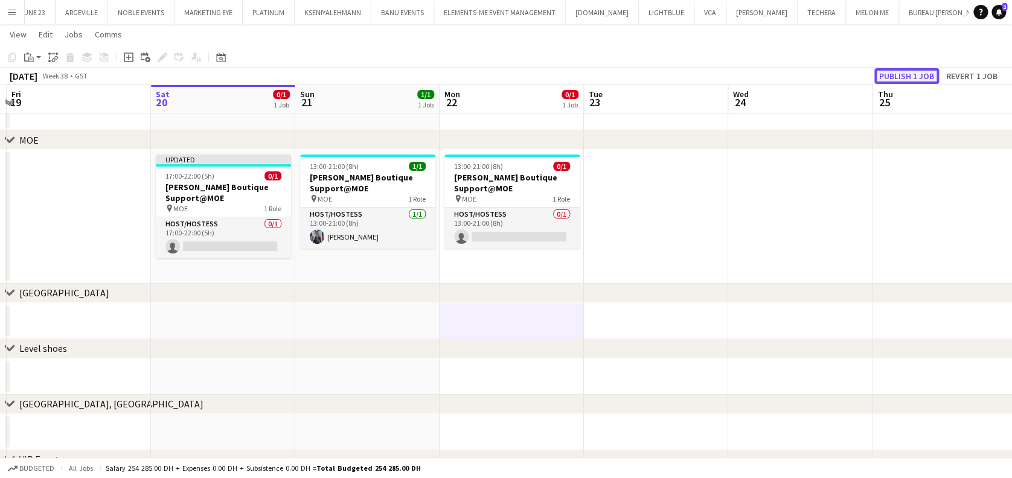
click at [908, 73] on button "Publish 1 job" at bounding box center [907, 76] width 65 height 16
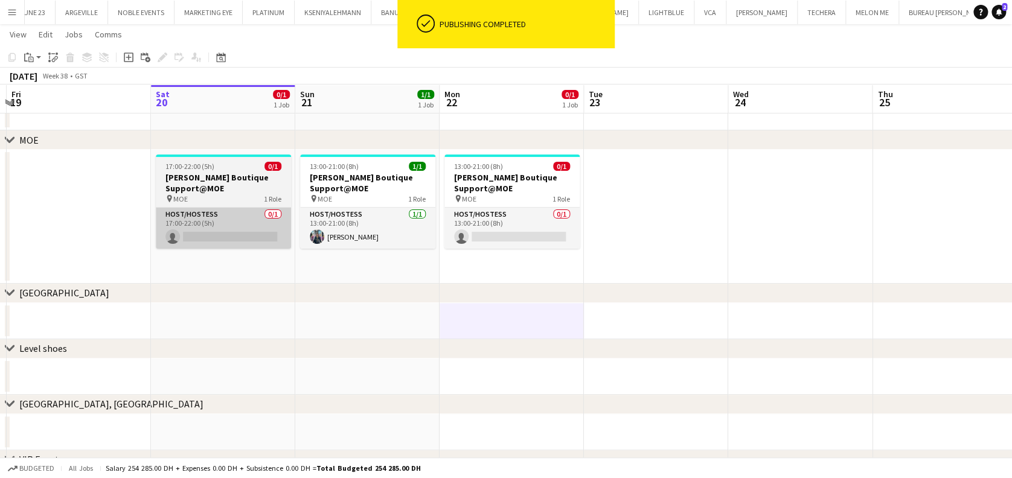
click at [212, 230] on app-card-role "Host/Hostess 0/1 17:00-22:00 (5h) single-neutral-actions" at bounding box center [223, 228] width 135 height 41
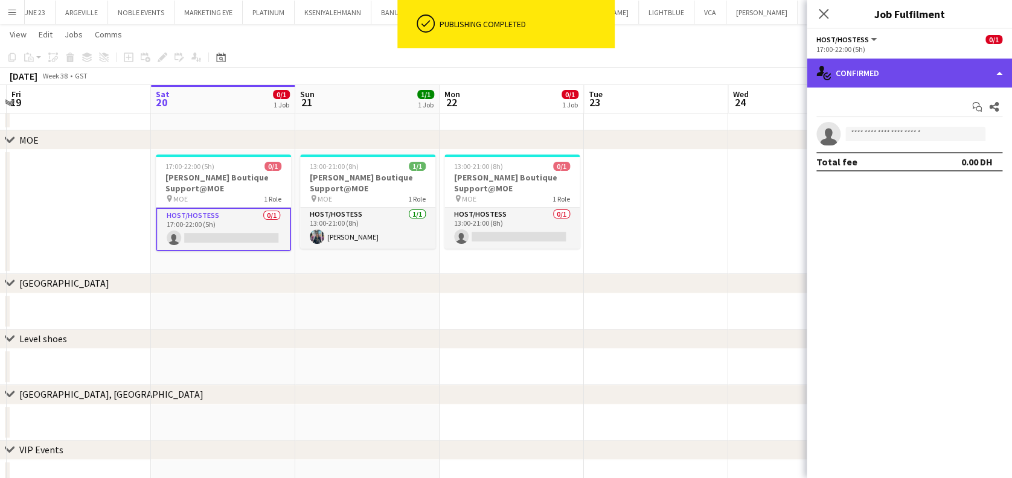
click at [965, 84] on div "single-neutral-actions-check-2 Confirmed" at bounding box center [909, 73] width 205 height 29
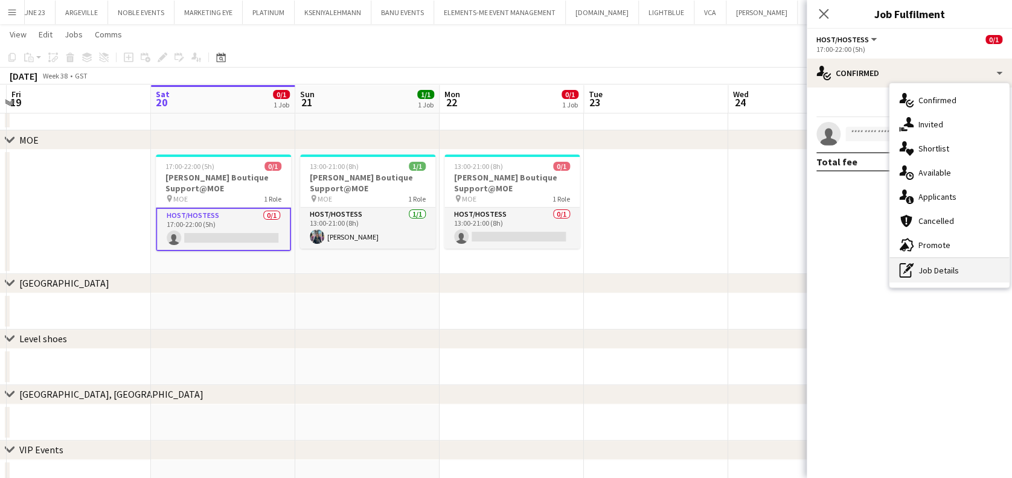
click at [947, 259] on div "pen-write Job Details" at bounding box center [950, 271] width 120 height 24
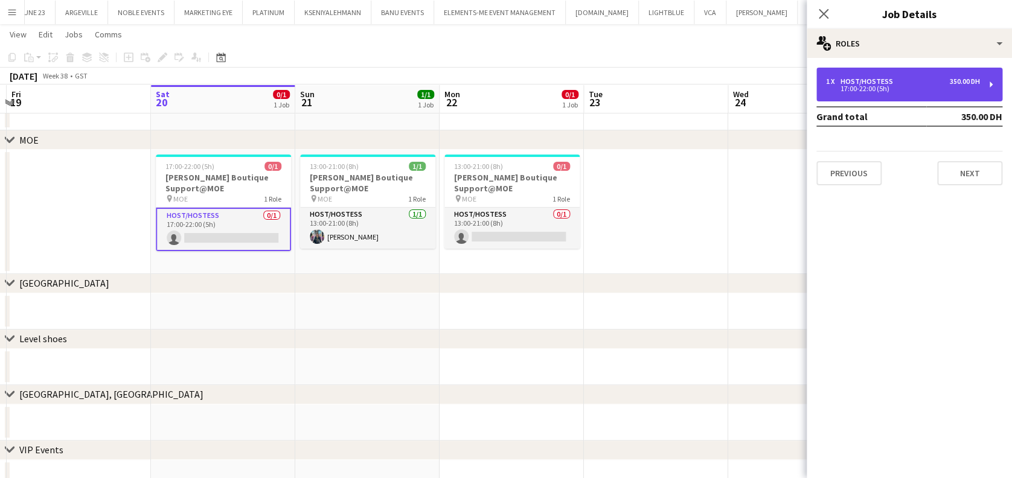
click at [878, 86] on div "17:00-22:00 (5h)" at bounding box center [903, 89] width 154 height 6
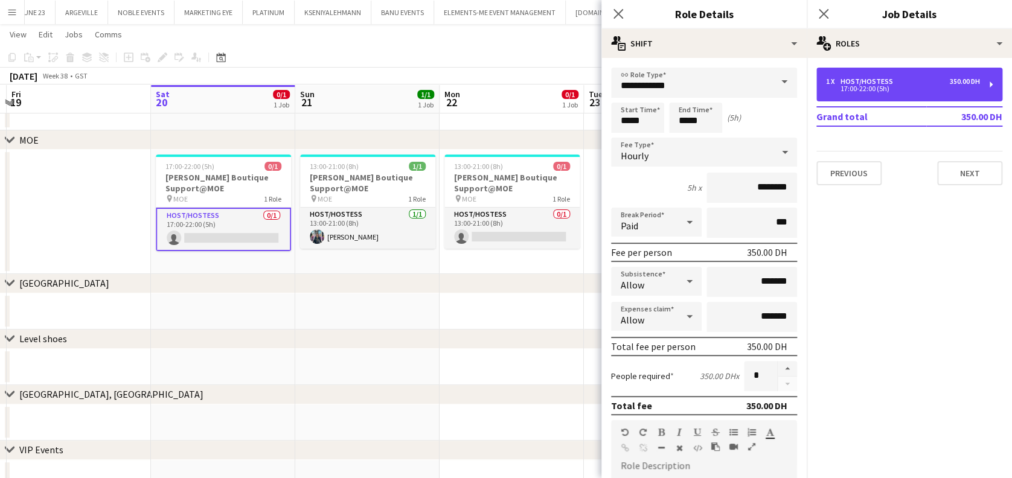
click at [327, 324] on app-date-cell at bounding box center [367, 312] width 144 height 36
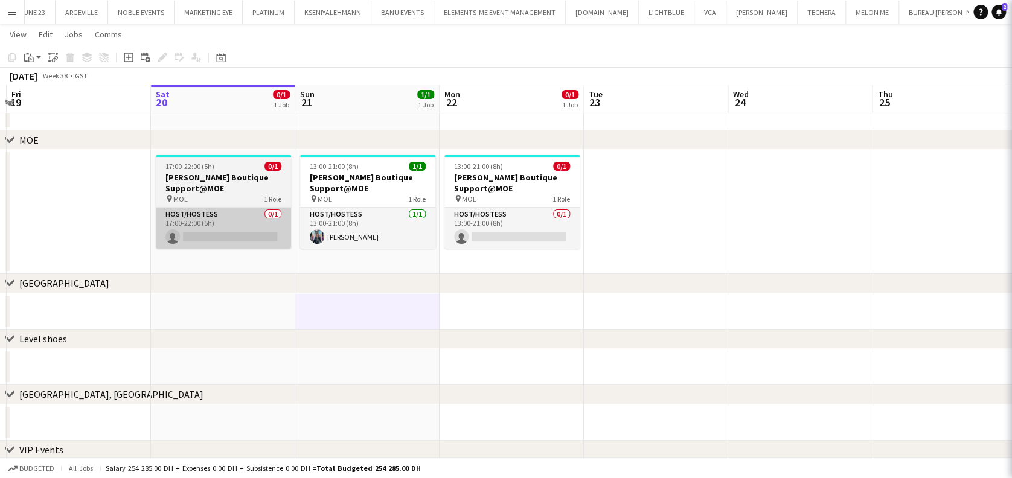
click at [226, 231] on app-card-role "Host/Hostess 0/1 17:00-22:00 (5h) single-neutral-actions" at bounding box center [223, 228] width 135 height 41
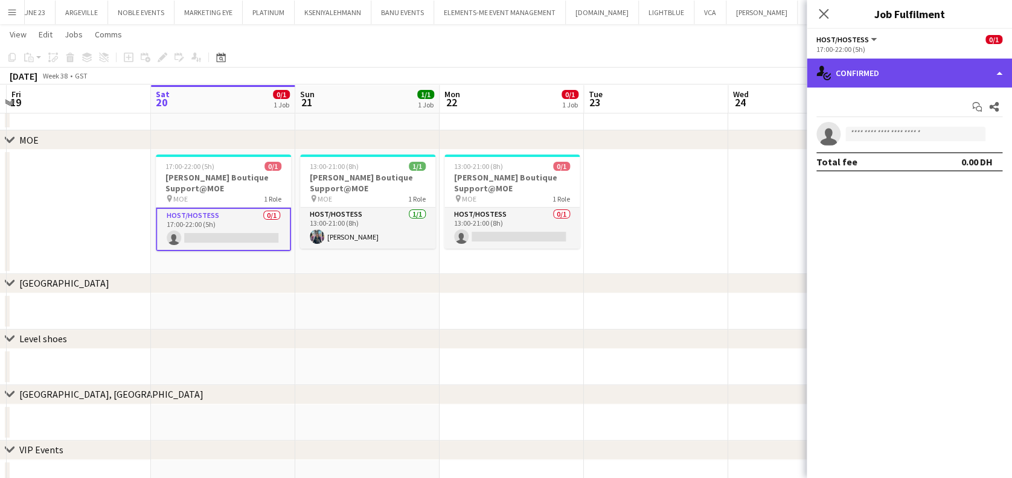
click at [965, 83] on div "single-neutral-actions-check-2 Confirmed" at bounding box center [909, 73] width 205 height 29
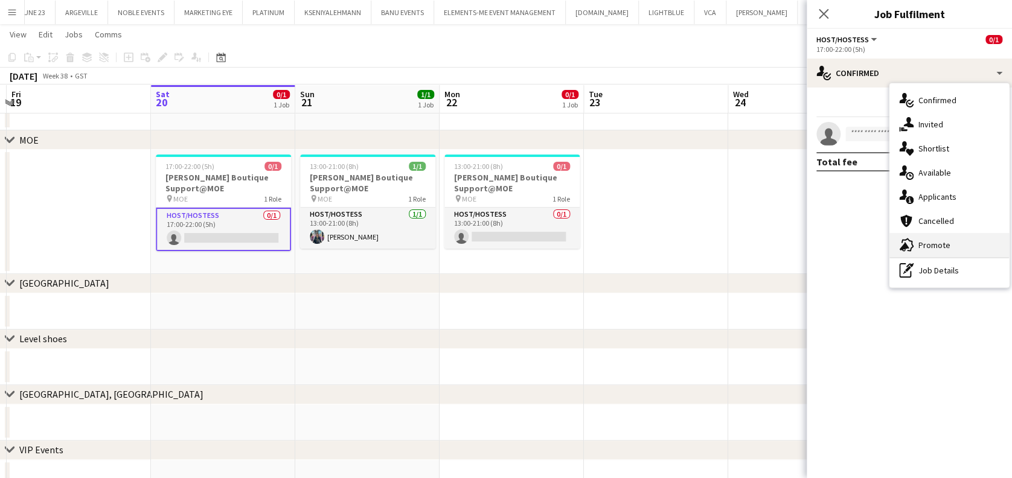
click at [947, 246] on span "Promote" at bounding box center [935, 245] width 32 height 11
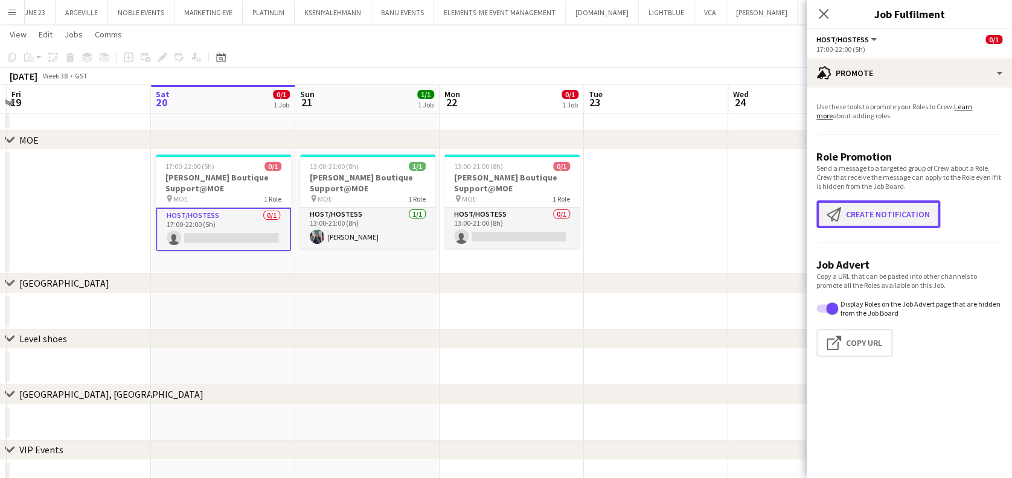
click at [886, 204] on button "Create notification Create notification" at bounding box center [879, 215] width 124 height 28
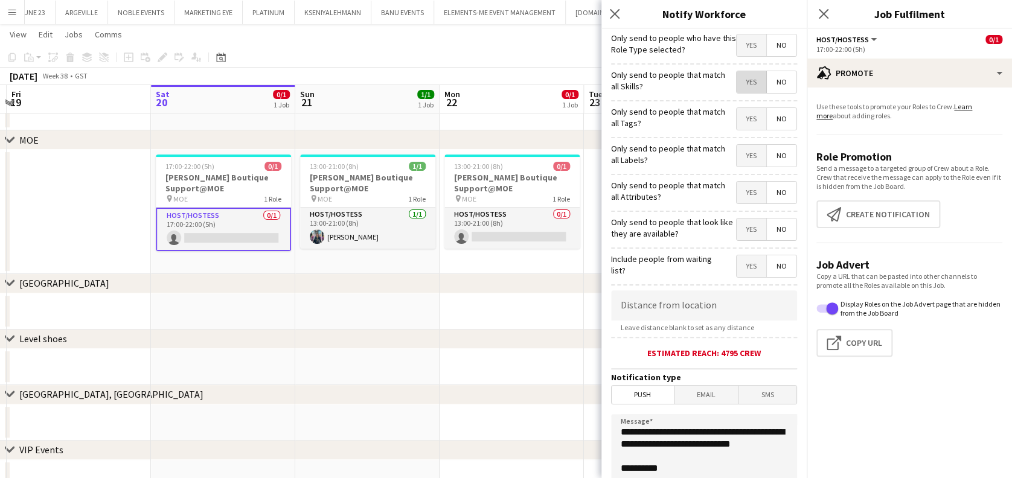
click at [737, 78] on span "Yes" at bounding box center [752, 82] width 30 height 22
click at [745, 117] on span "Yes" at bounding box center [752, 119] width 30 height 22
click at [744, 158] on span "Yes" at bounding box center [752, 156] width 30 height 22
click at [737, 204] on span "Yes" at bounding box center [752, 193] width 30 height 22
click at [741, 237] on span "Yes" at bounding box center [752, 230] width 30 height 22
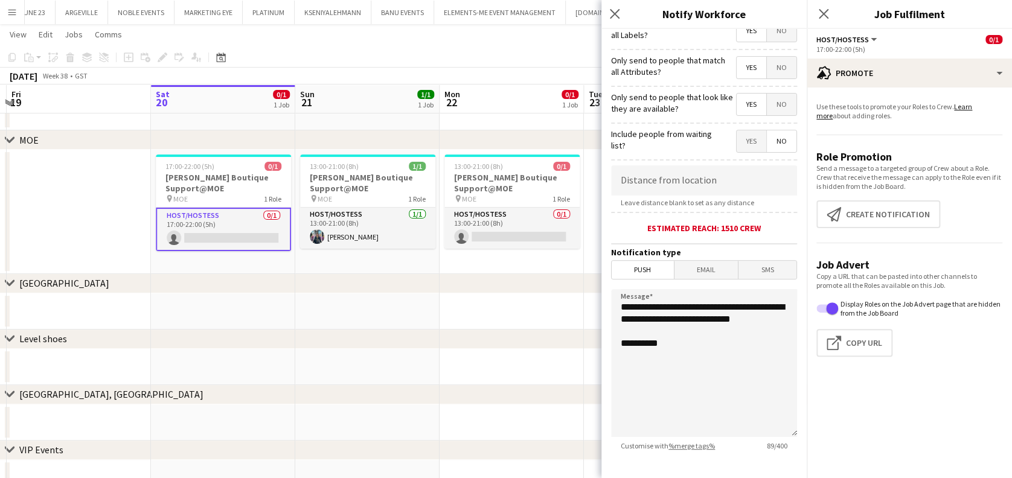
scroll to position [126, 0]
click at [737, 106] on span "Yes" at bounding box center [752, 103] width 30 height 22
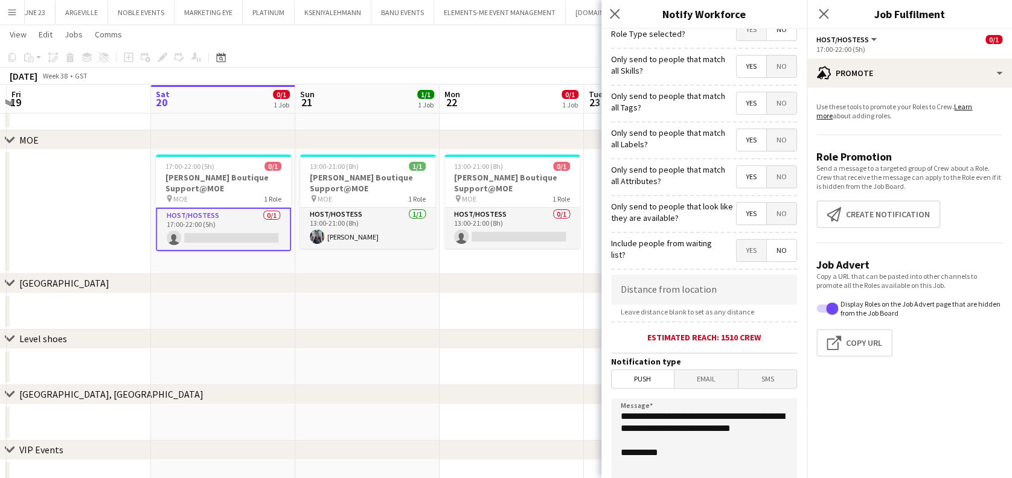
scroll to position [5, 0]
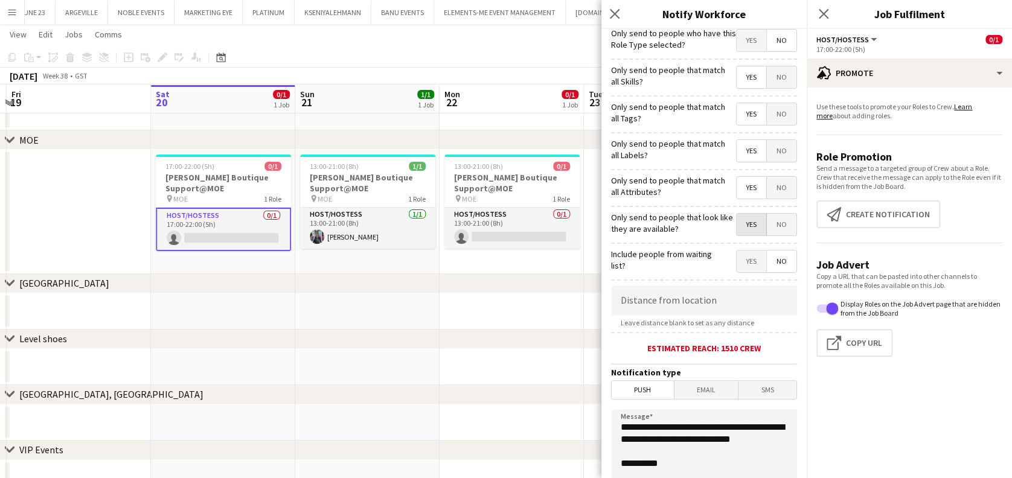
click at [753, 220] on span "Yes" at bounding box center [752, 225] width 30 height 22
click at [747, 222] on span "Yes" at bounding box center [752, 225] width 30 height 22
click at [740, 228] on span "Yes" at bounding box center [752, 225] width 30 height 22
click at [741, 217] on span "Yes" at bounding box center [752, 225] width 30 height 22
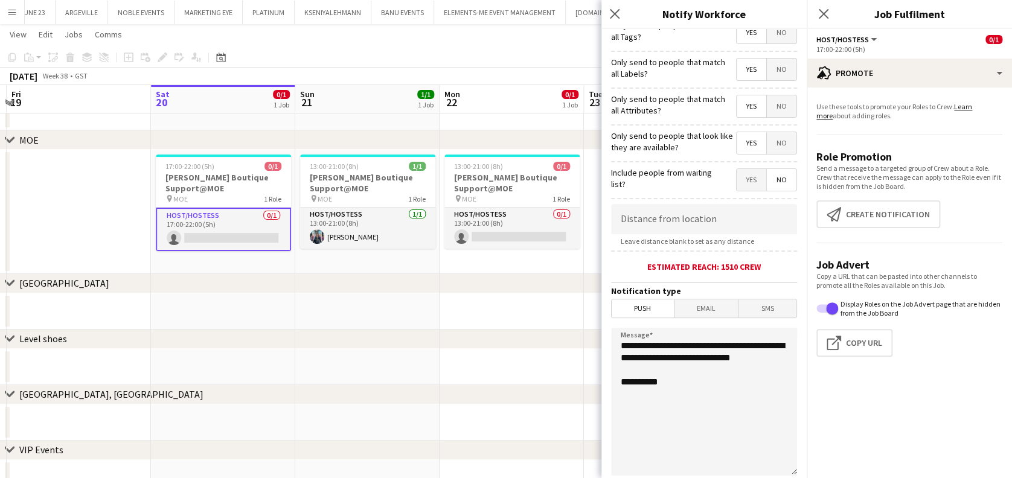
scroll to position [190, 0]
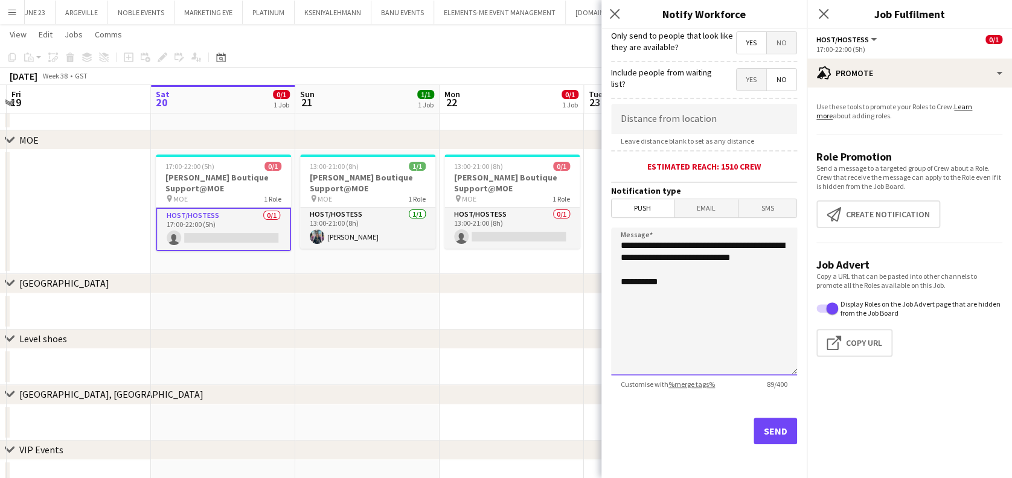
click at [614, 248] on textarea "**********" at bounding box center [704, 302] width 186 height 148
type textarea "**********"
click at [767, 431] on button "Send" at bounding box center [775, 431] width 43 height 27
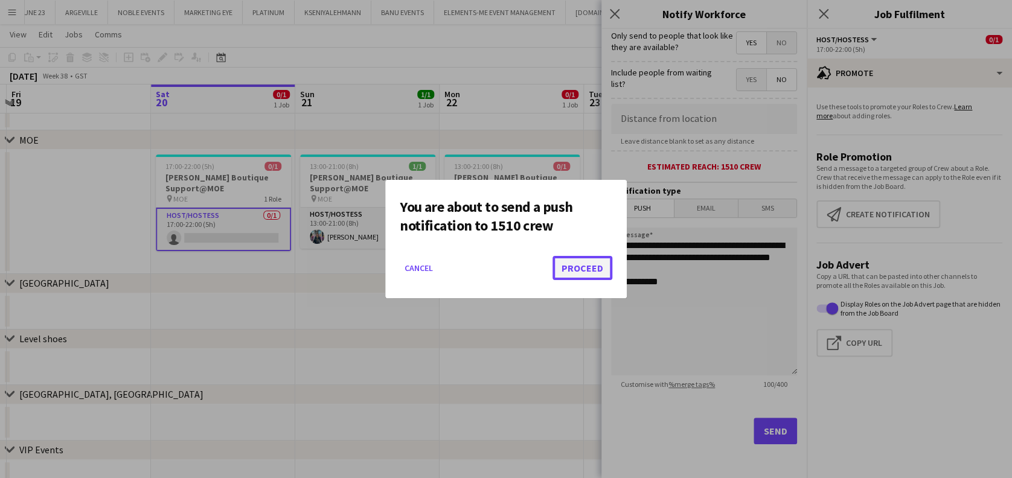
click at [595, 271] on button "Proceed" at bounding box center [583, 268] width 60 height 24
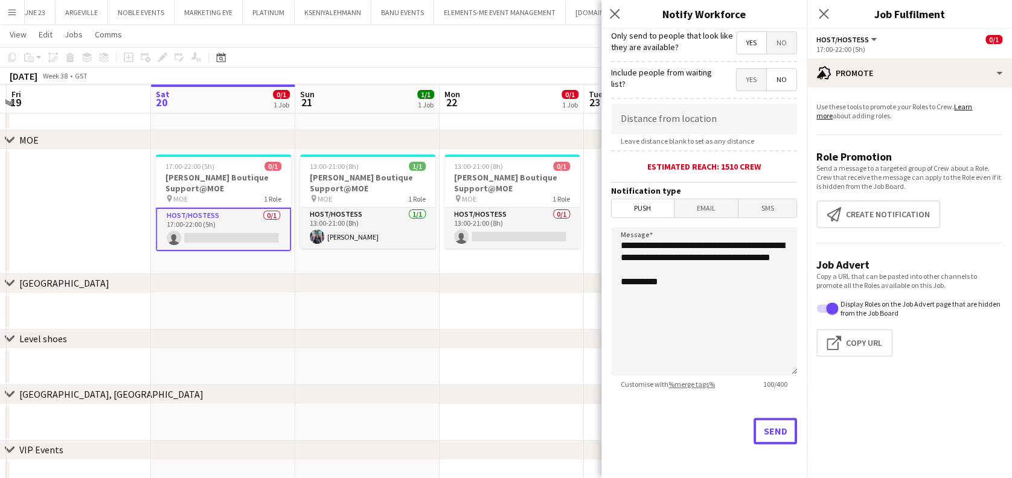
scroll to position [41, 0]
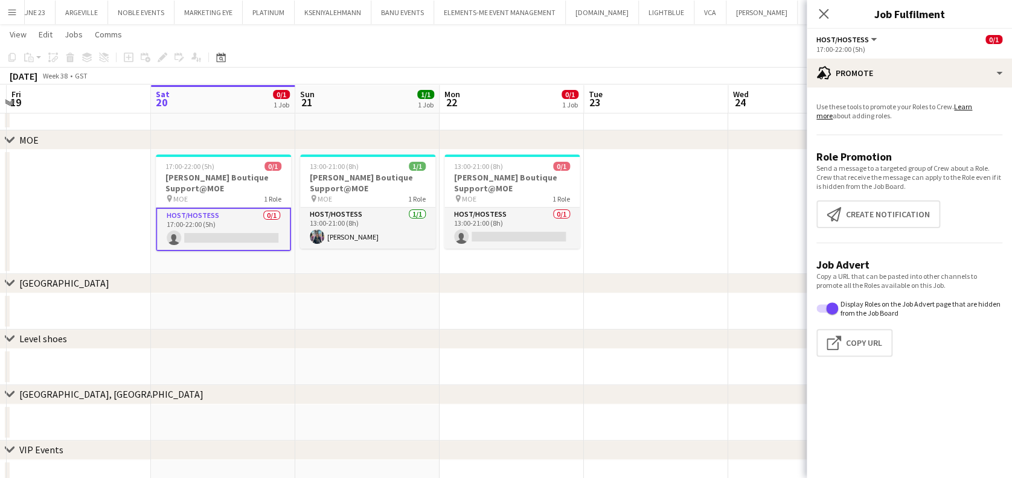
click at [671, 205] on app-date-cell at bounding box center [656, 212] width 144 height 124
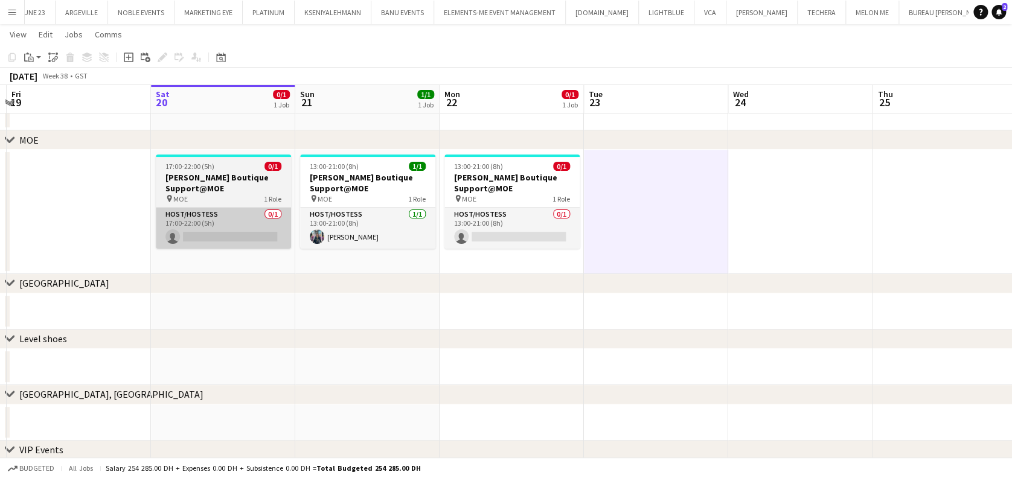
click at [208, 233] on app-card-role "Host/Hostess 0/1 17:00-22:00 (5h) single-neutral-actions" at bounding box center [223, 228] width 135 height 41
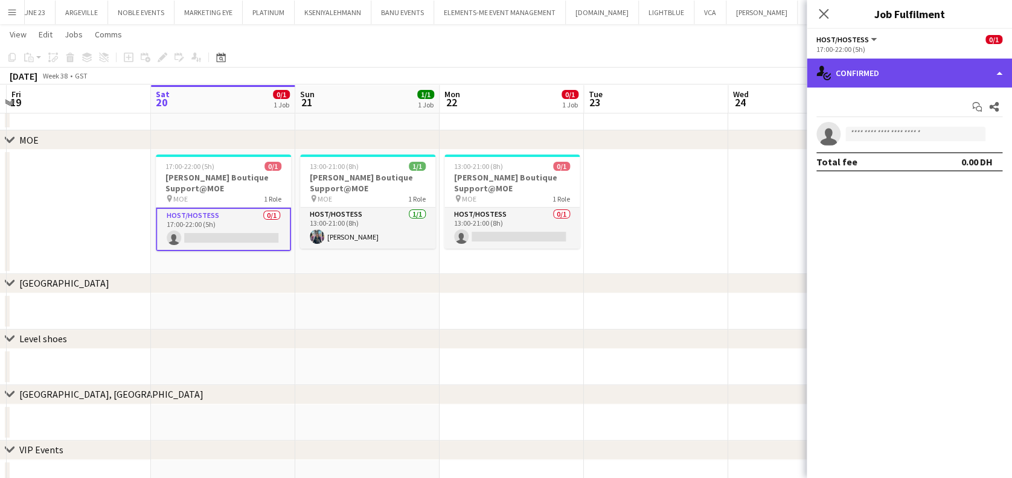
click at [931, 86] on div "single-neutral-actions-check-2 Confirmed" at bounding box center [909, 73] width 205 height 29
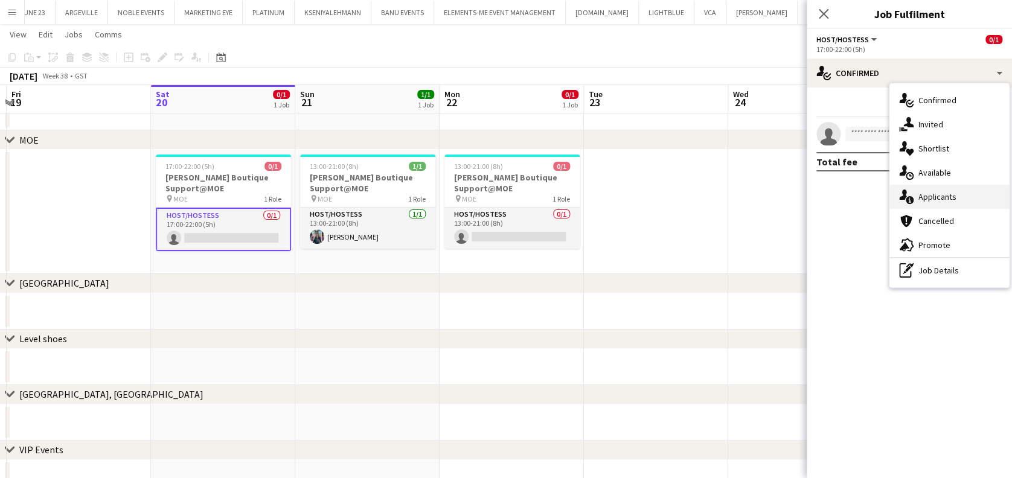
click at [921, 199] on span "Applicants" at bounding box center [938, 196] width 38 height 11
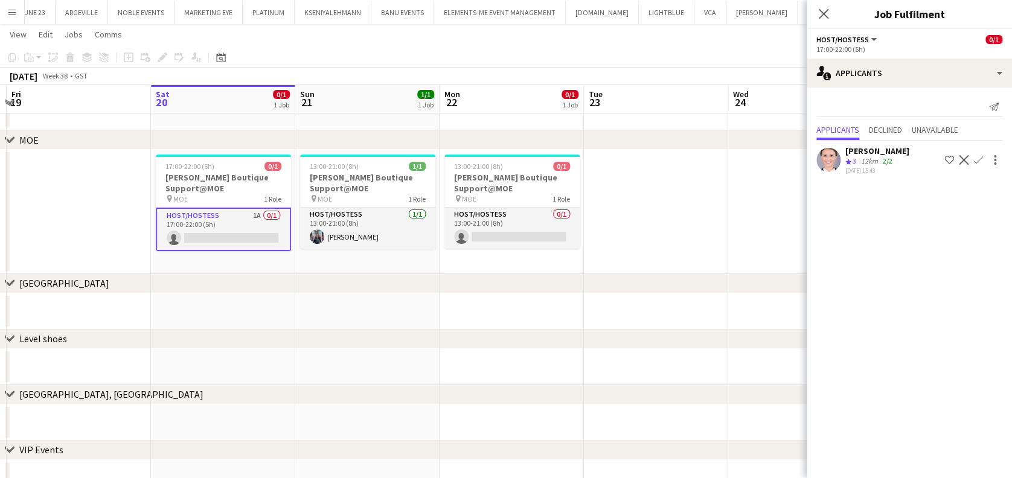
click at [870, 156] on div "[PERSON_NAME]" at bounding box center [878, 151] width 64 height 11
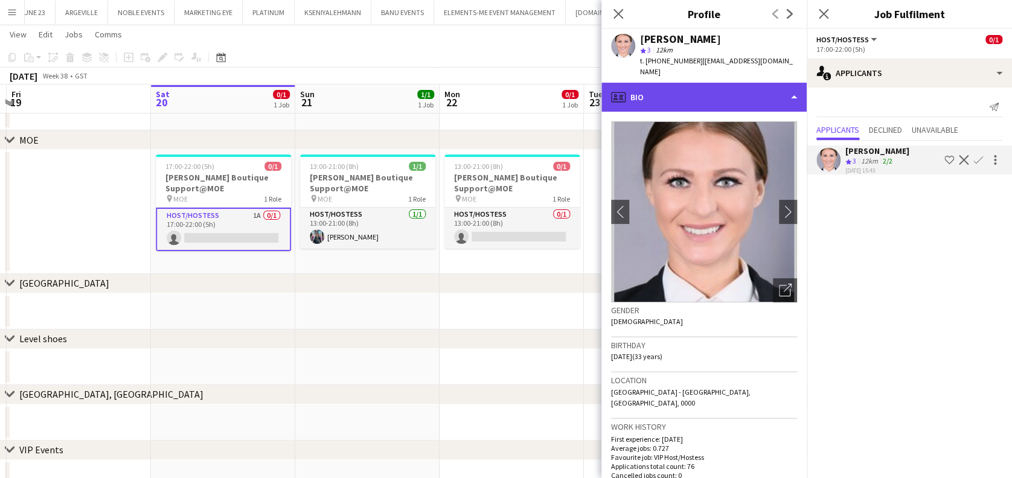
click at [719, 86] on div "profile Bio" at bounding box center [704, 97] width 205 height 29
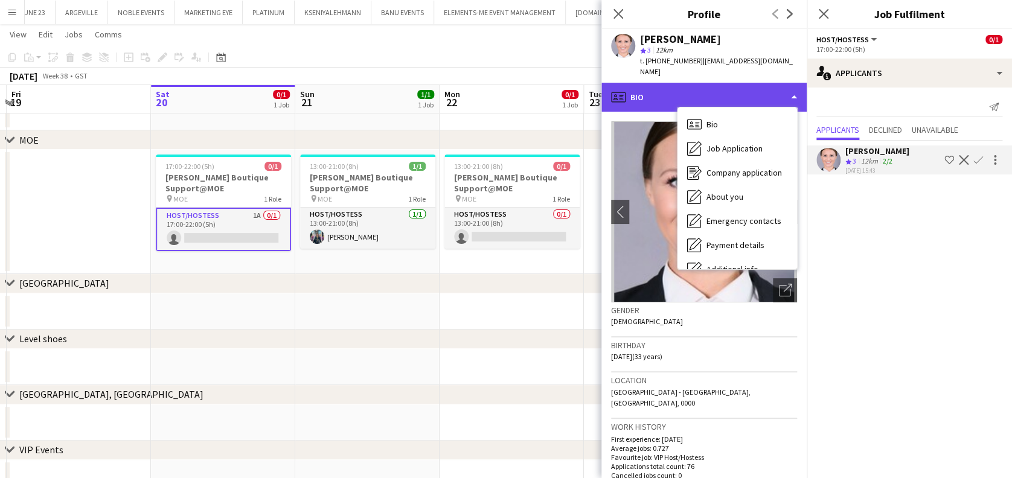
scroll to position [89, 0]
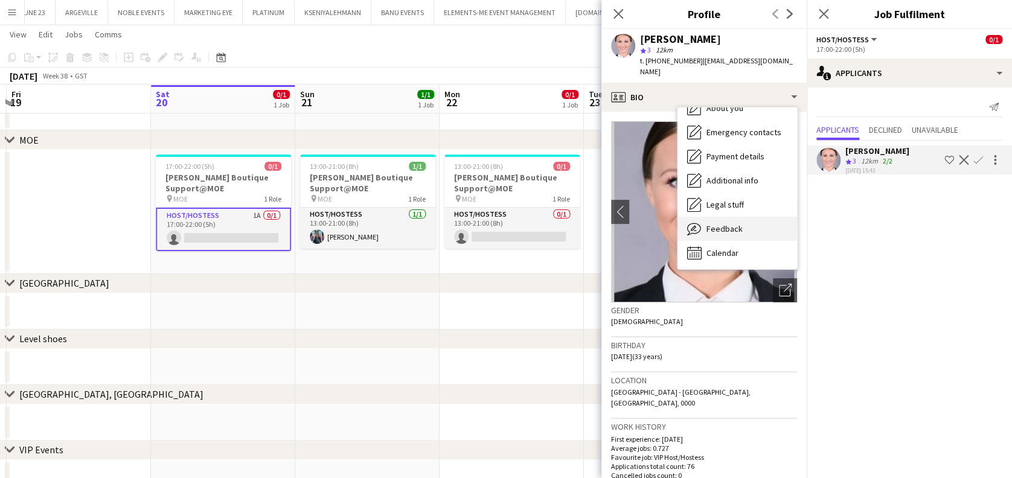
click at [745, 227] on div "Feedback Feedback" at bounding box center [738, 229] width 120 height 24
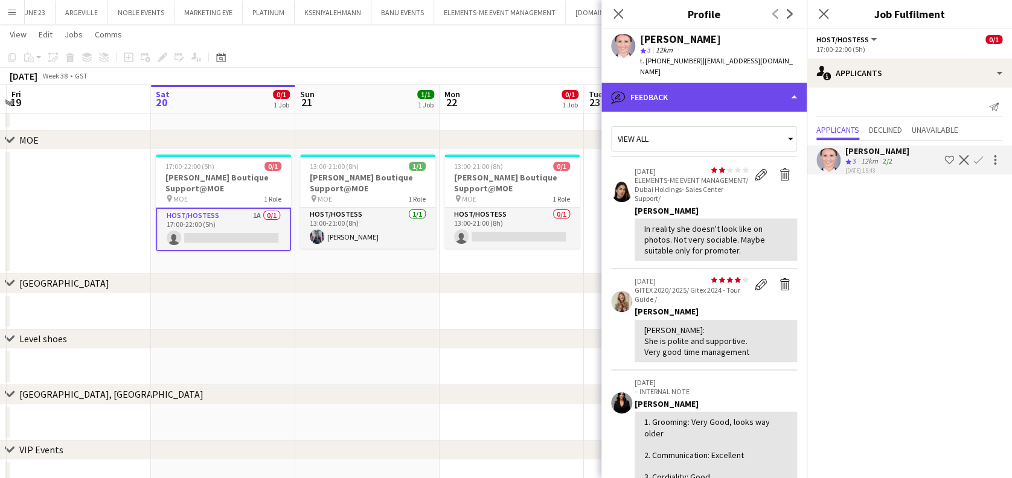
click at [773, 83] on div "bubble-pencil Feedback" at bounding box center [704, 97] width 205 height 29
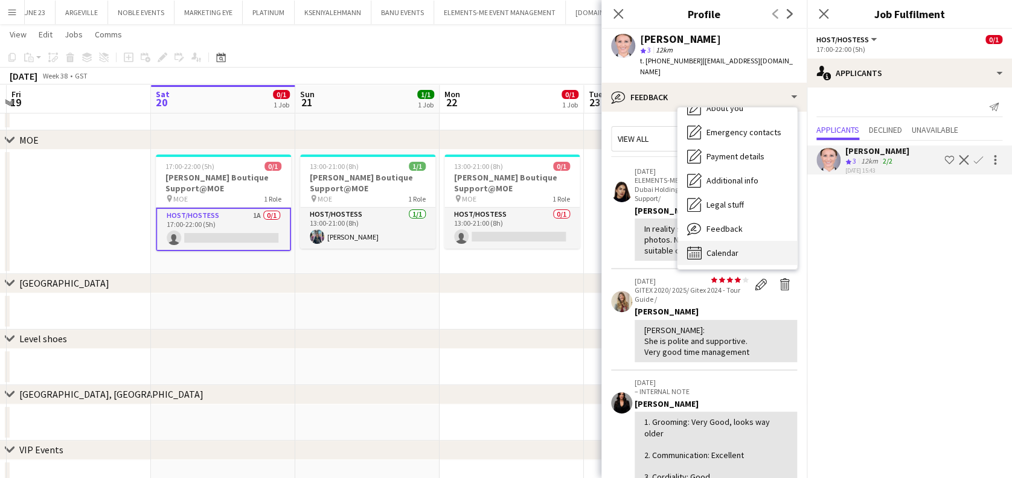
click at [743, 241] on div "Calendar Calendar" at bounding box center [738, 253] width 120 height 24
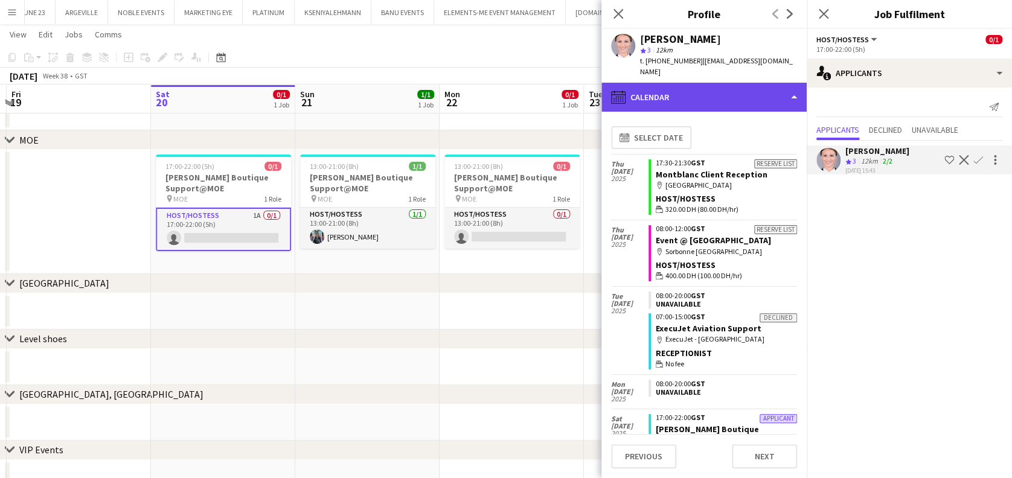
click at [762, 83] on div "calendar-full Calendar" at bounding box center [704, 97] width 205 height 29
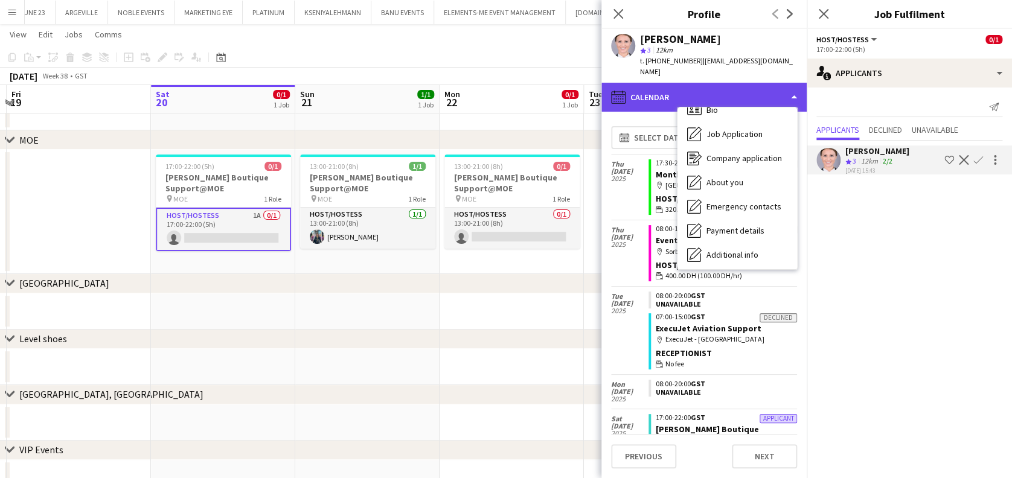
scroll to position [0, 0]
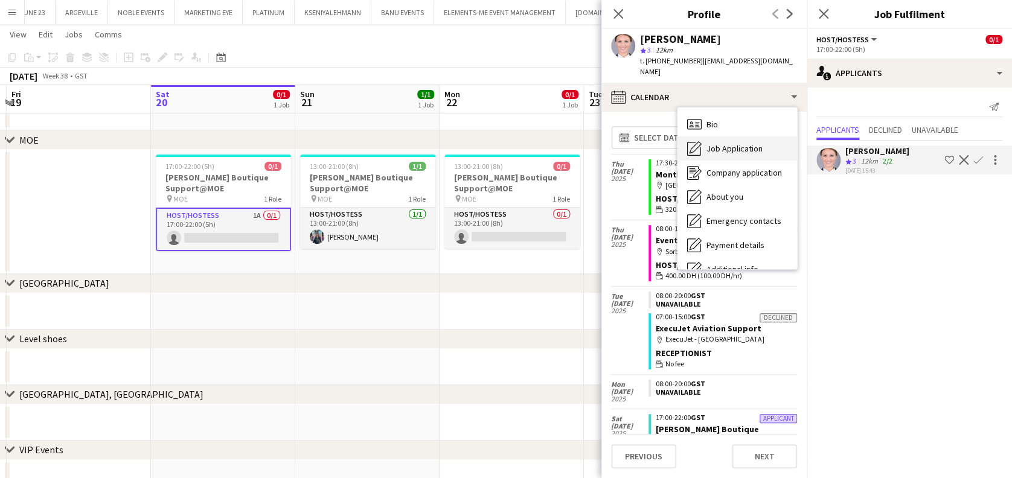
click at [765, 137] on div "Job Application Job Application" at bounding box center [738, 149] width 120 height 24
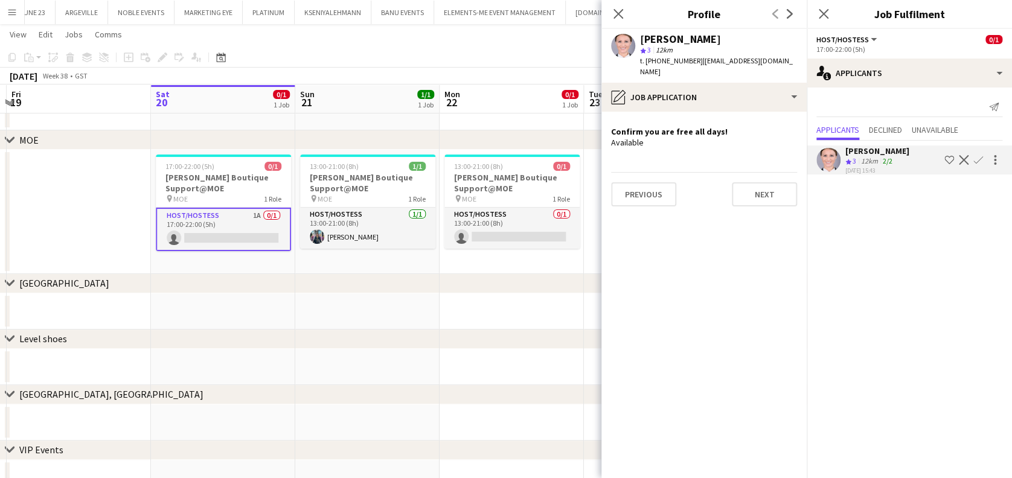
click at [862, 167] on div "12km" at bounding box center [870, 161] width 22 height 10
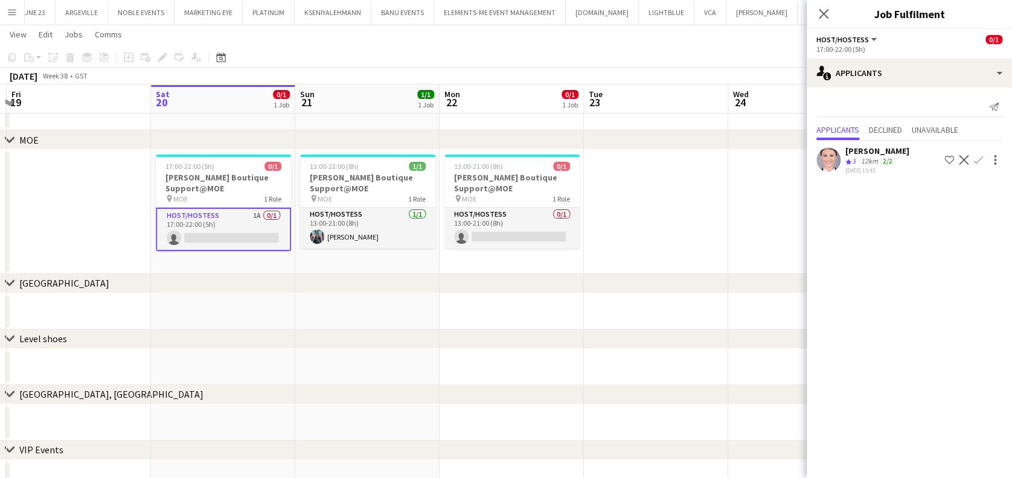
click at [876, 167] on div "12km" at bounding box center [870, 161] width 22 height 10
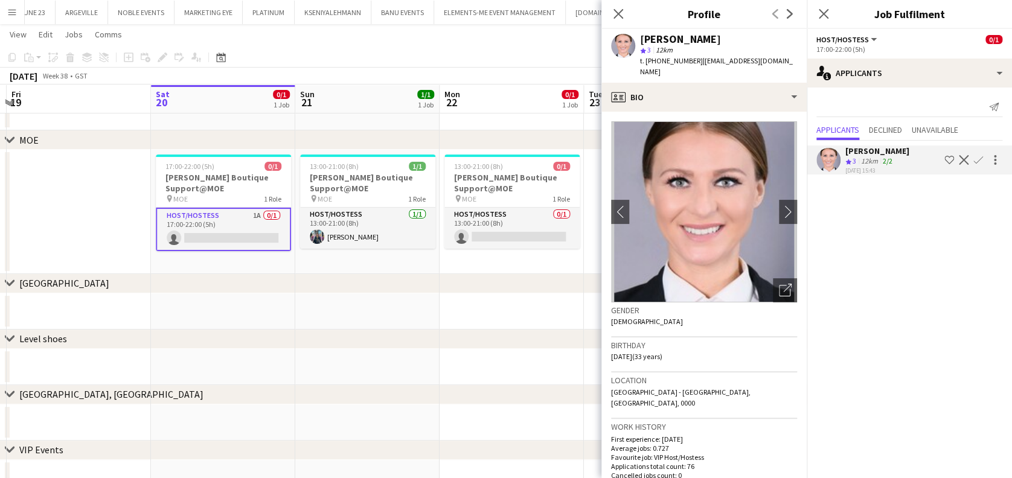
click at [436, 317] on app-date-cell at bounding box center [367, 312] width 144 height 36
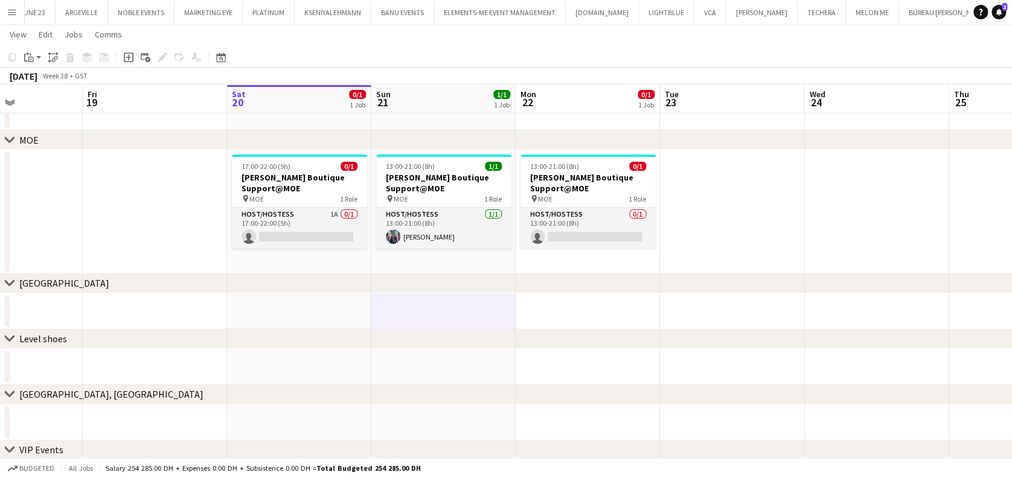
scroll to position [0, 324]
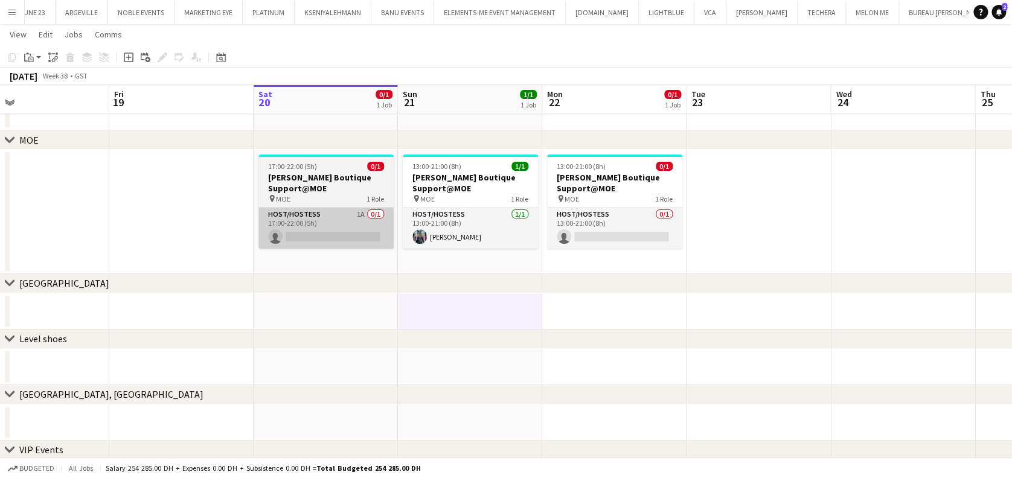
click at [335, 227] on app-card-role "Host/Hostess 1A 0/1 17:00-22:00 (5h) single-neutral-actions" at bounding box center [326, 228] width 135 height 41
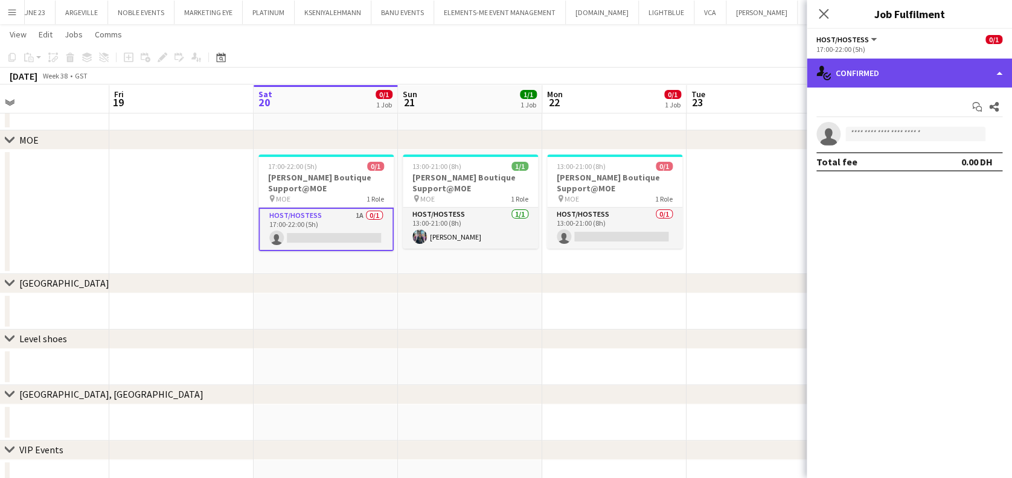
click at [895, 77] on div "single-neutral-actions-check-2 Confirmed" at bounding box center [909, 73] width 205 height 29
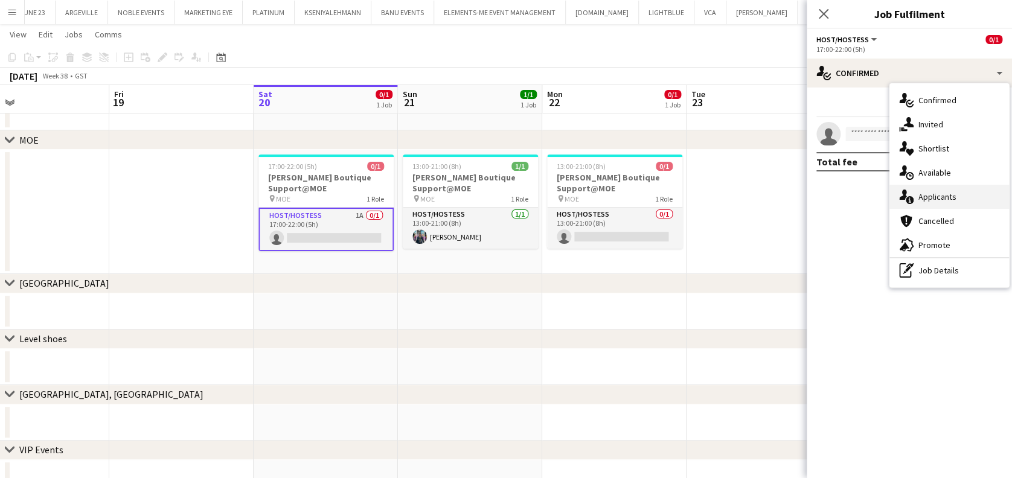
click at [928, 203] on div "single-neutral-actions-information Applicants" at bounding box center [950, 197] width 120 height 24
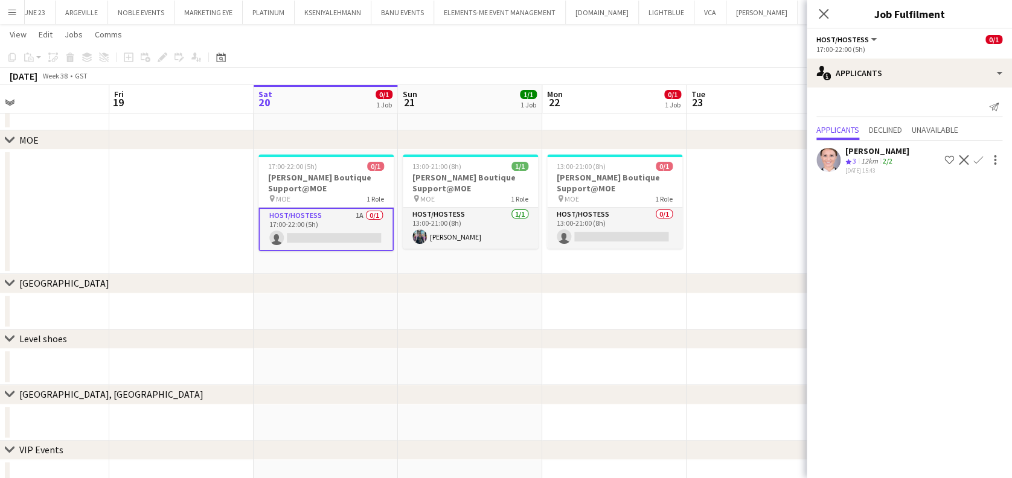
click at [774, 209] on app-date-cell at bounding box center [759, 212] width 144 height 124
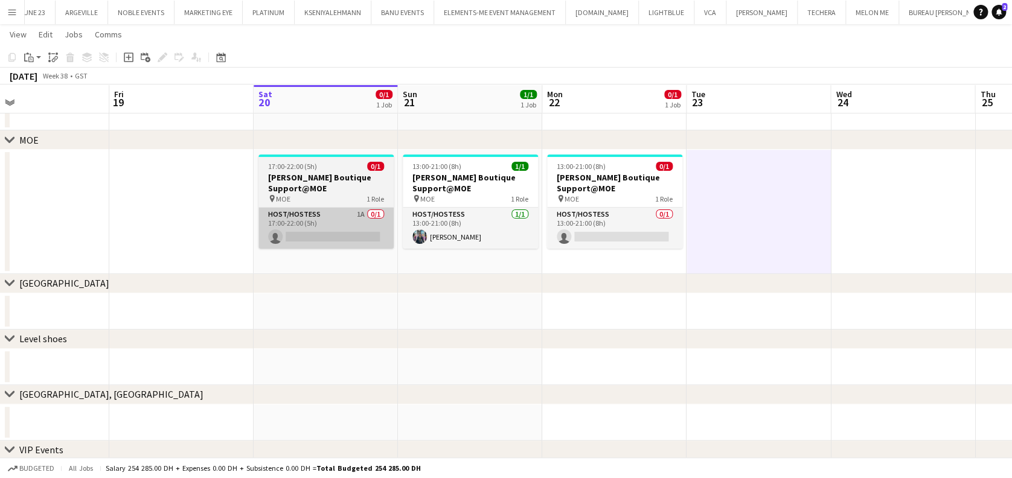
click at [335, 228] on app-card-role "Host/Hostess 1A 0/1 17:00-22:00 (5h) single-neutral-actions" at bounding box center [326, 228] width 135 height 41
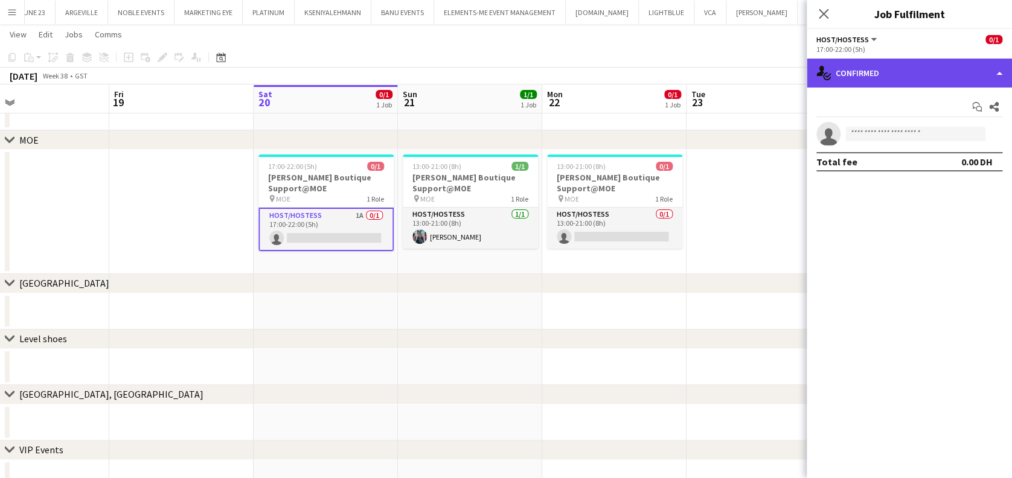
click at [959, 86] on div "single-neutral-actions-check-2 Confirmed" at bounding box center [909, 73] width 205 height 29
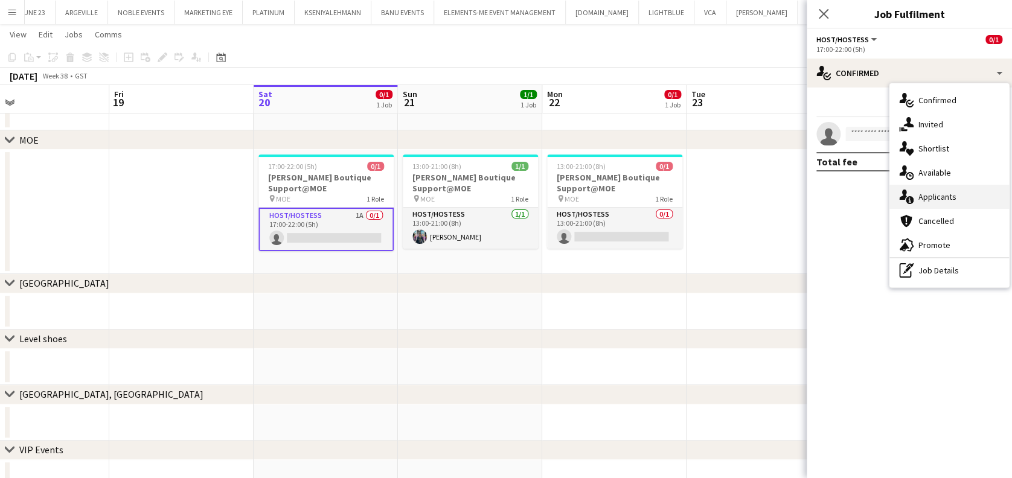
click at [957, 200] on div "single-neutral-actions-information Applicants" at bounding box center [950, 197] width 120 height 24
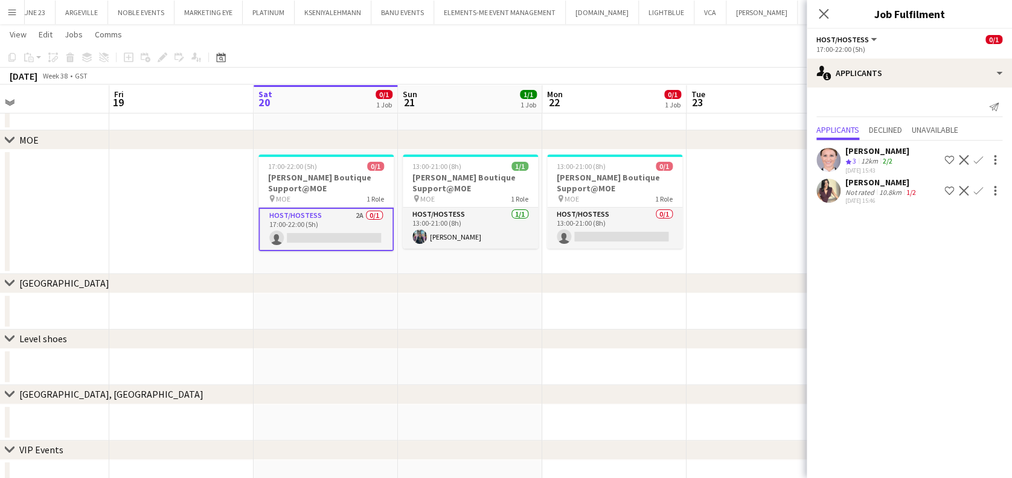
click at [870, 197] on div "Not rated" at bounding box center [861, 192] width 31 height 9
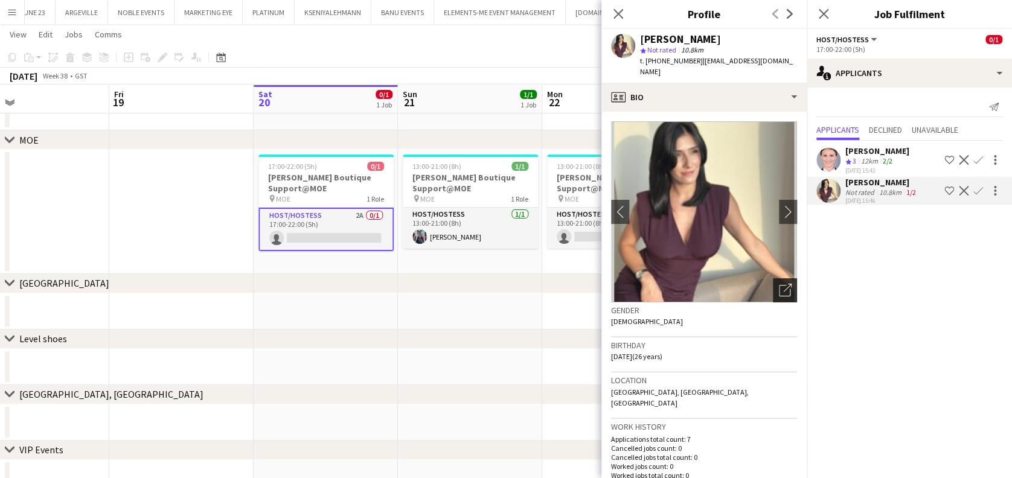
click at [779, 284] on icon "Open photos pop-in" at bounding box center [785, 290] width 13 height 13
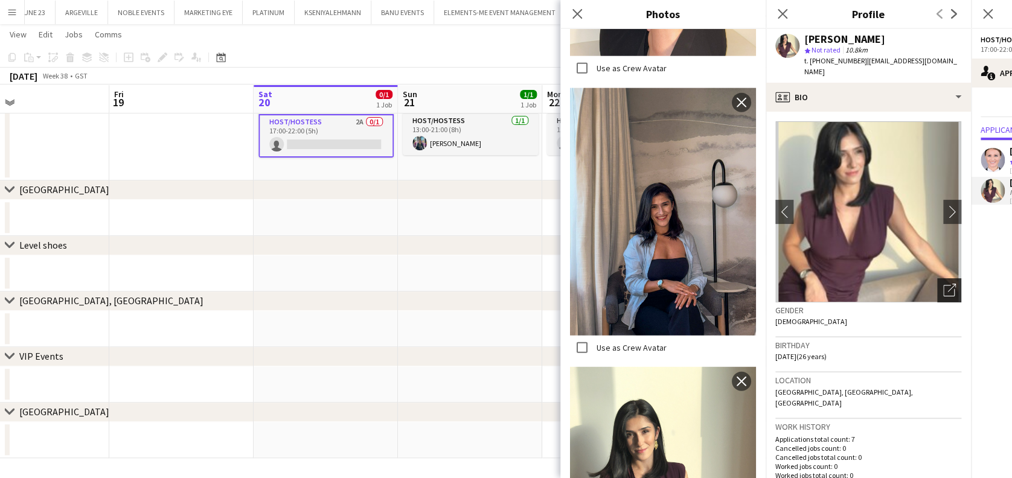
scroll to position [1453, 0]
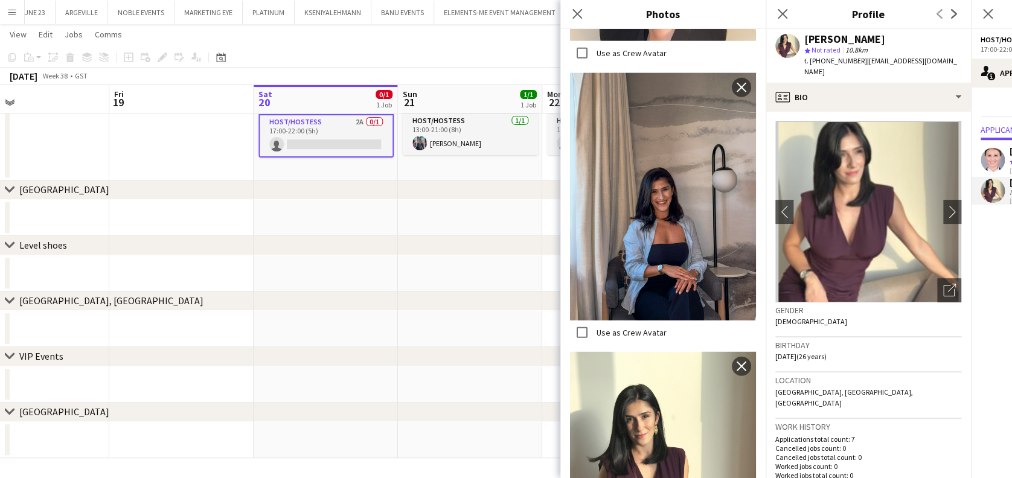
click at [772, 8] on div "Close pop-in" at bounding box center [783, 14] width 34 height 28
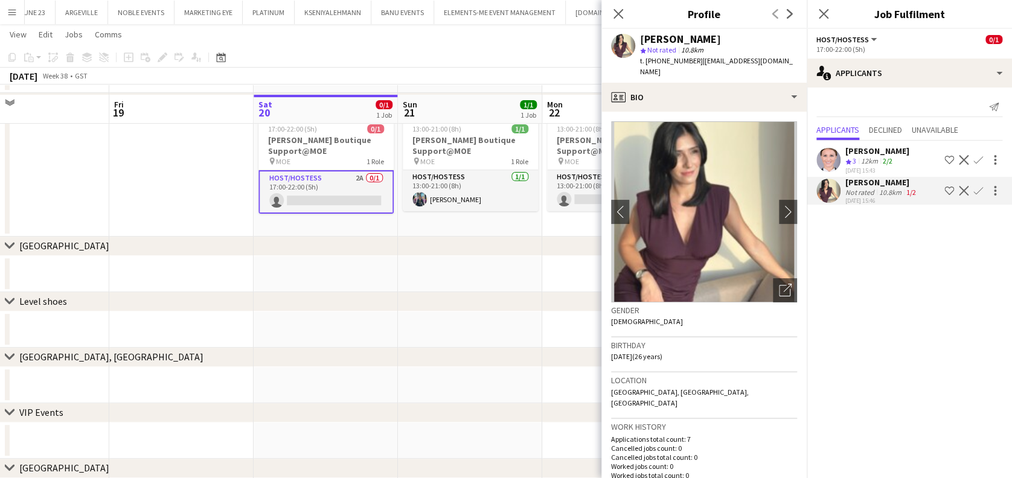
scroll to position [82, 0]
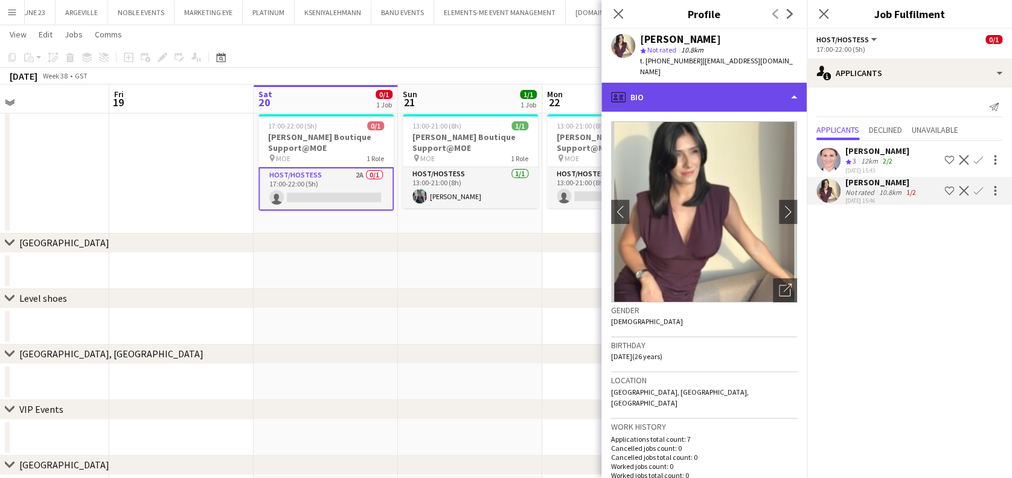
click at [677, 83] on div "profile Bio" at bounding box center [704, 97] width 205 height 29
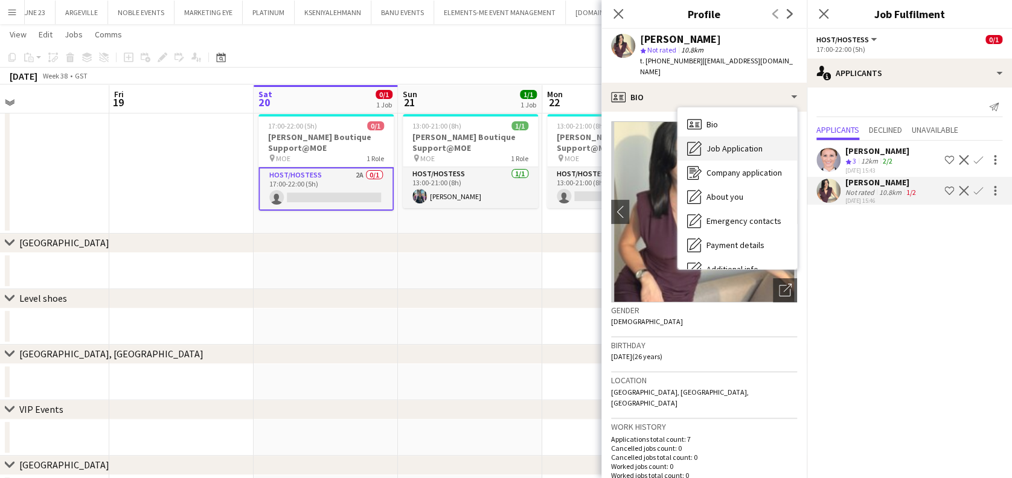
click at [706, 142] on div "Job Application Job Application" at bounding box center [738, 149] width 120 height 24
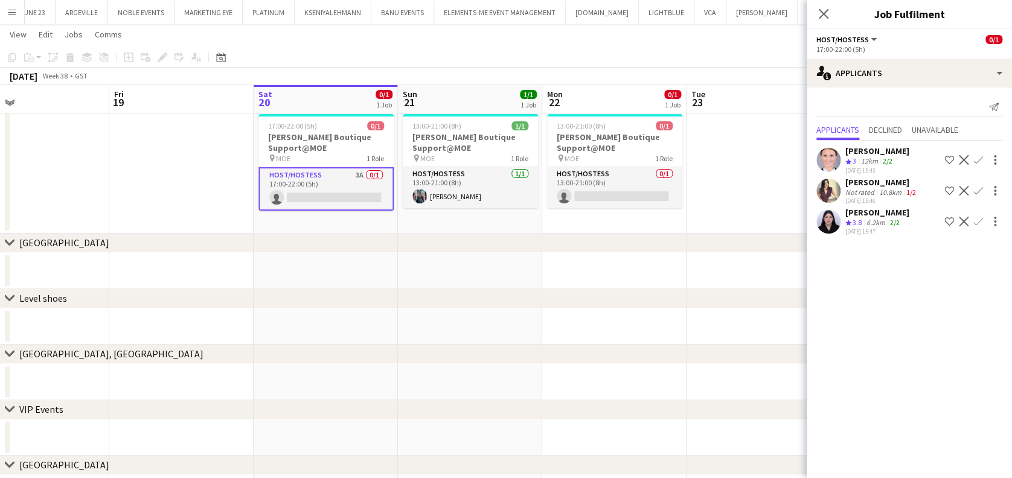
click at [846, 236] on div "[DATE] 15:47" at bounding box center [878, 232] width 64 height 8
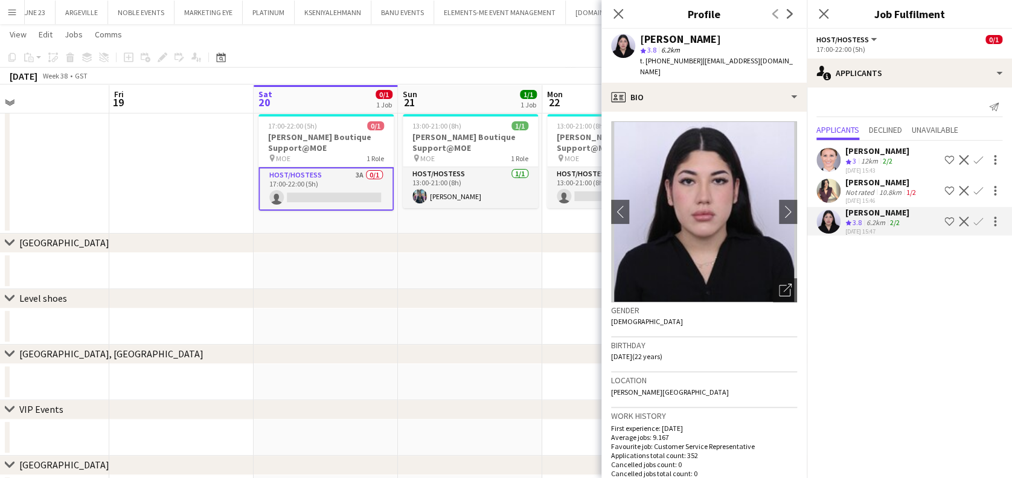
click at [836, 203] on app-user-avatar at bounding box center [829, 191] width 24 height 24
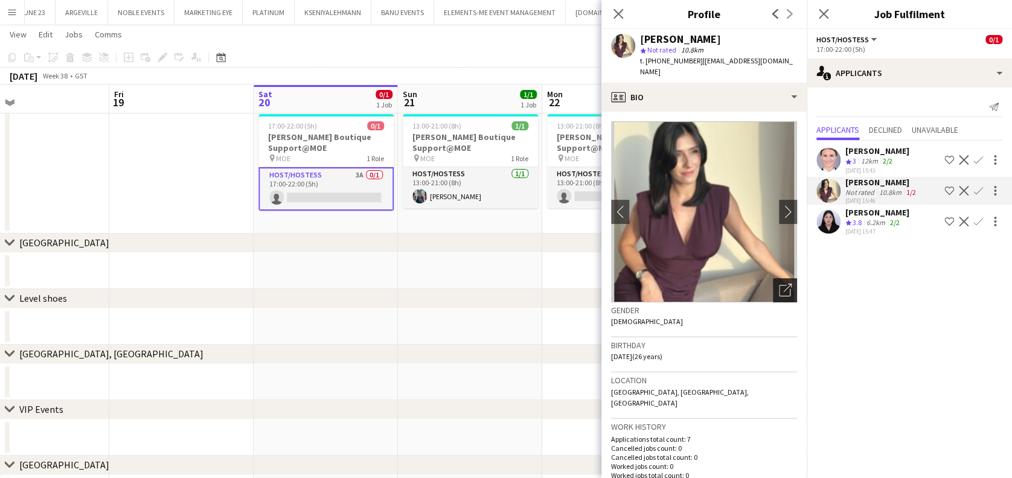
click at [773, 286] on div "Open photos pop-in" at bounding box center [785, 290] width 24 height 24
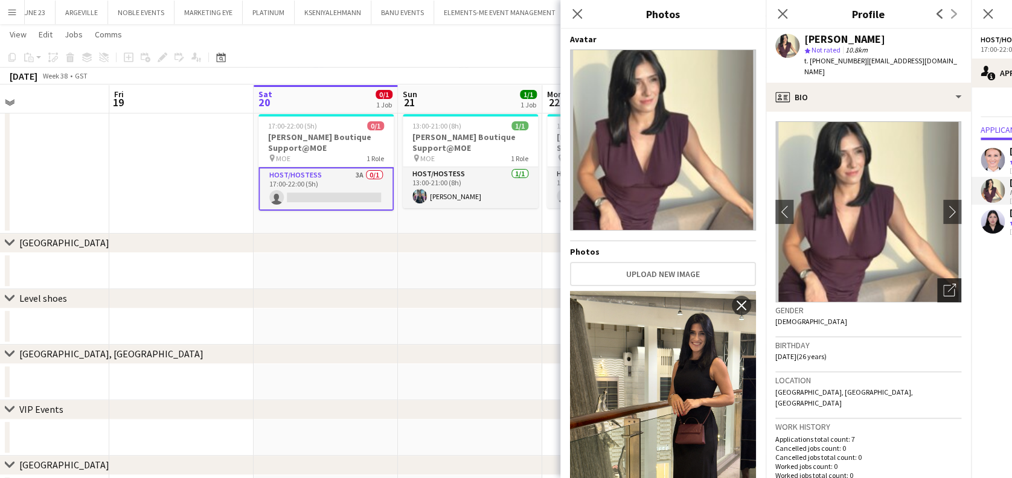
scroll to position [135, 0]
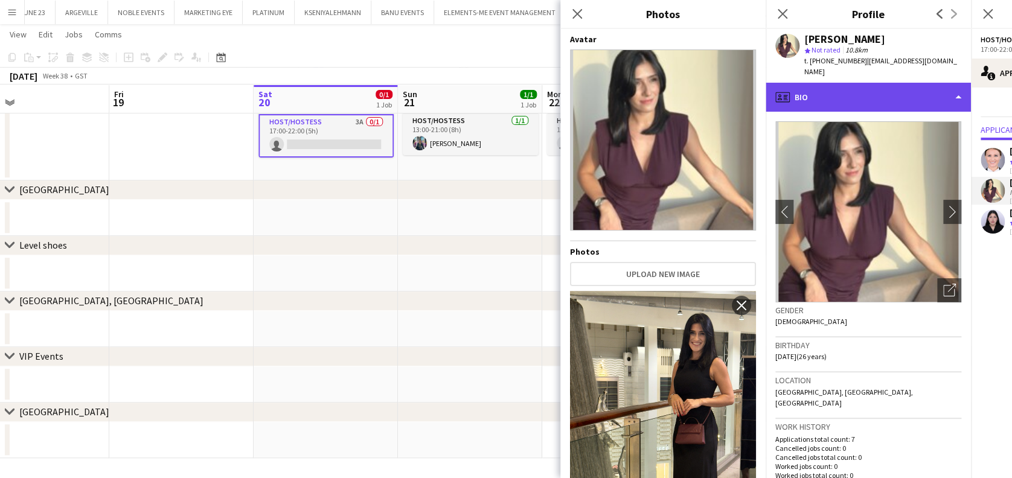
click at [815, 83] on div "profile Bio" at bounding box center [868, 97] width 205 height 29
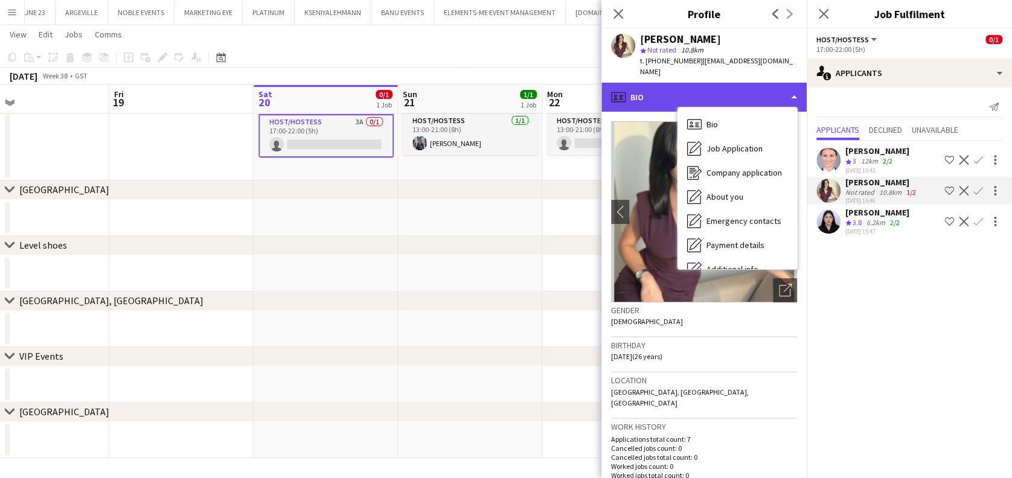
scroll to position [89, 0]
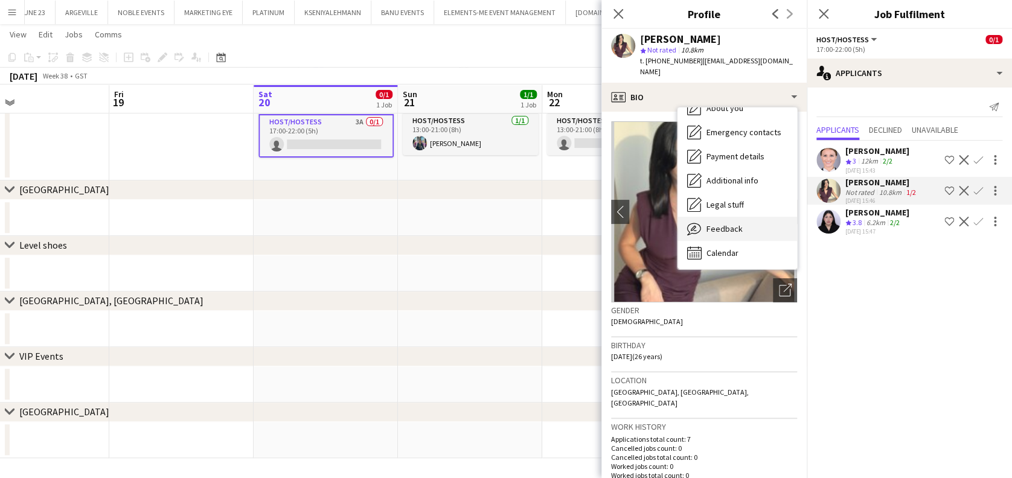
click at [698, 224] on icon "Feedback" at bounding box center [694, 229] width 14 height 14
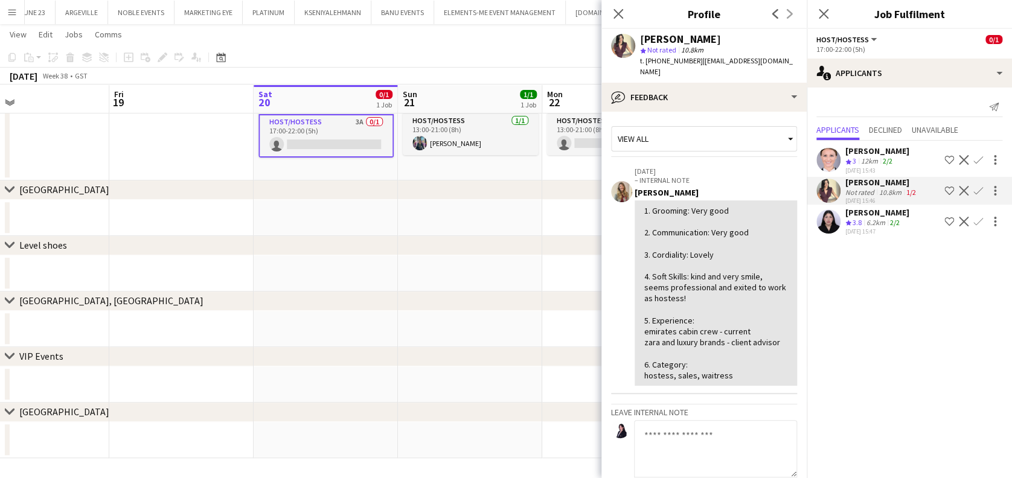
click at [855, 197] on div "Not rated" at bounding box center [861, 192] width 31 height 9
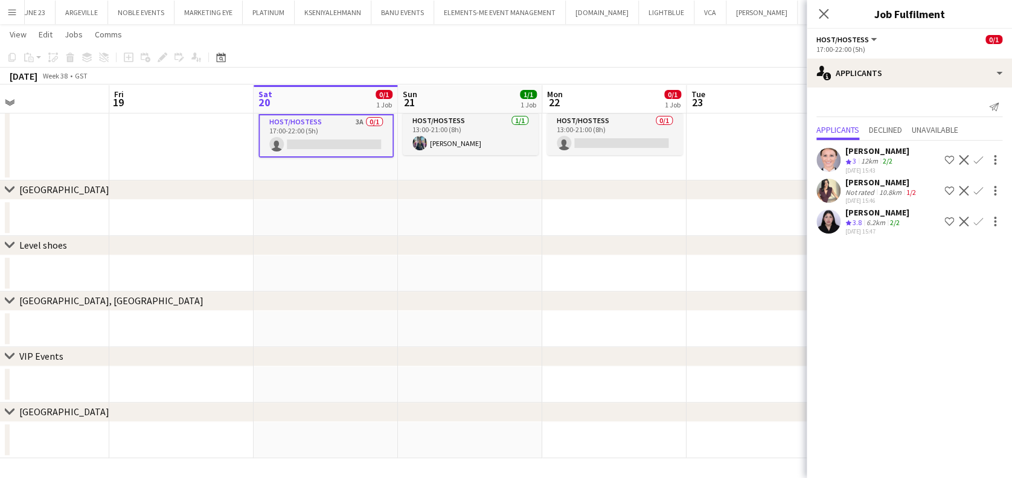
click at [842, 205] on div "[PERSON_NAME] Not rated 10.8km 1/2 [DATE] 15:46 Shortlist crew Decline Confirm" at bounding box center [909, 191] width 205 height 28
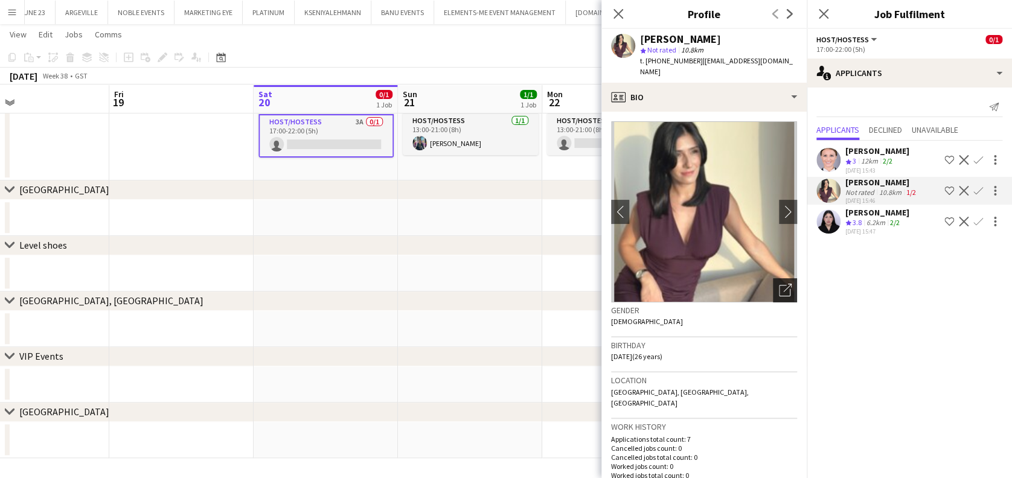
click at [779, 285] on icon at bounding box center [784, 290] width 11 height 11
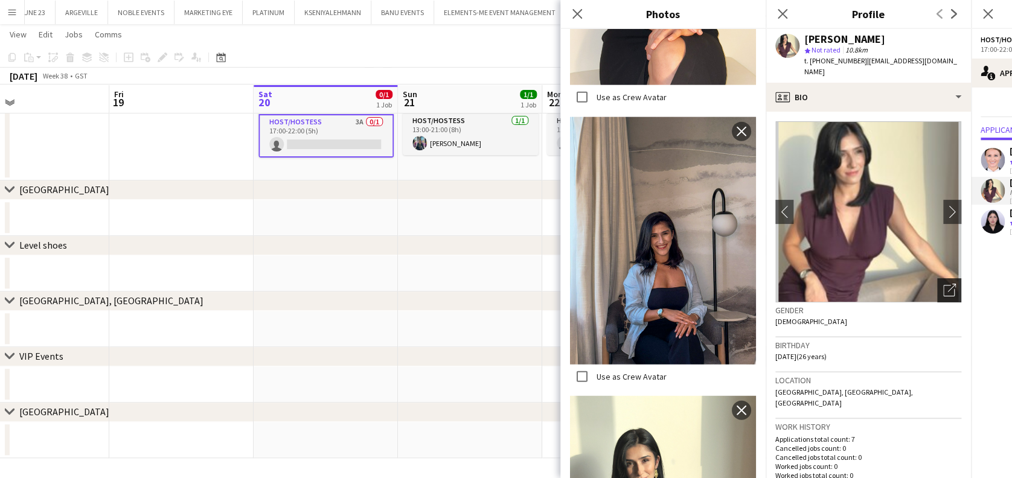
scroll to position [1413, 0]
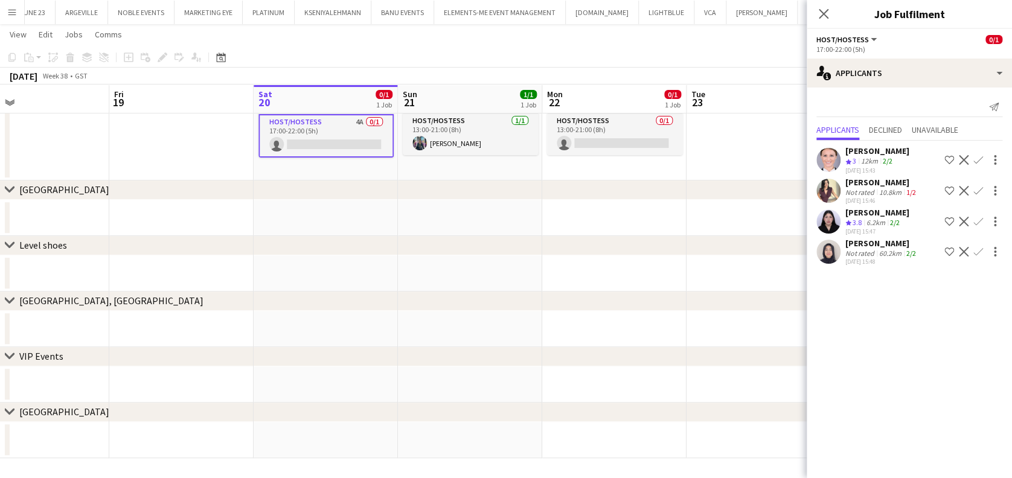
click at [861, 266] on div "[DATE] 15:48" at bounding box center [882, 262] width 73 height 8
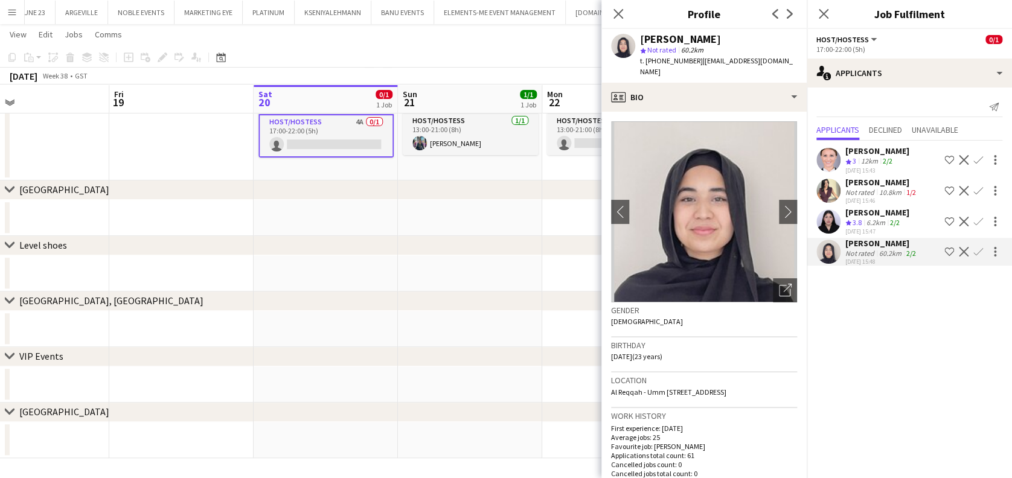
click at [469, 271] on app-date-cell at bounding box center [470, 274] width 144 height 36
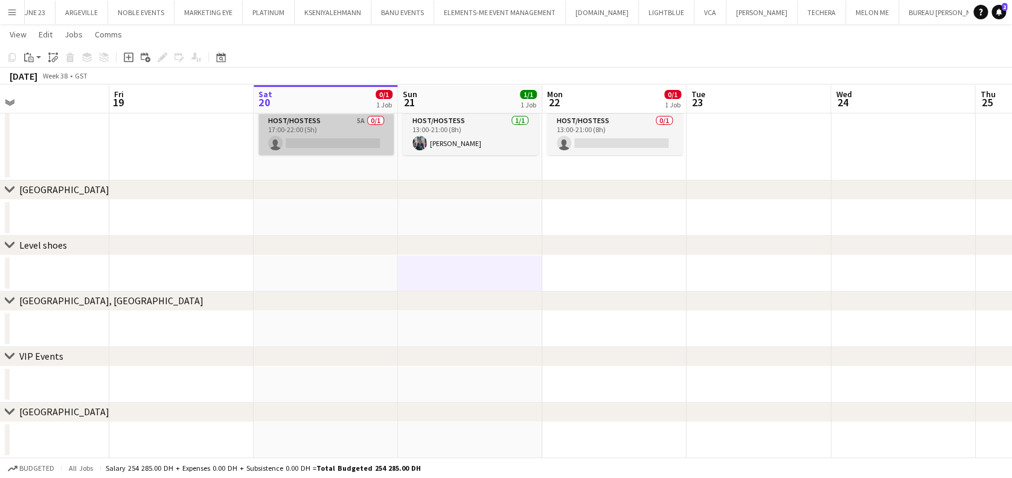
click at [331, 145] on app-card-role "Host/Hostess 5A 0/1 17:00-22:00 (5h) single-neutral-actions" at bounding box center [326, 134] width 135 height 41
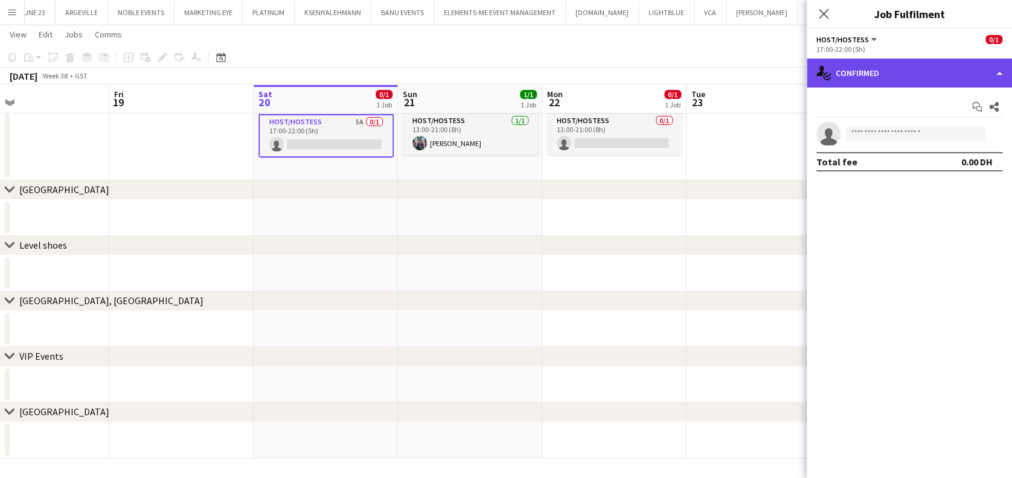
click at [933, 85] on div "single-neutral-actions-check-2 Confirmed" at bounding box center [909, 73] width 205 height 29
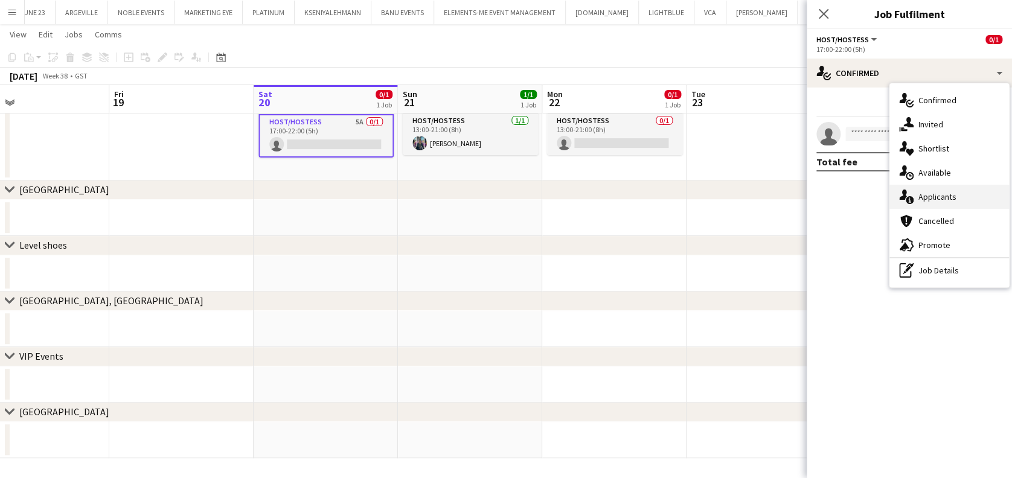
click at [943, 205] on div "single-neutral-actions-information Applicants" at bounding box center [950, 197] width 120 height 24
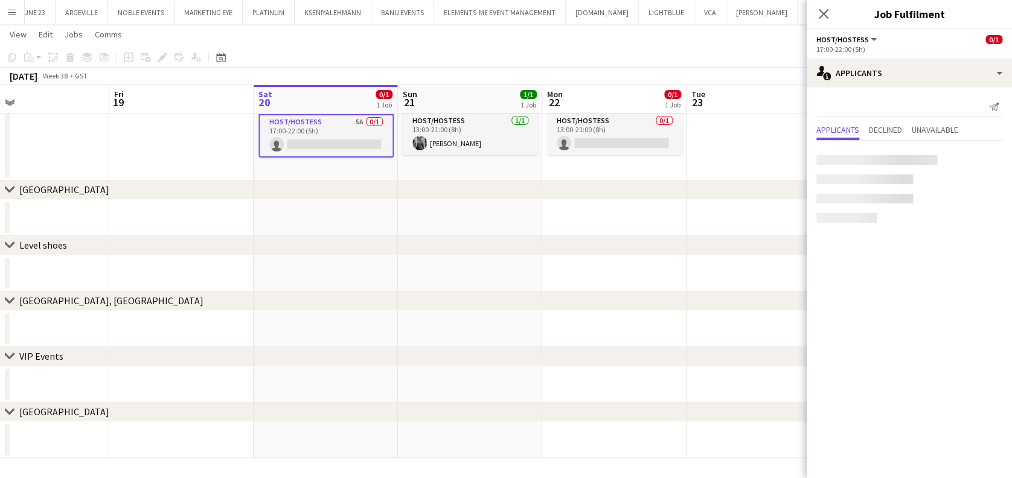
click at [547, 232] on app-date-cell at bounding box center [614, 218] width 144 height 36
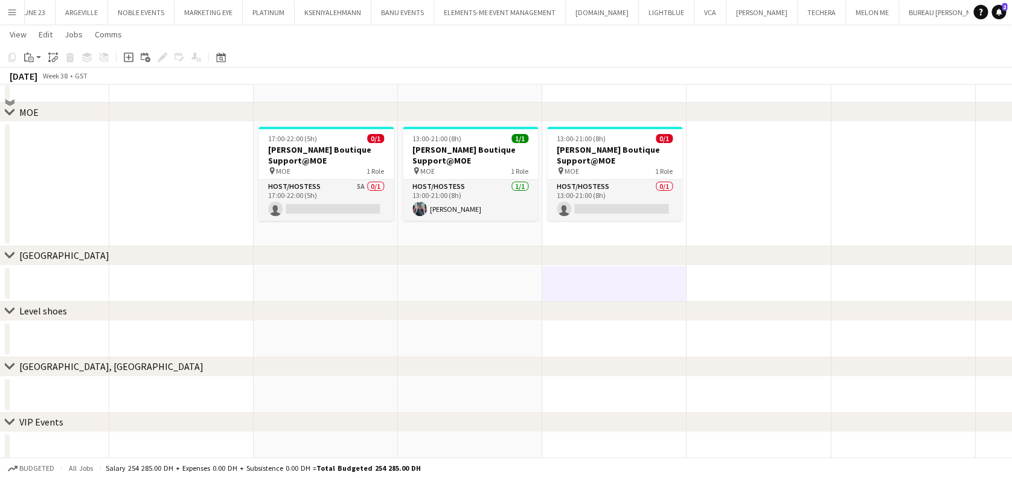
scroll to position [0, 0]
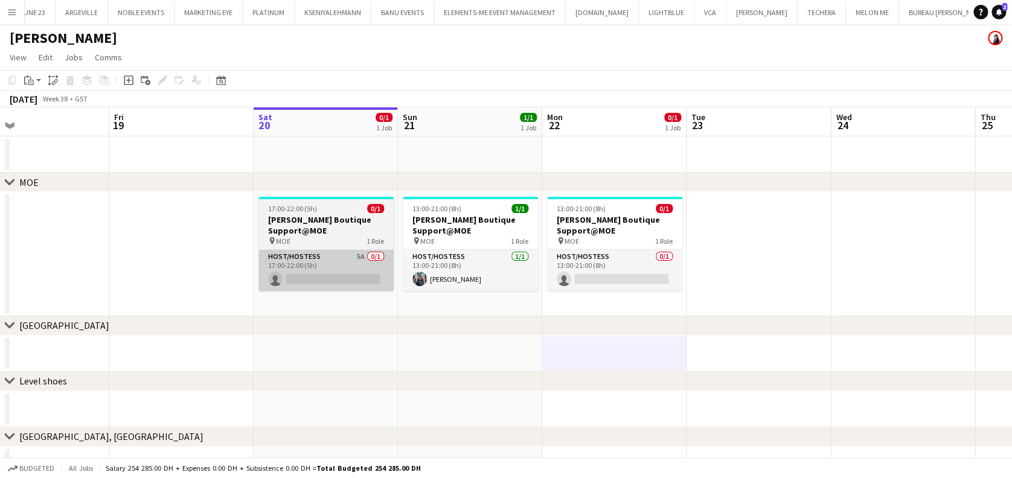
click at [347, 262] on app-card-role "Host/Hostess 5A 0/1 17:00-22:00 (5h) single-neutral-actions" at bounding box center [326, 270] width 135 height 41
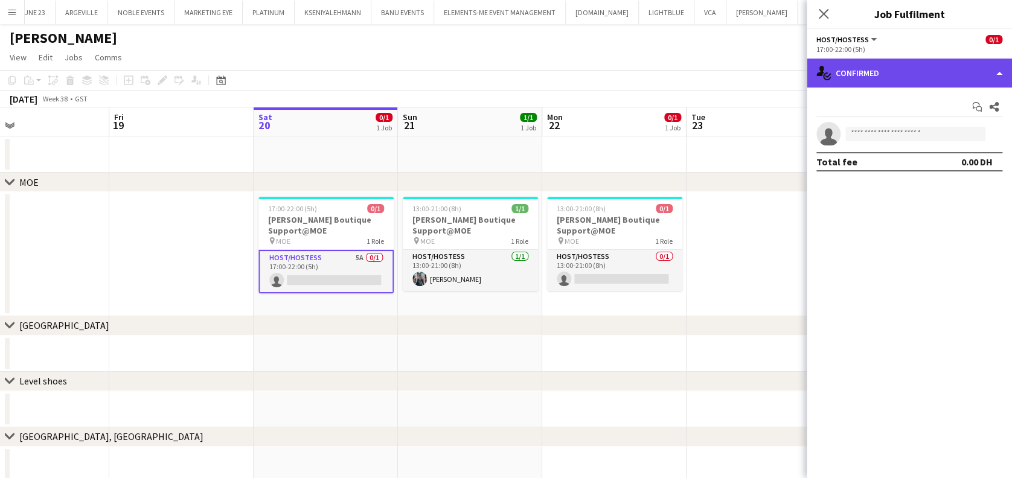
click at [912, 83] on div "single-neutral-actions-check-2 Confirmed" at bounding box center [909, 73] width 205 height 29
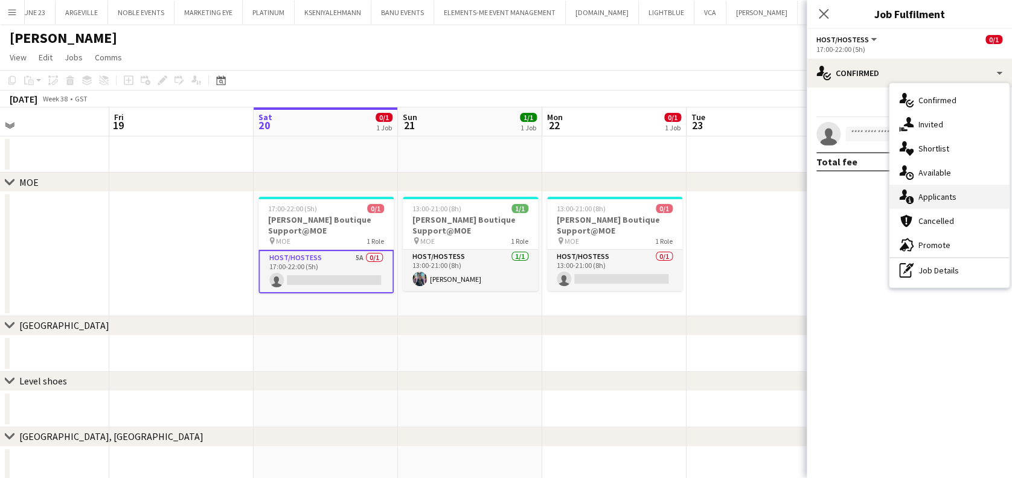
click at [956, 200] on span "Applicants" at bounding box center [938, 196] width 38 height 11
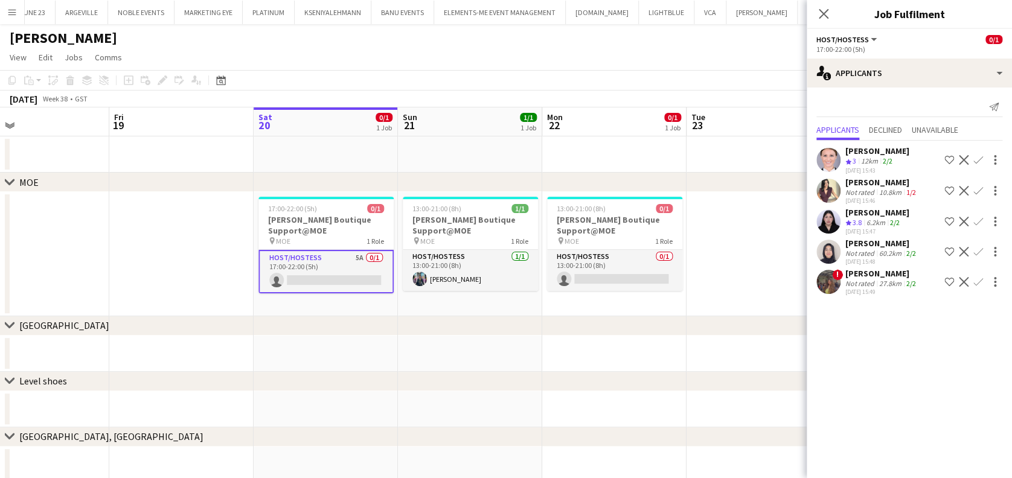
click at [979, 163] on app-icon "Confirm" at bounding box center [979, 160] width 10 height 10
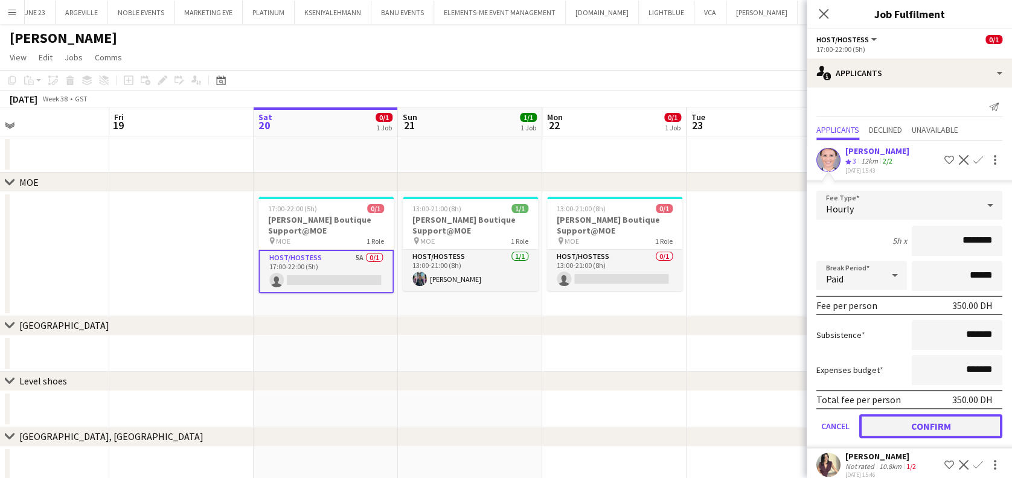
click at [931, 426] on button "Confirm" at bounding box center [931, 426] width 143 height 24
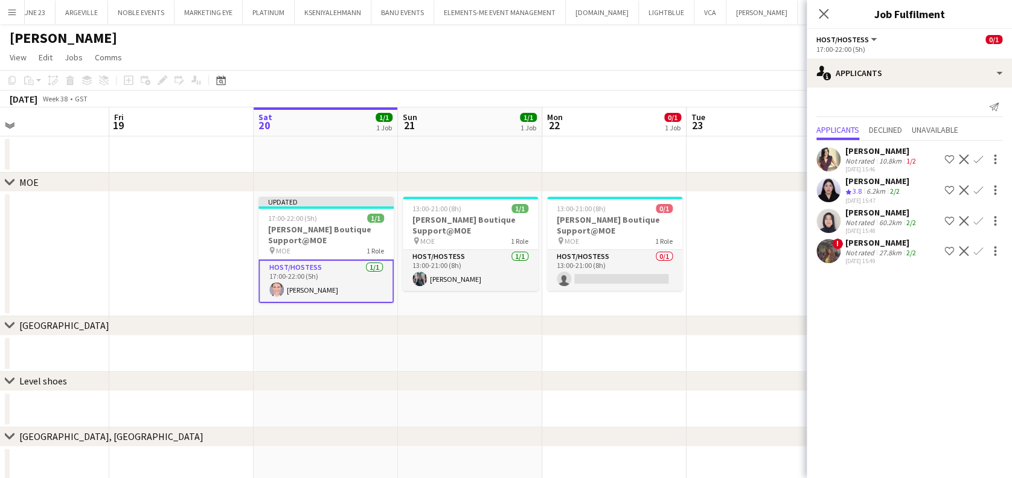
click at [720, 266] on app-date-cell at bounding box center [759, 254] width 144 height 124
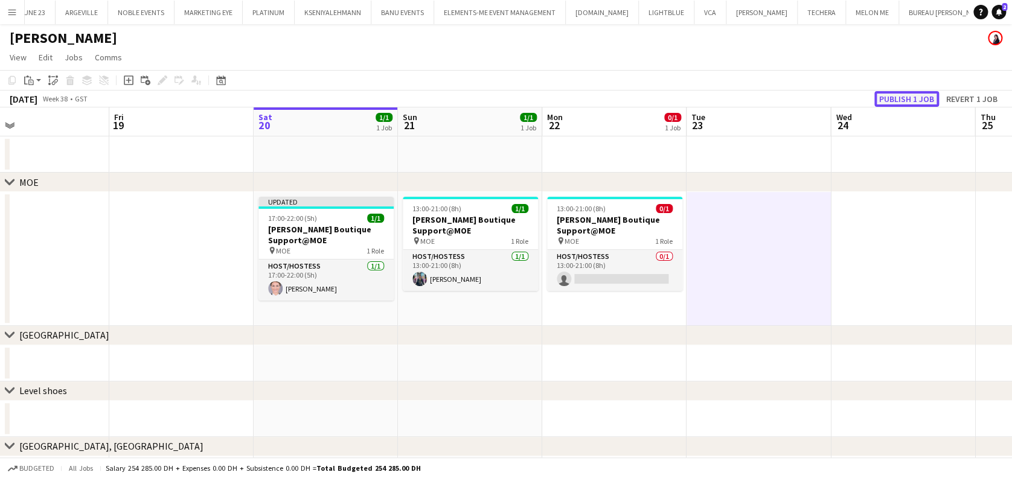
click at [903, 100] on button "Publish 1 job" at bounding box center [907, 99] width 65 height 16
